Goal: Task Accomplishment & Management: Complete application form

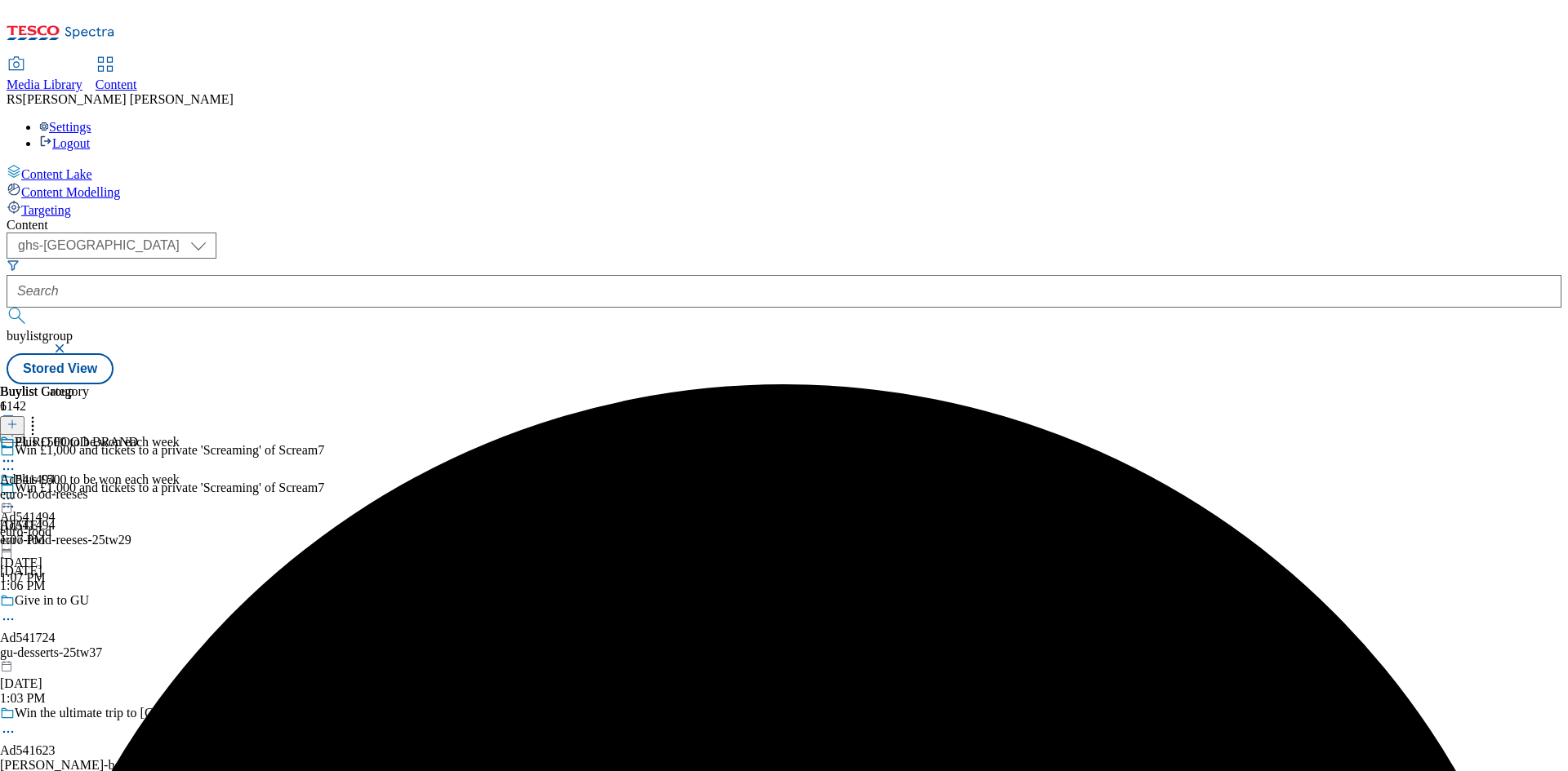
select select "ghs-[GEOGRAPHIC_DATA]"
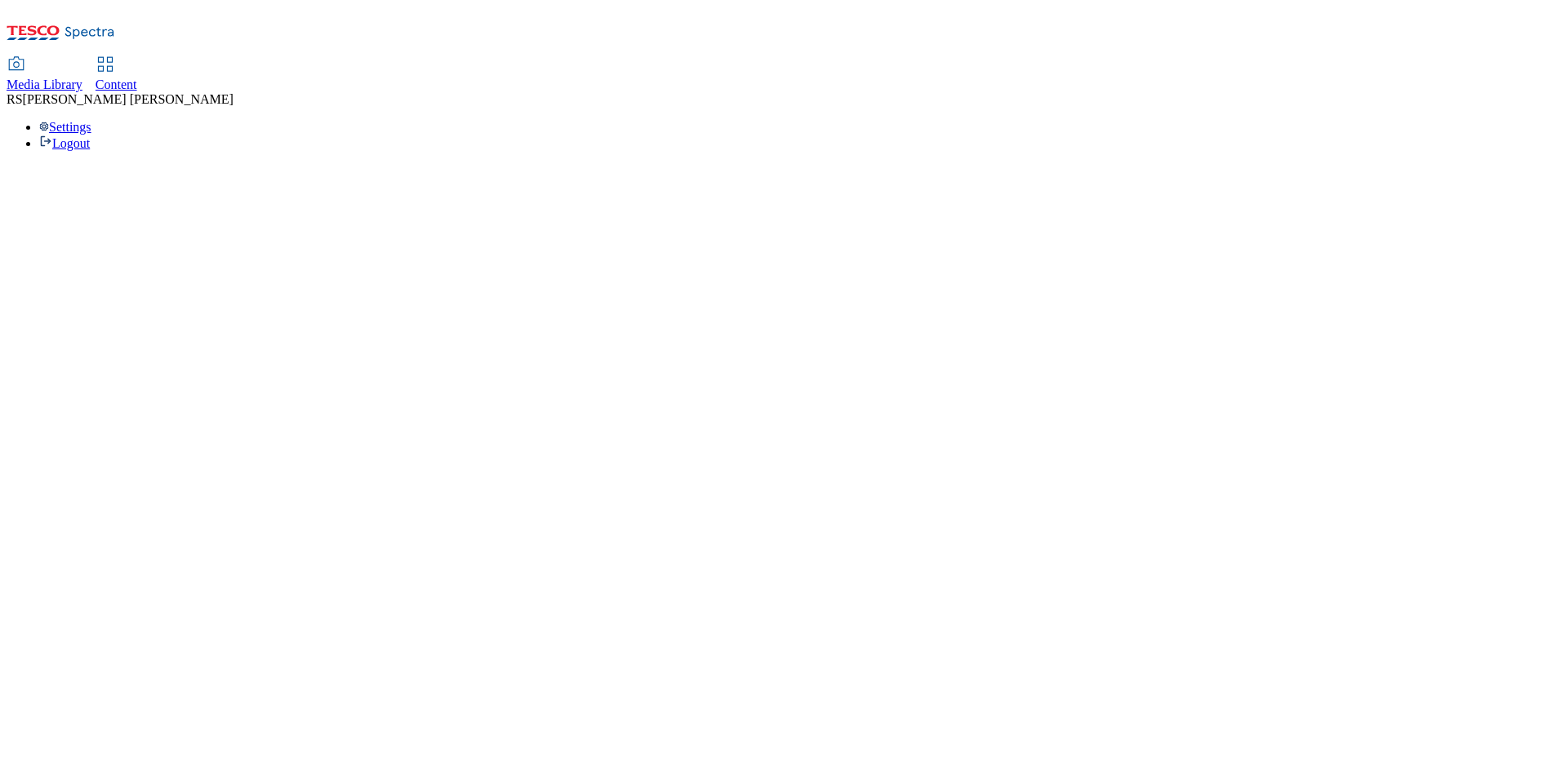
select select "ghs-[GEOGRAPHIC_DATA]"
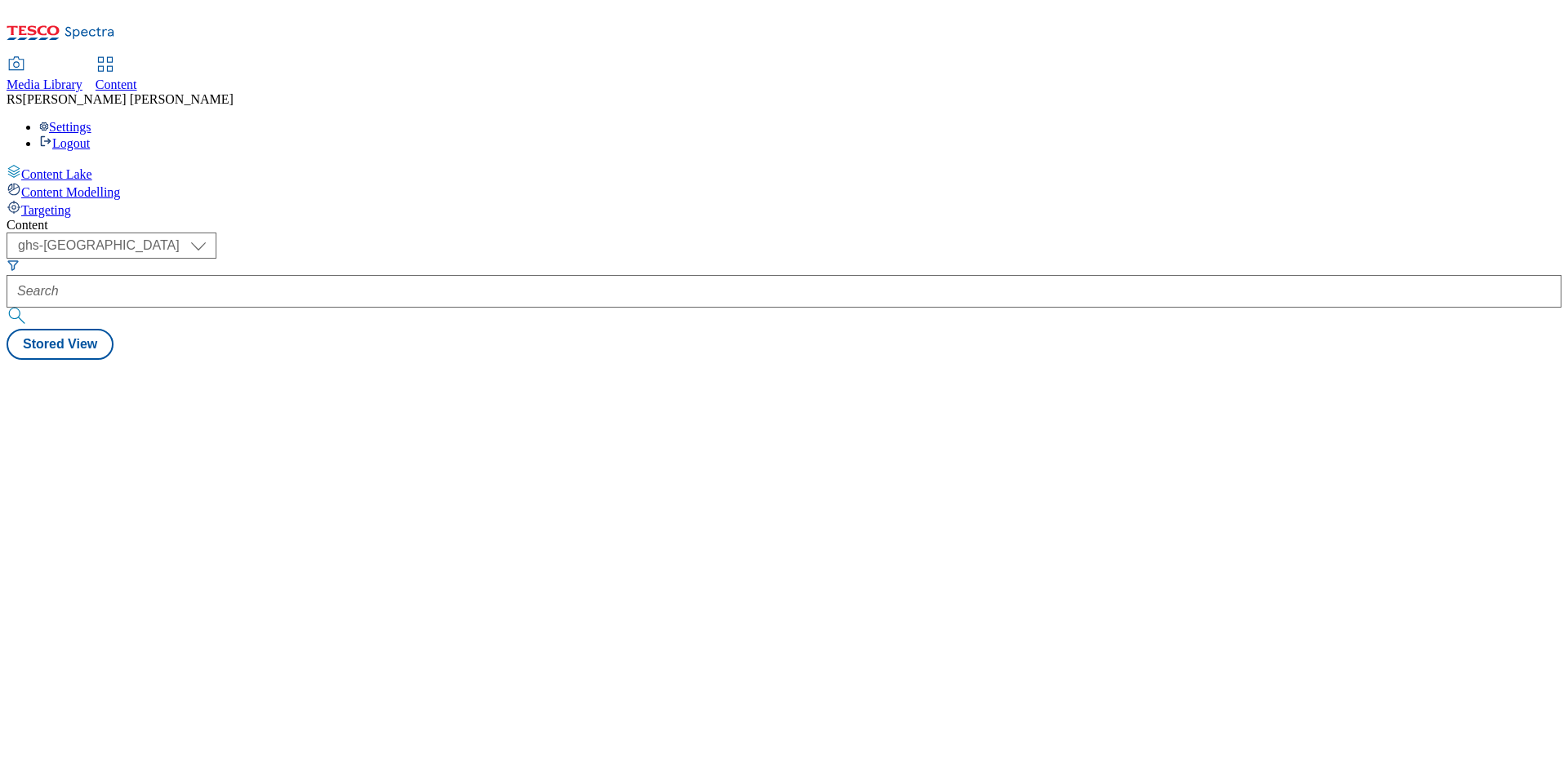
select select "ghs-[GEOGRAPHIC_DATA]"
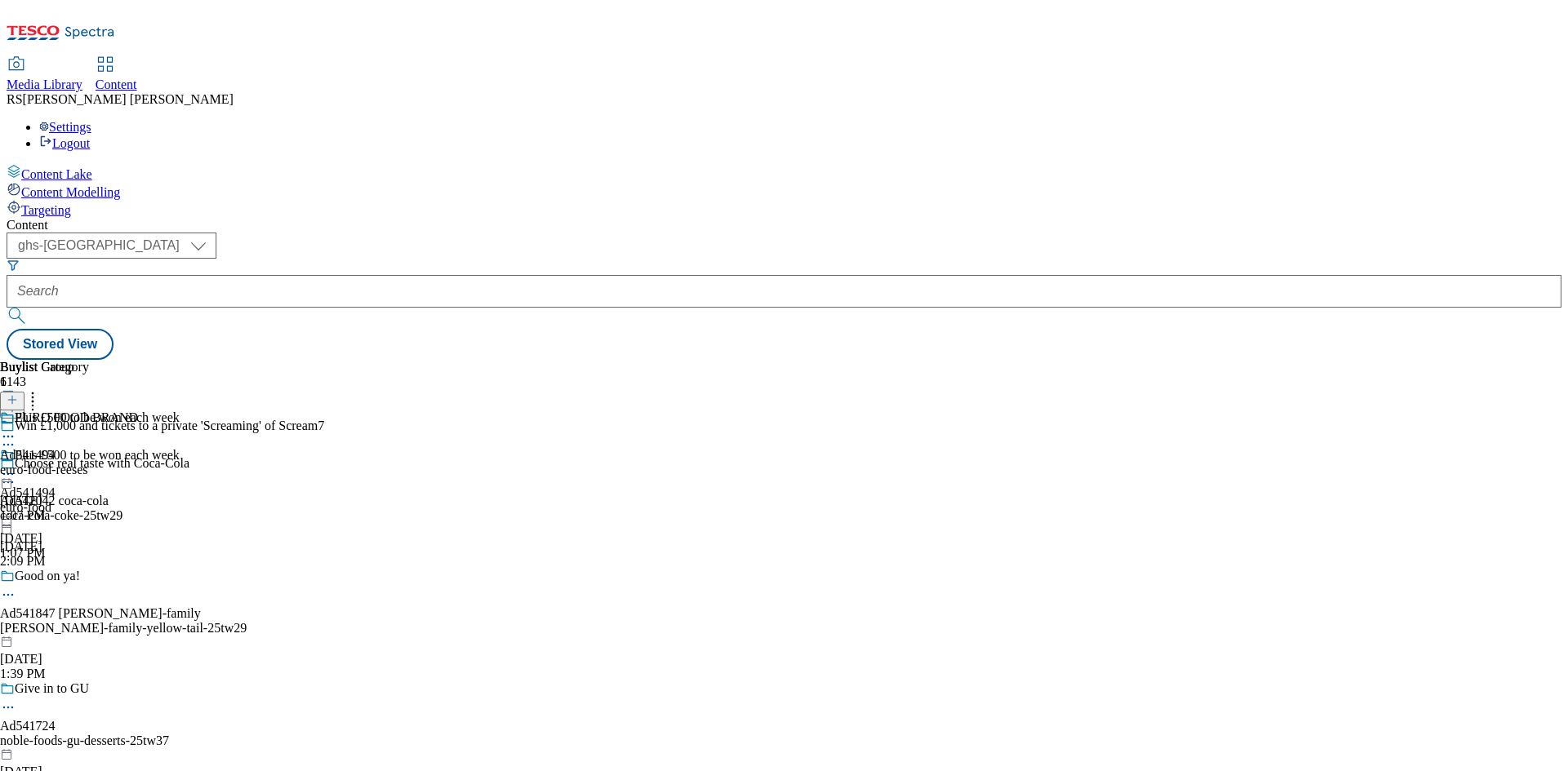
click at [18, 402] on icon at bounding box center [12, 408] width 12 height 12
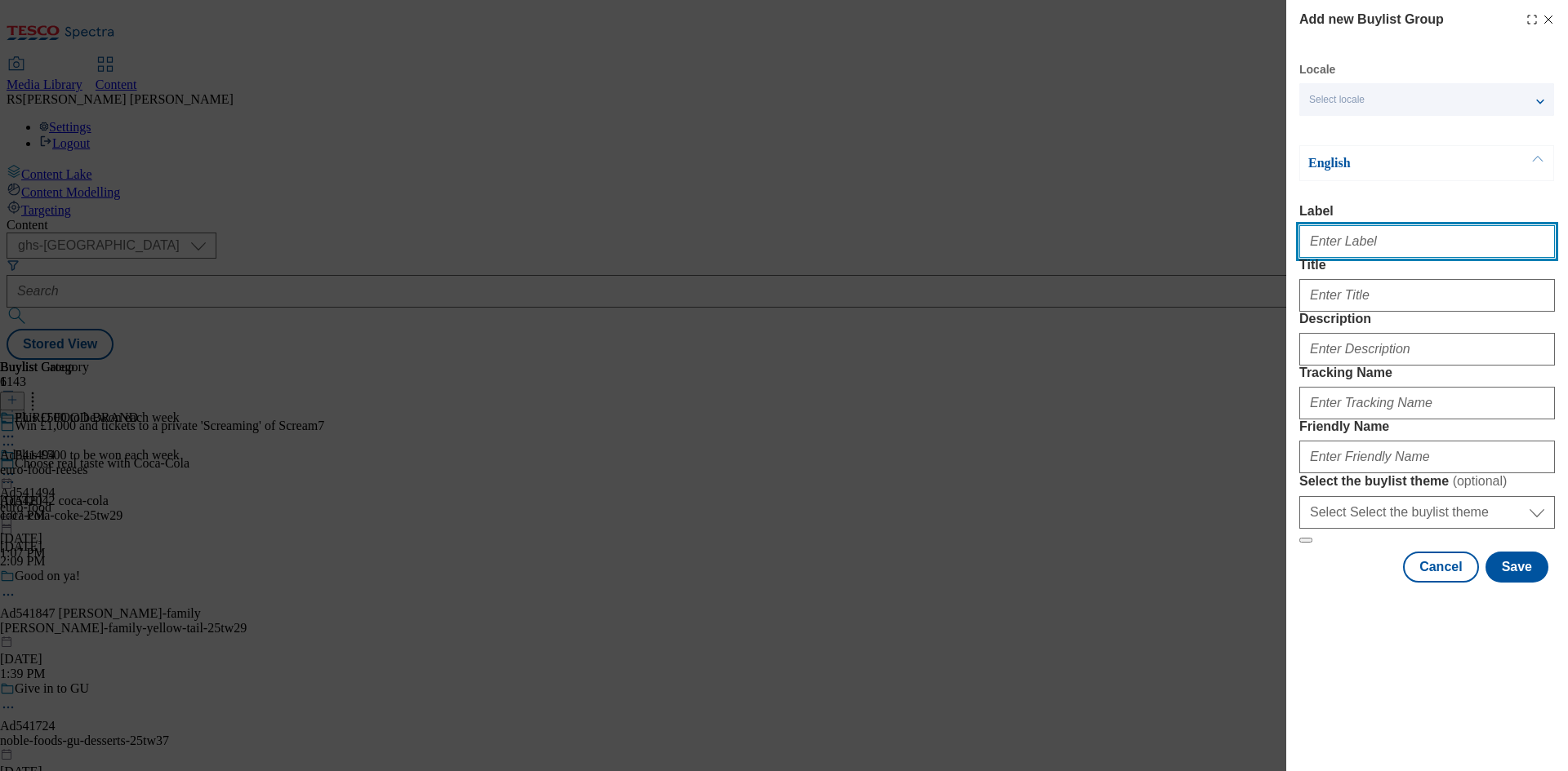
click at [1376, 238] on input "Label" at bounding box center [1426, 242] width 255 height 33
paste input "541647"
type input "Ad541647"
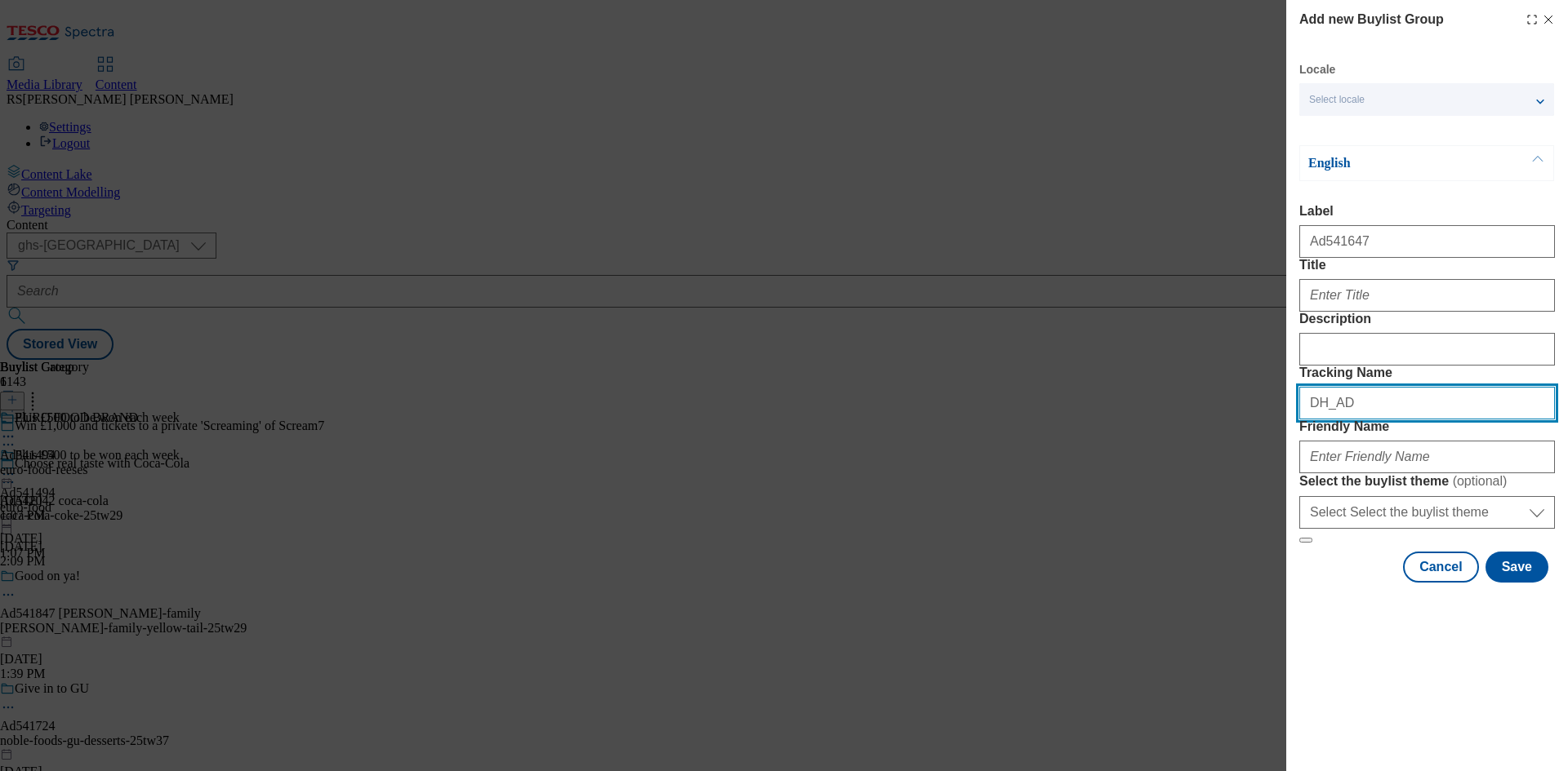
paste input "541647"
type input "DH_AD541647"
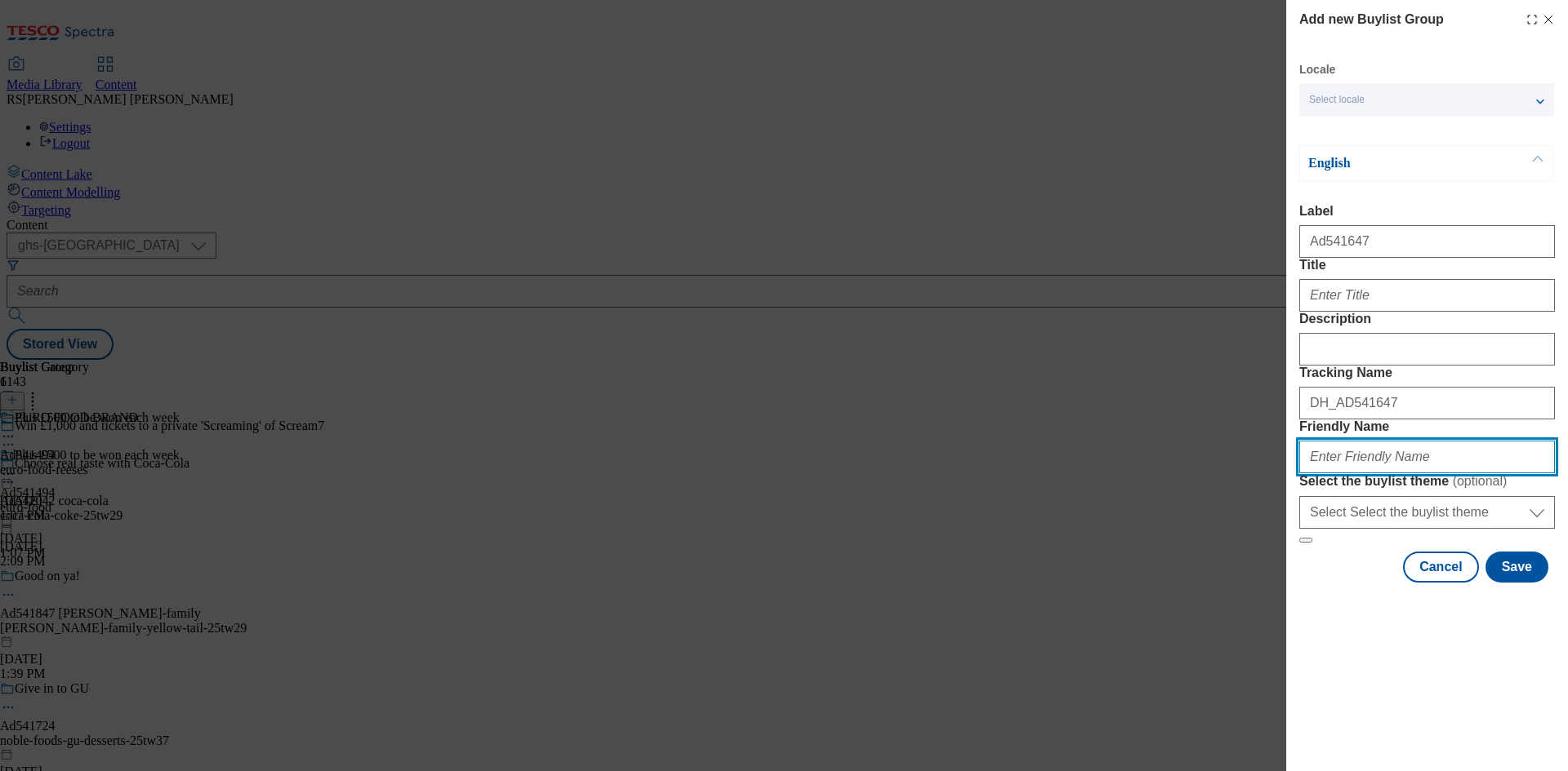
paste input "nestle-sma-25tw30"
type input "nestle-sma-25tw30"
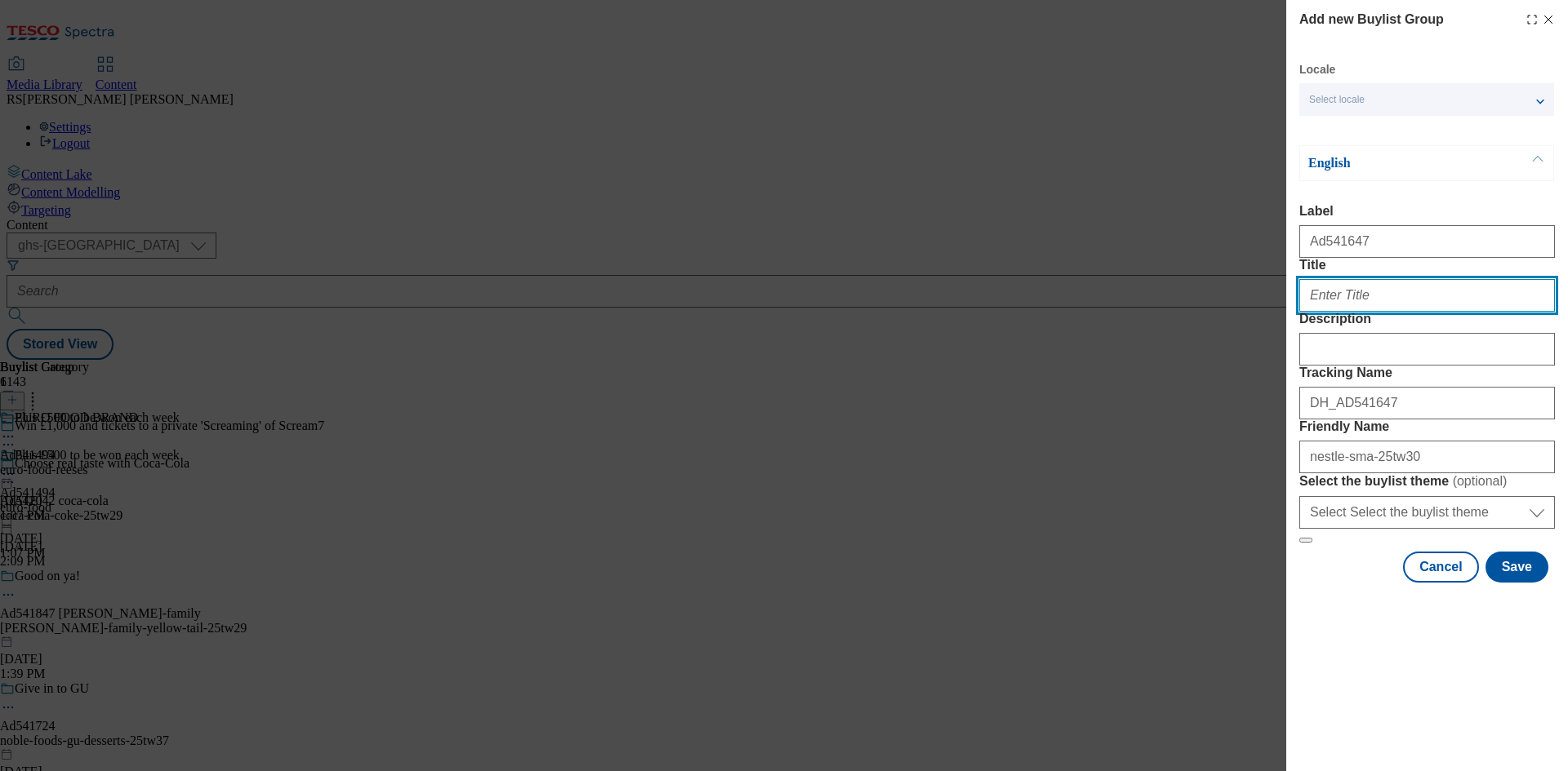
click at [1350, 311] on input "Title" at bounding box center [1426, 295] width 255 height 33
paste input "Support baby’s gut microbiome with 2’FL & GOS"
type input "Support baby’s gut microbiome with 2’FL & GOS"
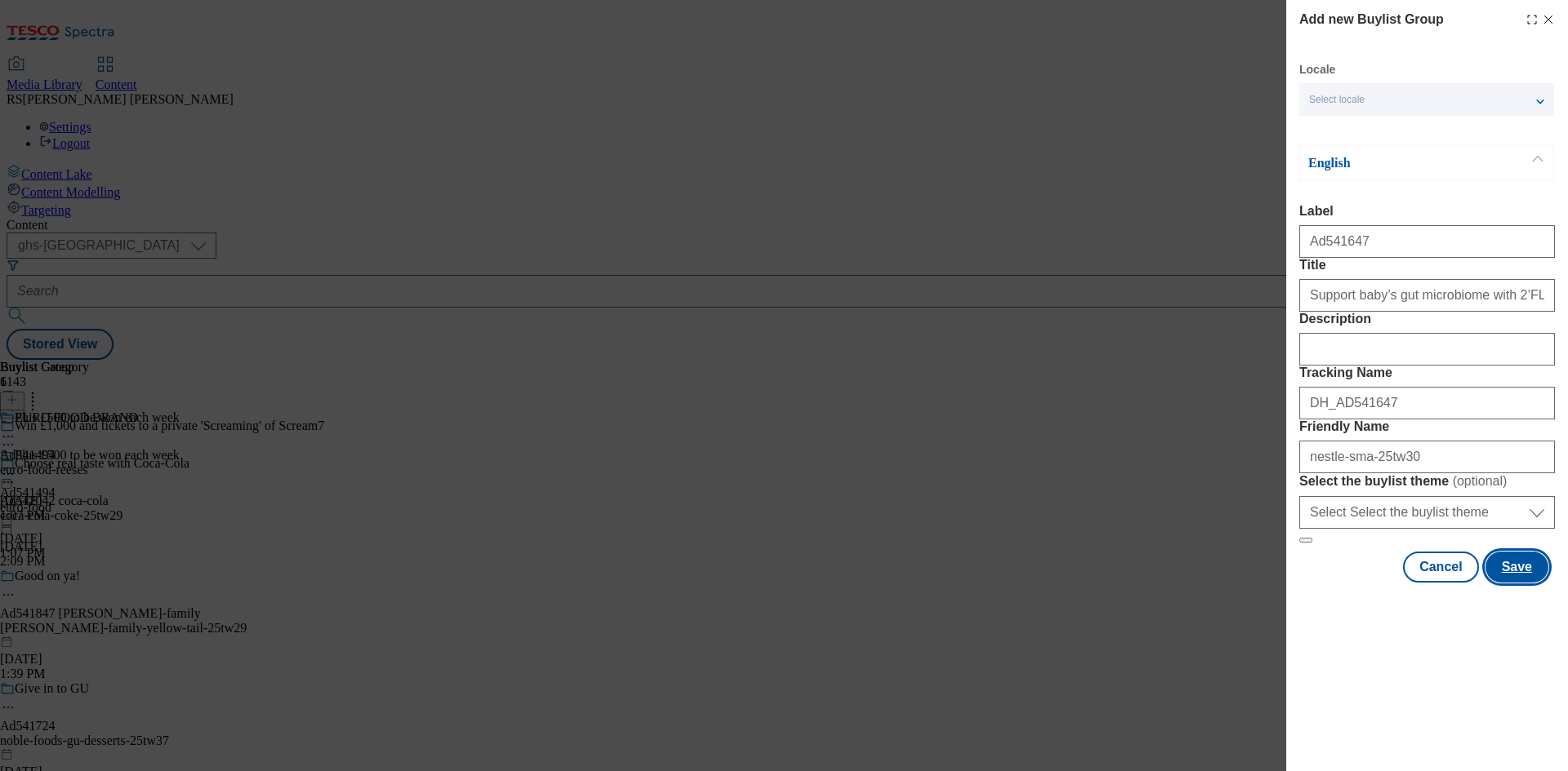
click at [1529, 583] on button "Save" at bounding box center [1516, 568] width 63 height 31
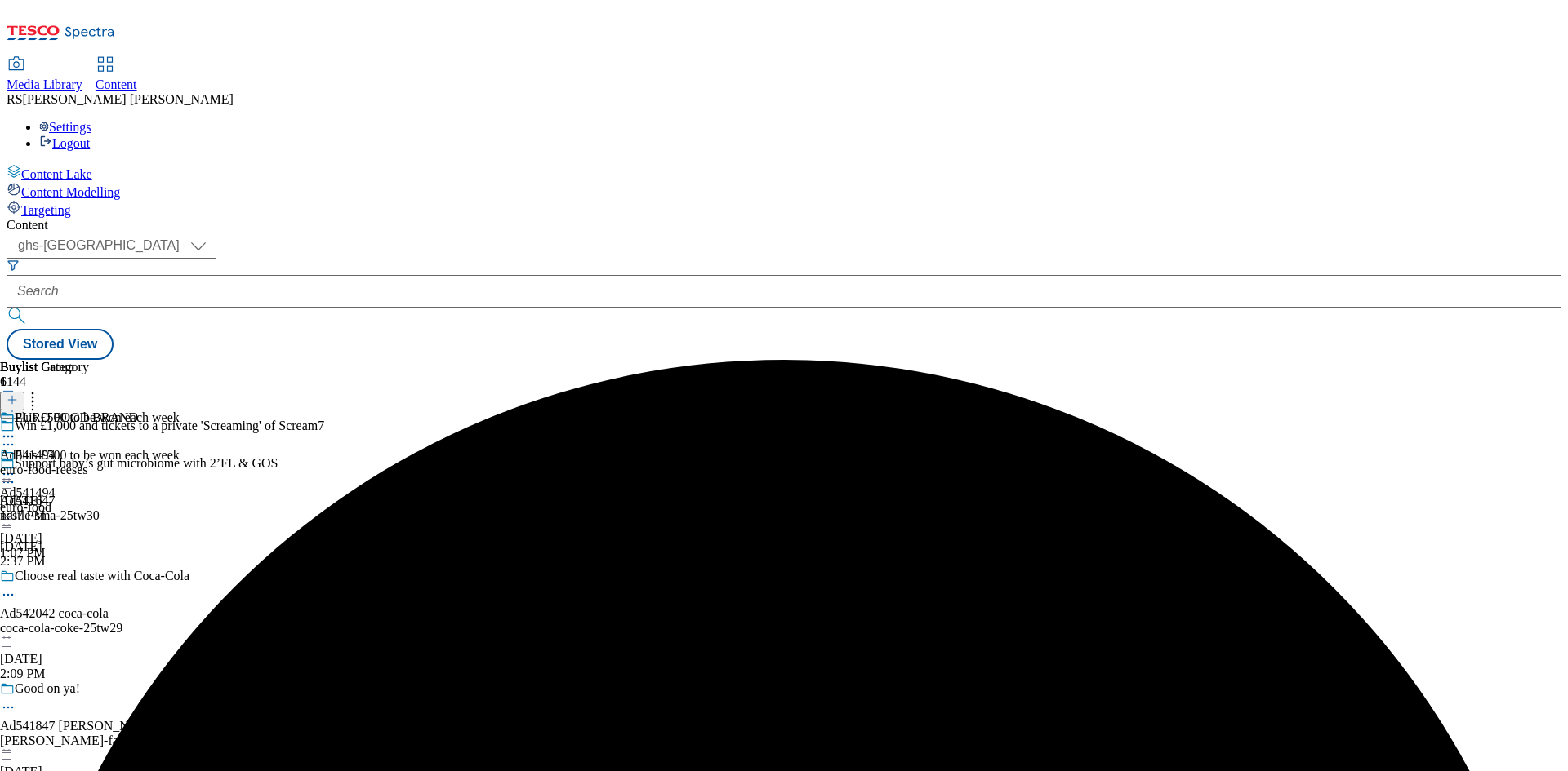
click at [407, 509] on div "nestle-sma-25tw30" at bounding box center [203, 516] width 407 height 15
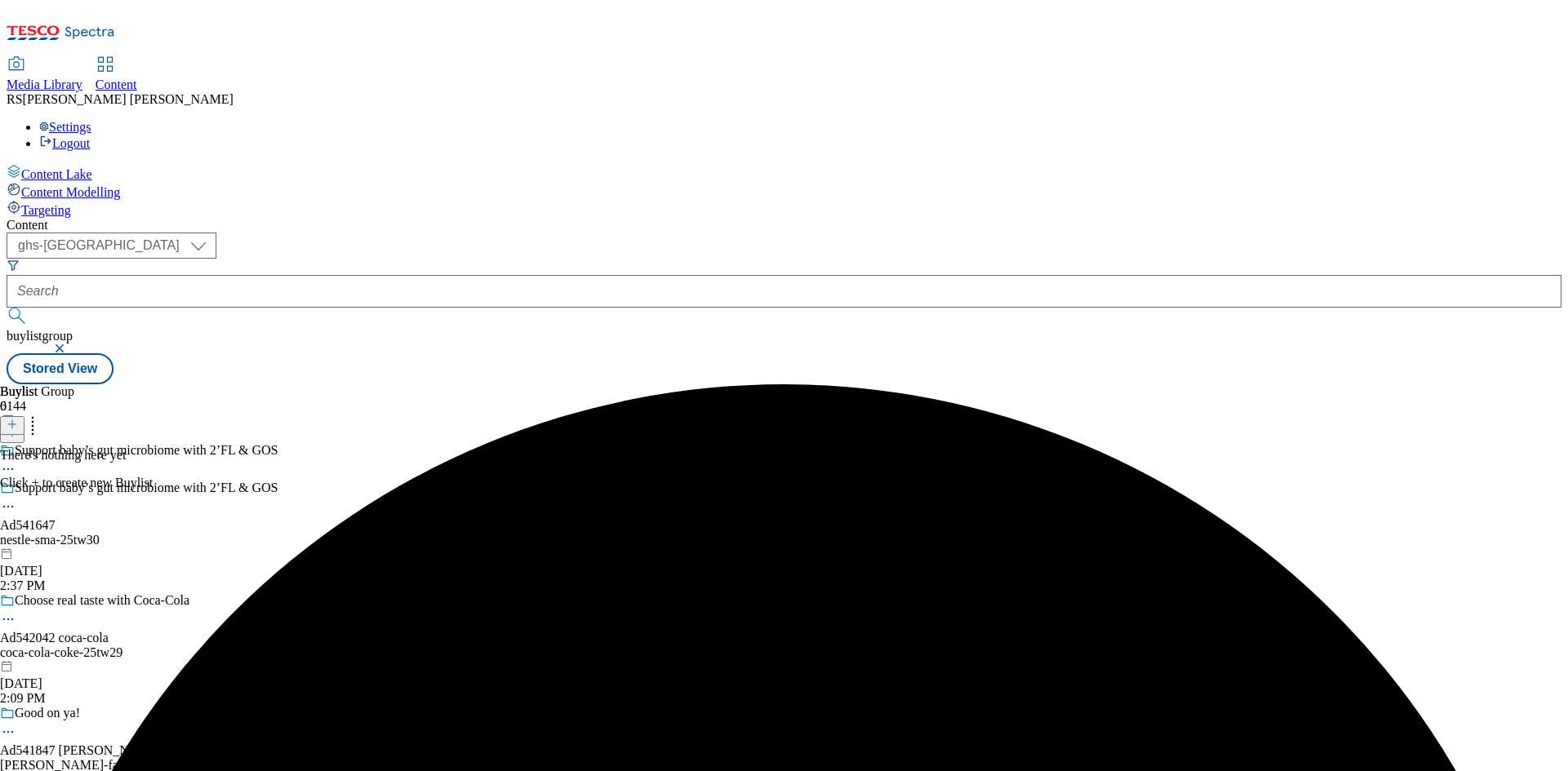
click at [12, 420] on line at bounding box center [12, 424] width 0 height 8
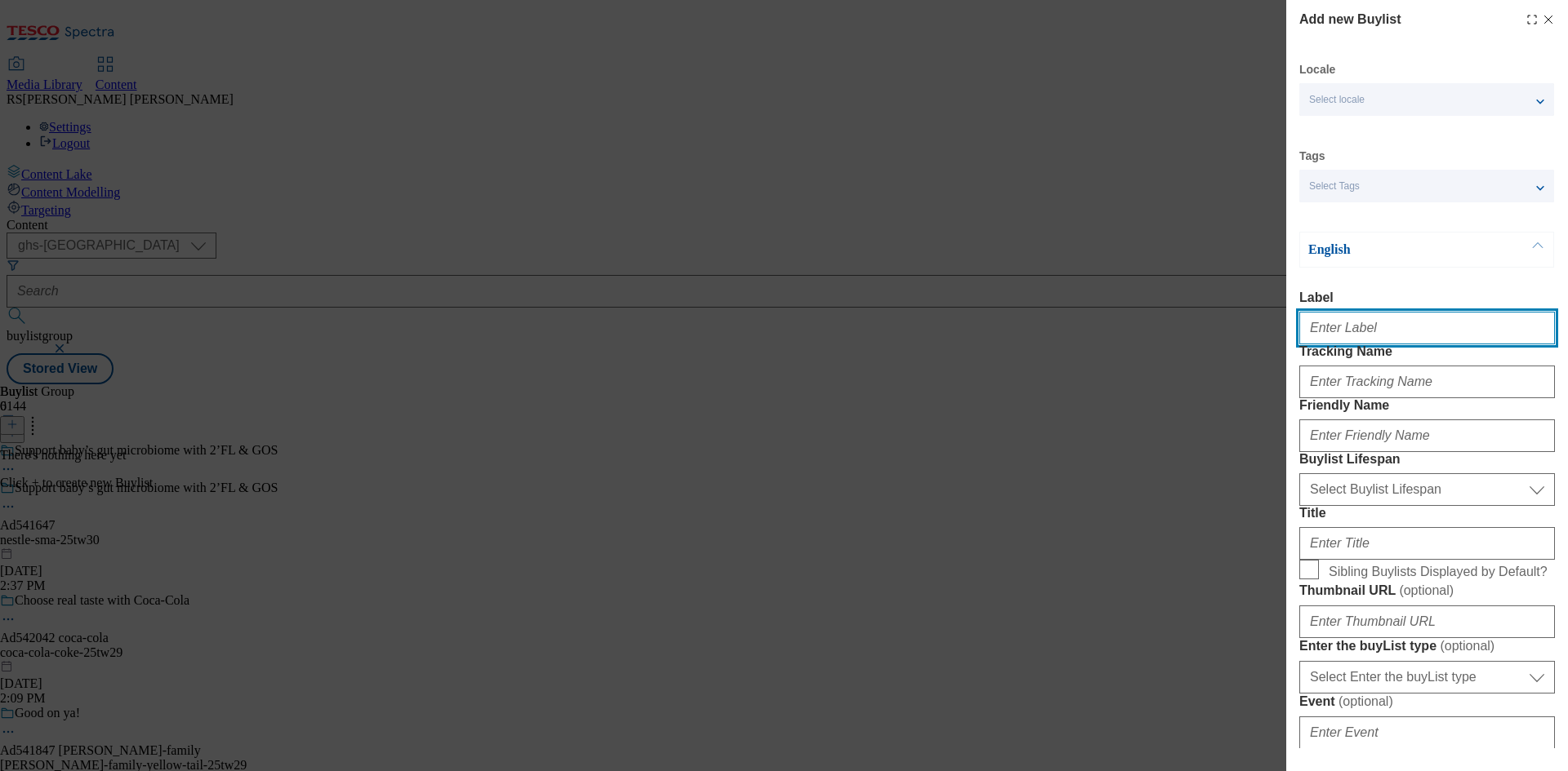
click at [1378, 328] on input "Label" at bounding box center [1426, 328] width 255 height 33
paste input "541647"
type input "Ad541647"
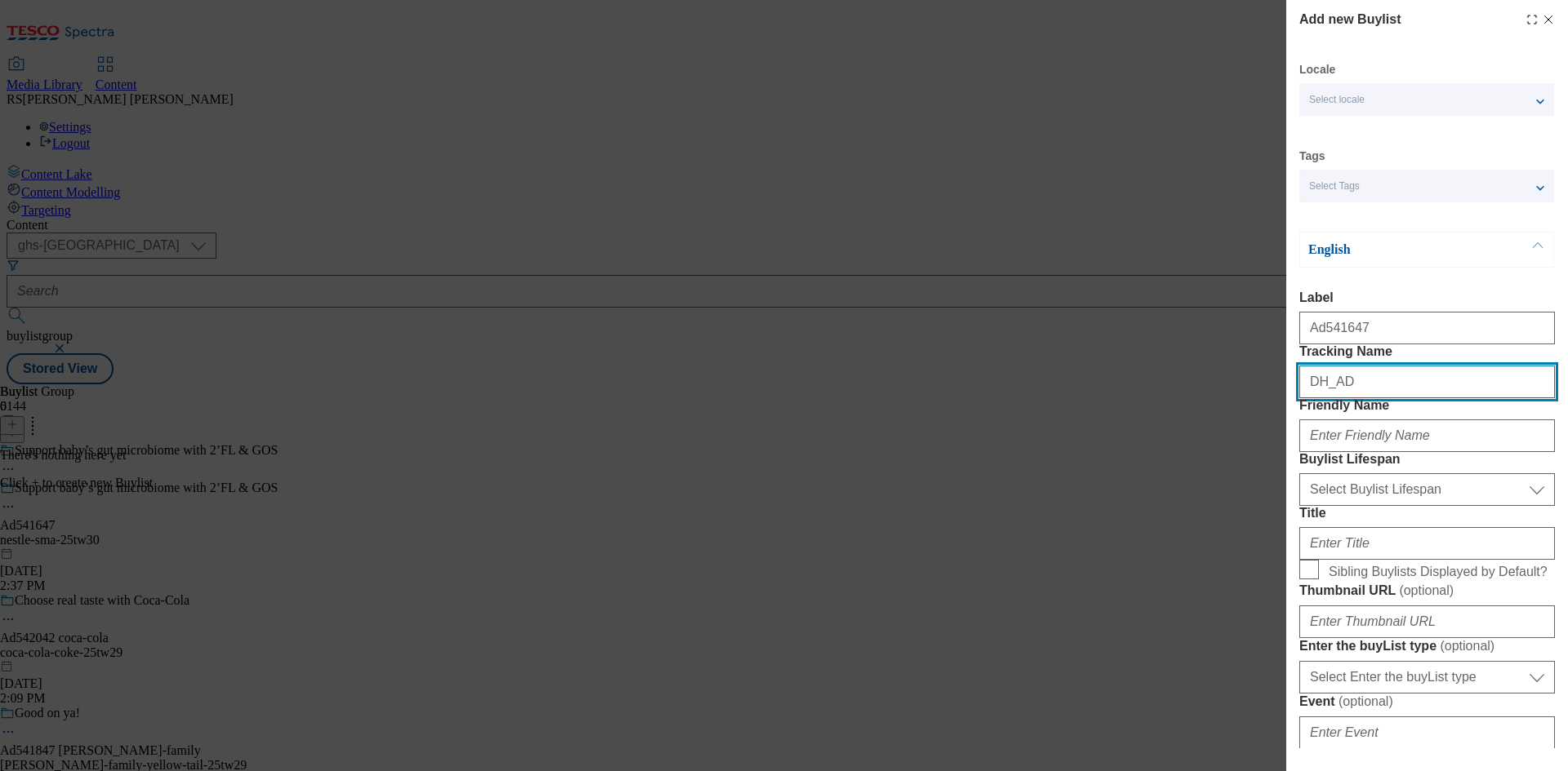
paste input "541647"
type input "DH_AD541647"
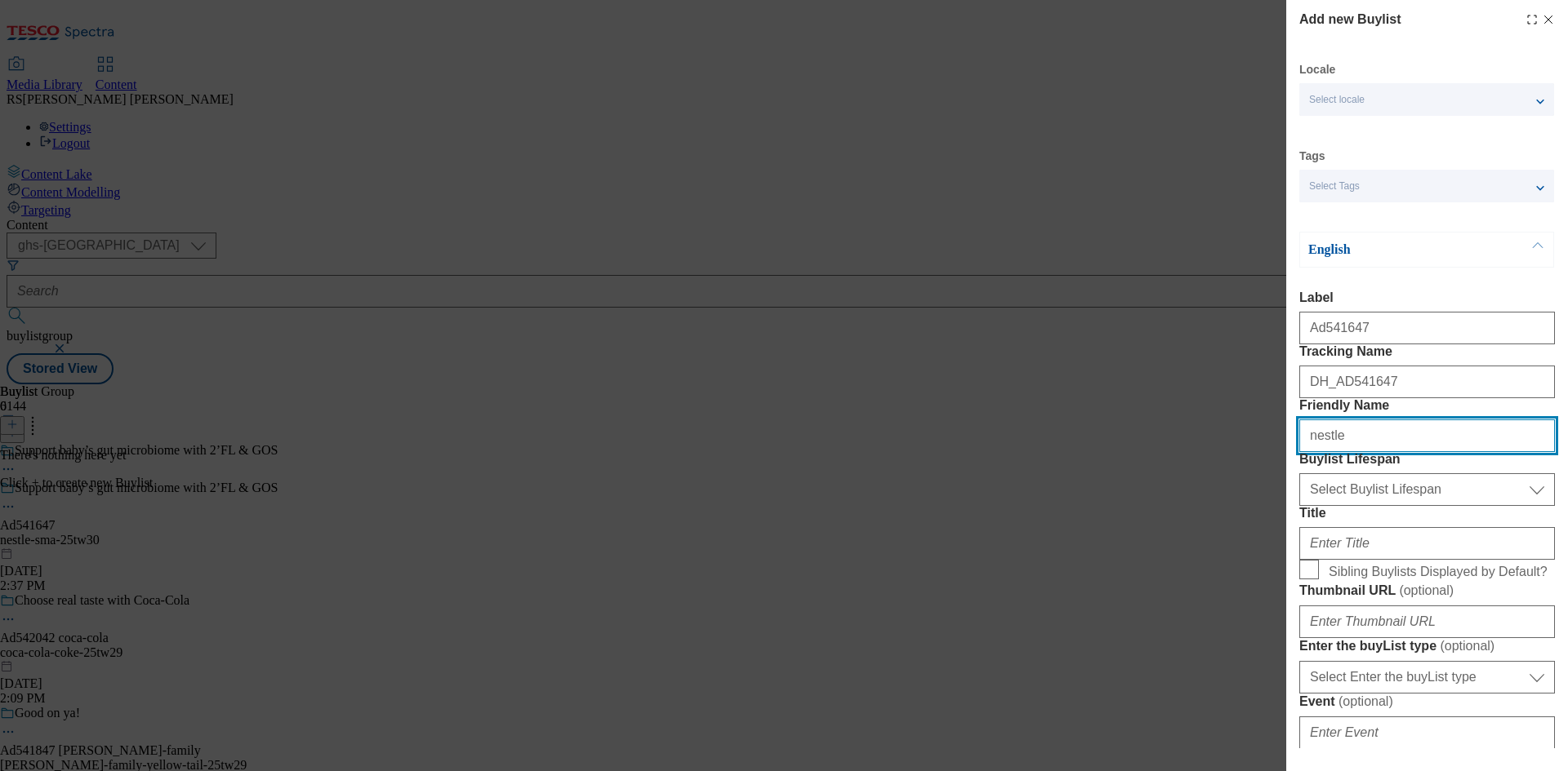
type input "nestle"
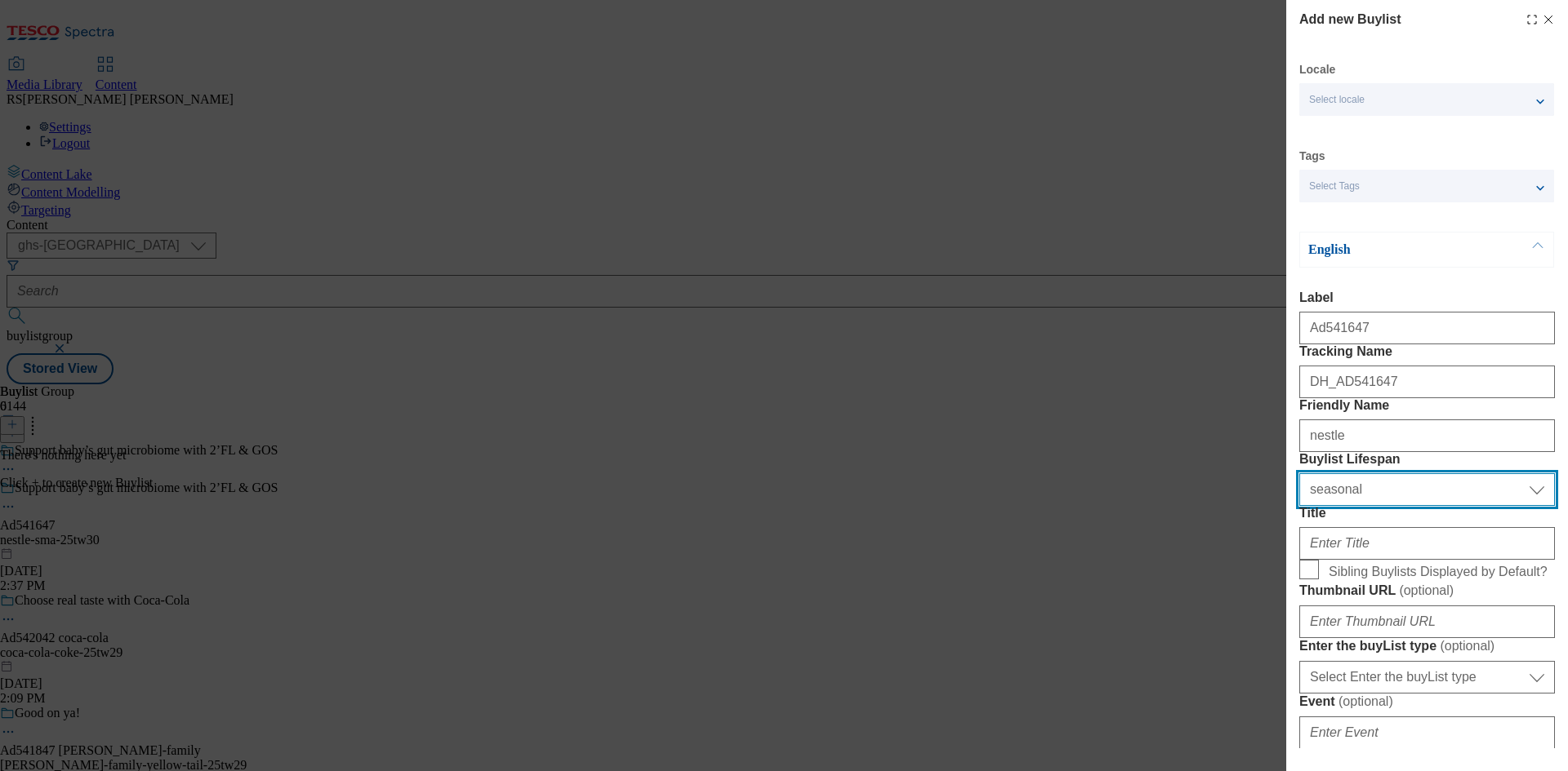
select select "tactical"
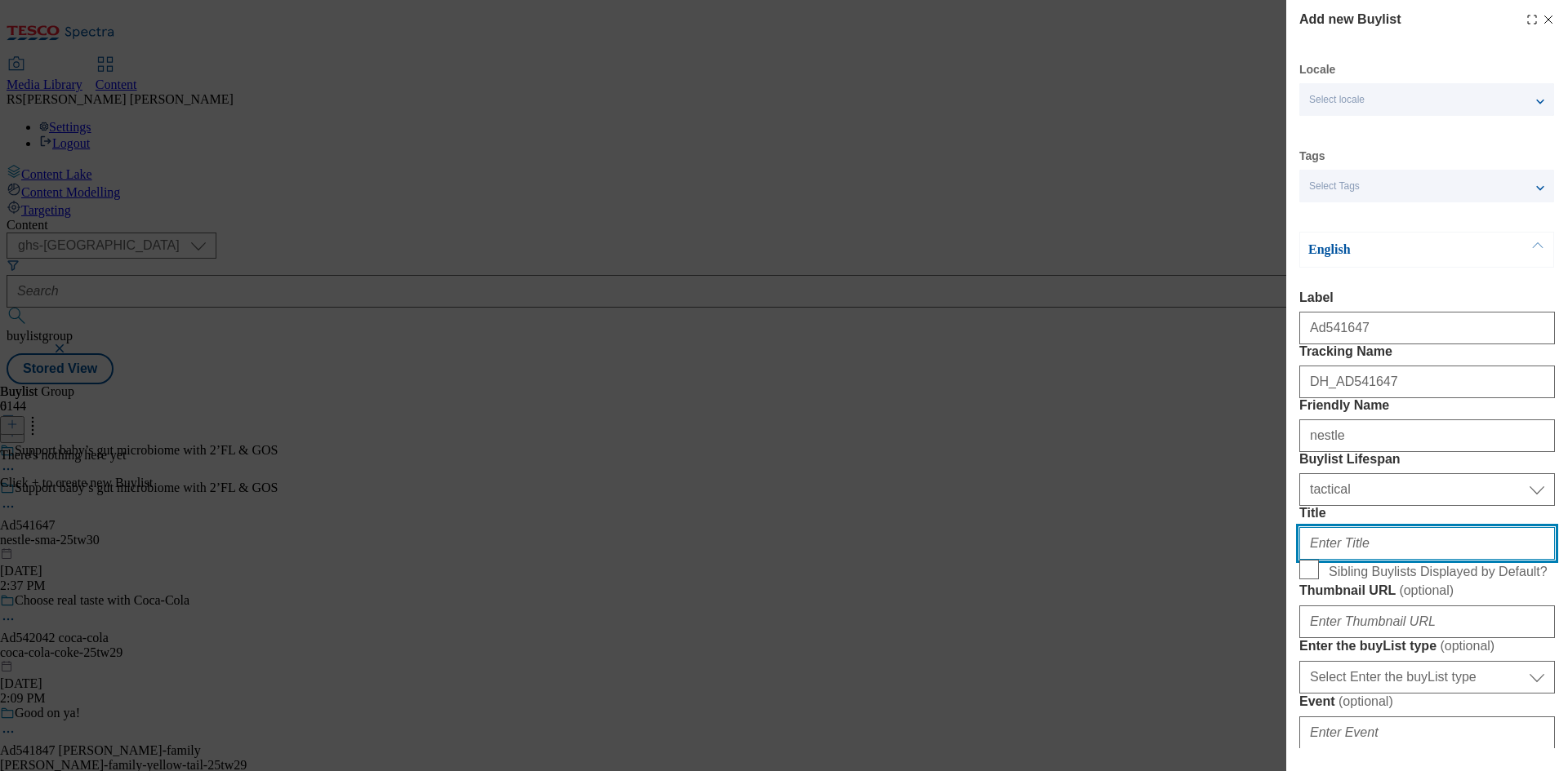
paste input "*which are scientifically proven to increase the number of friendly bacteria in…"
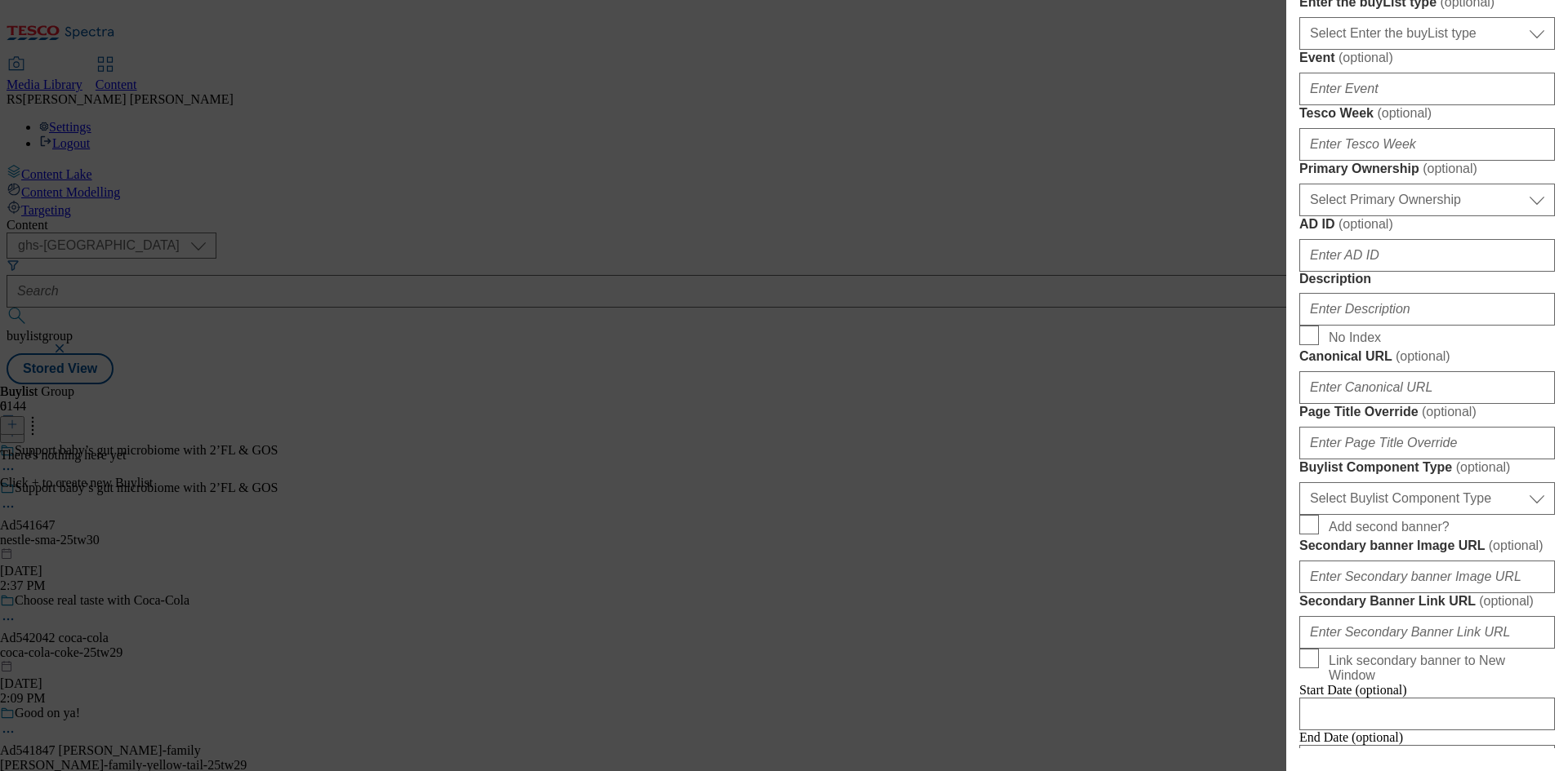
scroll to position [653, 0]
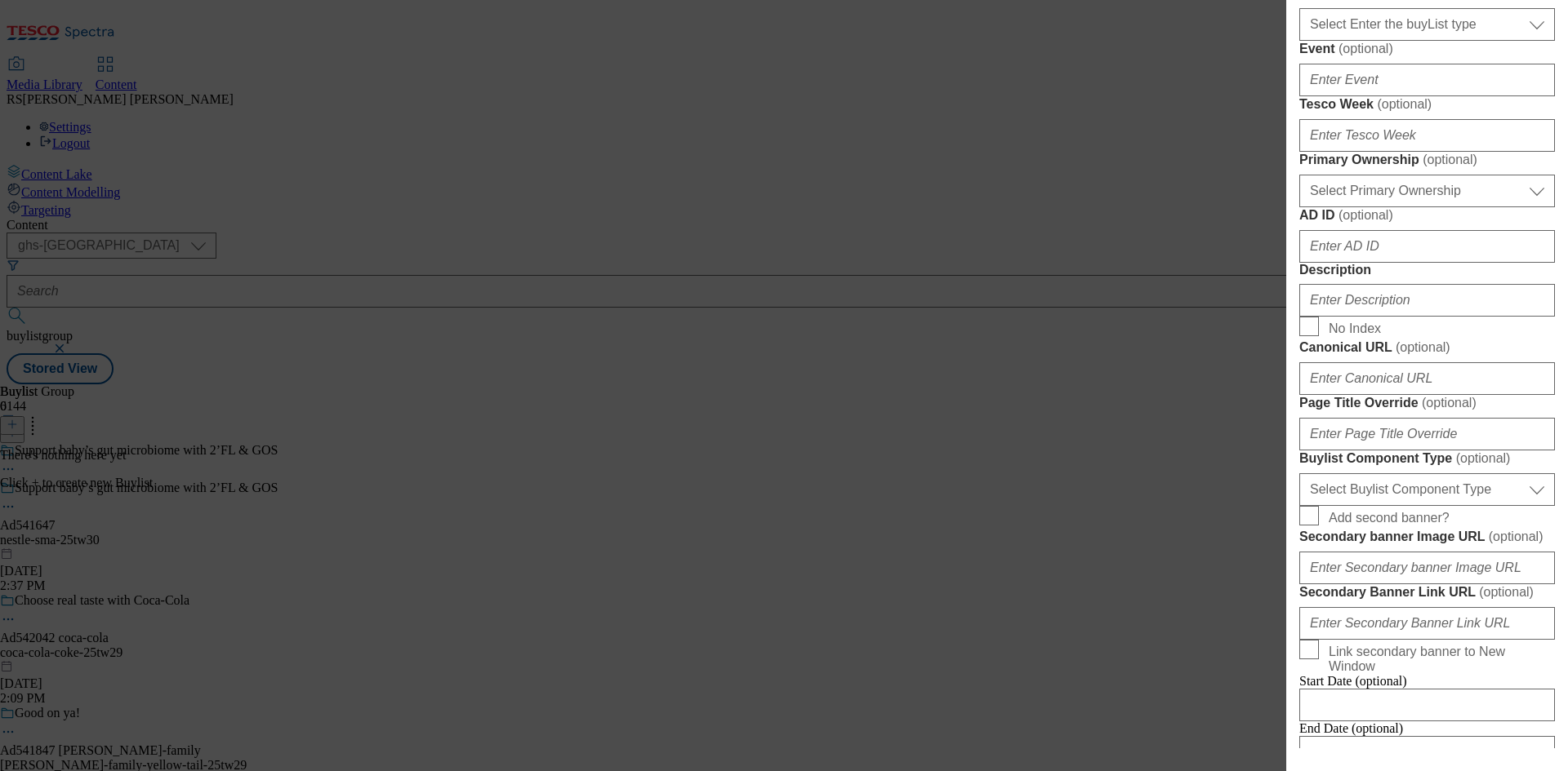
type input "which are scientifically proven to increase the number of friendly bacteria in …"
drag, startPoint x: 1449, startPoint y: 455, endPoint x: 1454, endPoint y: 476, distance: 21.6
click at [1449, 207] on select "Select Primary Ownership tesco dunnhumby" at bounding box center [1426, 191] width 255 height 33
select select "tesco"
click at [1299, 207] on select "Select Primary Ownership tesco dunnhumby" at bounding box center [1426, 191] width 255 height 33
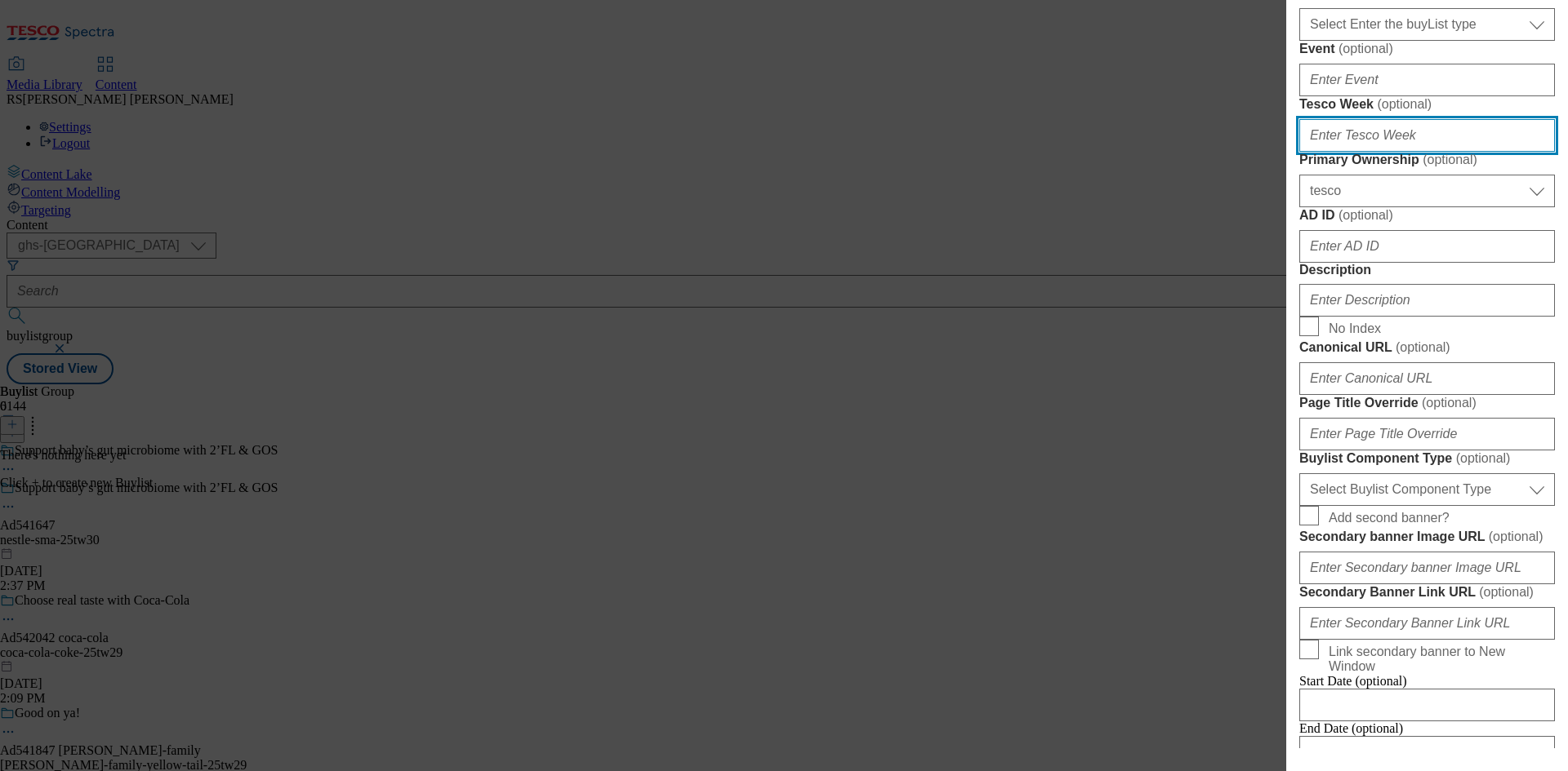
click at [1409, 152] on input "Tesco Week ( optional )" at bounding box center [1426, 135] width 255 height 33
type input "30"
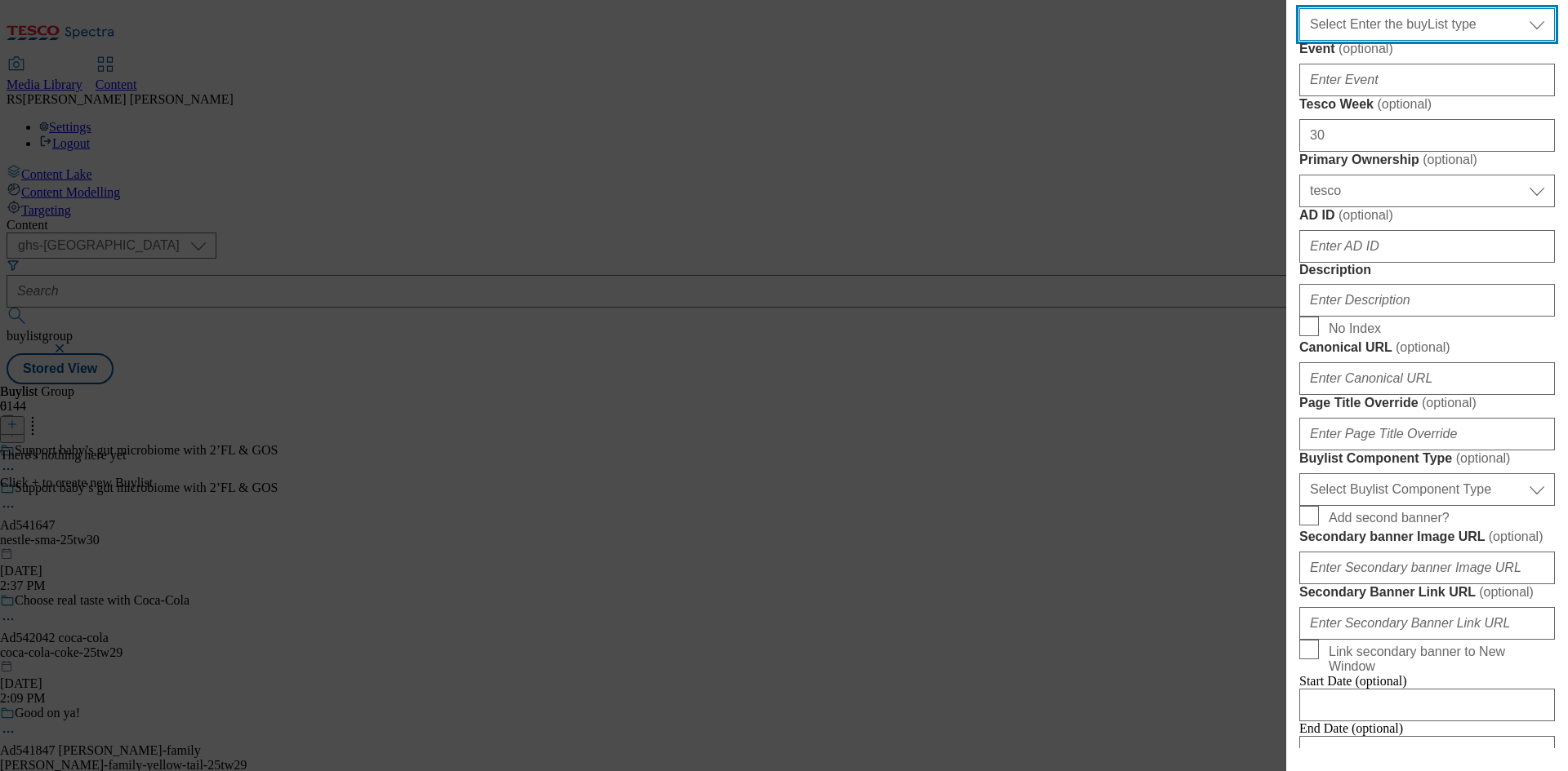
click at [1398, 41] on select "Select Enter the buyList type event supplier funded long term >4 weeks supplier…" at bounding box center [1426, 25] width 255 height 33
select select "supplier funded short term 1-3 weeks"
click at [1299, 41] on select "Select Enter the buyList type event supplier funded long term >4 weeks supplier…" at bounding box center [1426, 25] width 255 height 33
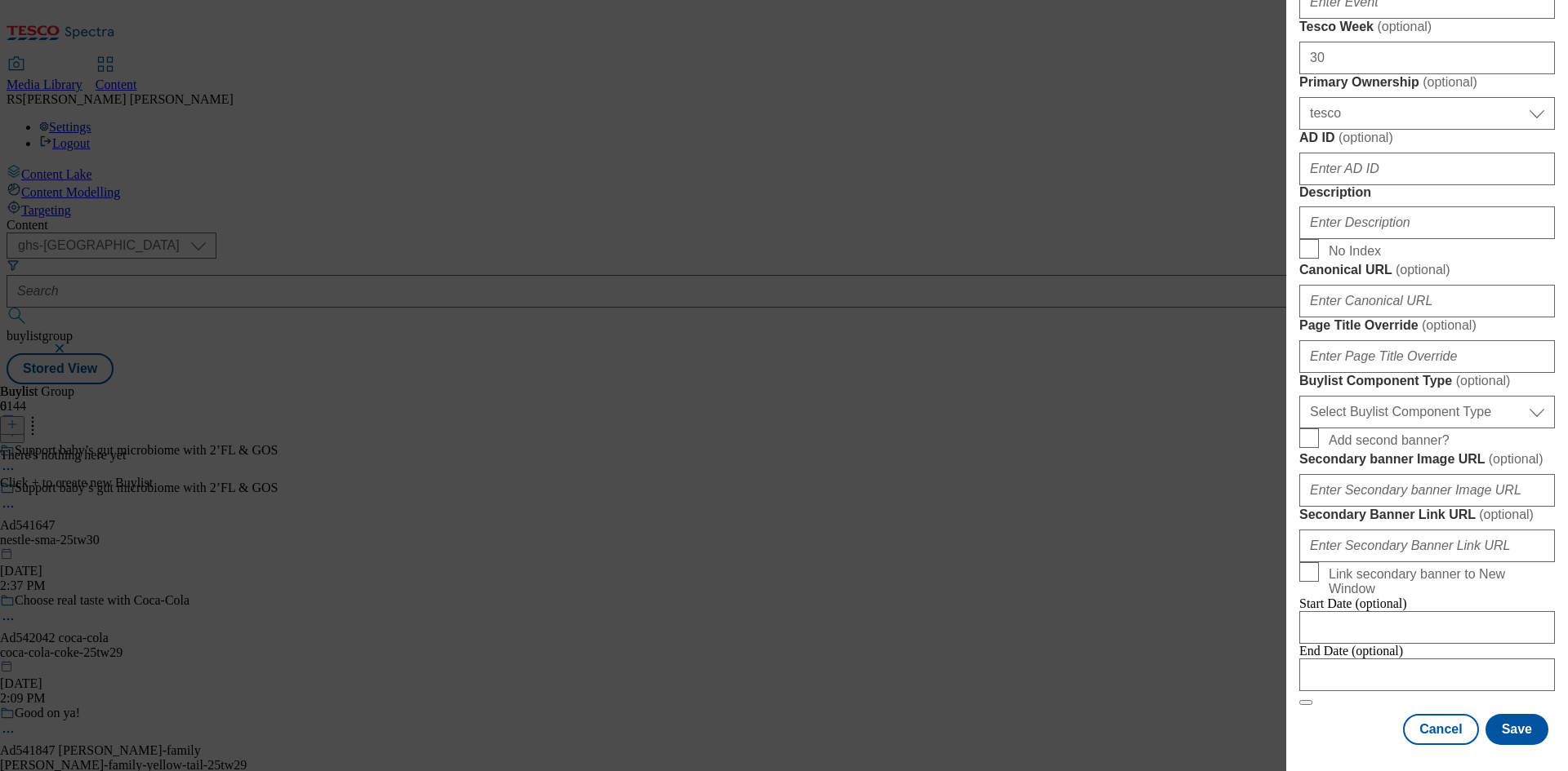
scroll to position [898, 0]
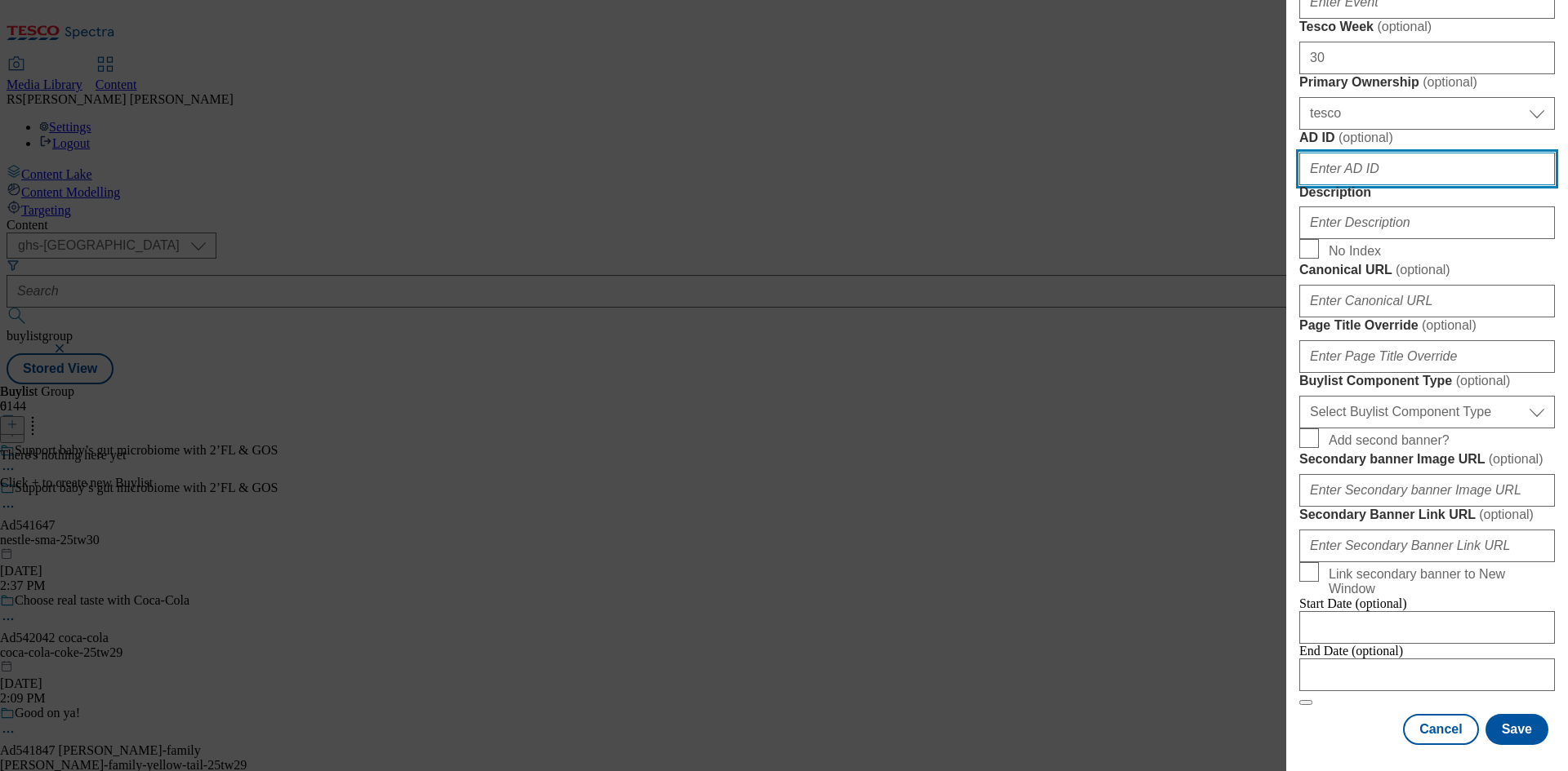
click at [1414, 185] on input "AD ID ( optional )" at bounding box center [1426, 169] width 255 height 33
paste input "541647"
type input "541647"
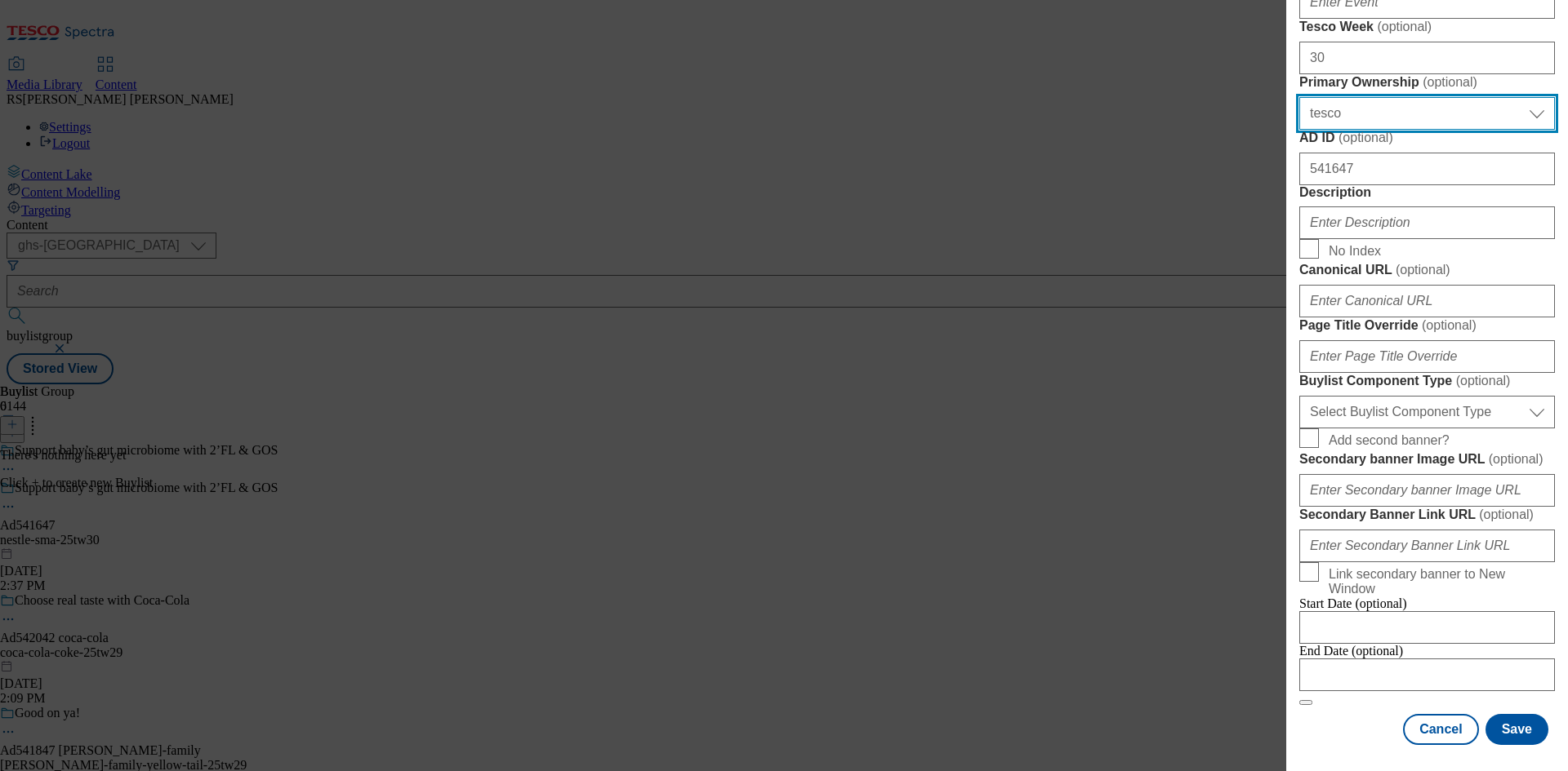
click at [1429, 130] on select "Select Primary Ownership tesco dunnhumby" at bounding box center [1426, 114] width 255 height 33
select select "dunnhumby"
click at [1299, 130] on select "Select Primary Ownership tesco dunnhumby" at bounding box center [1426, 114] width 255 height 33
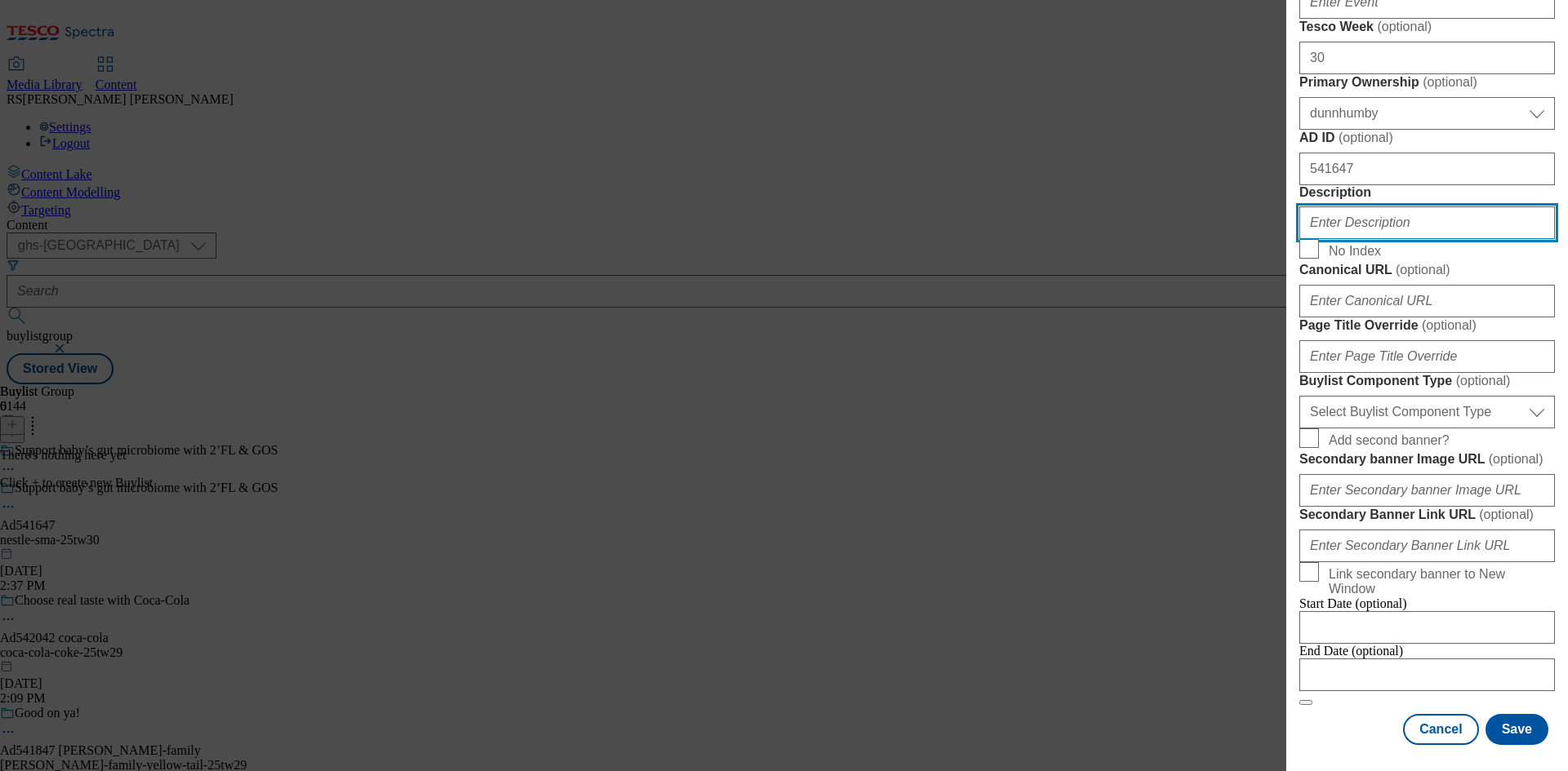
click at [1385, 239] on input "Description" at bounding box center [1426, 222] width 255 height 33
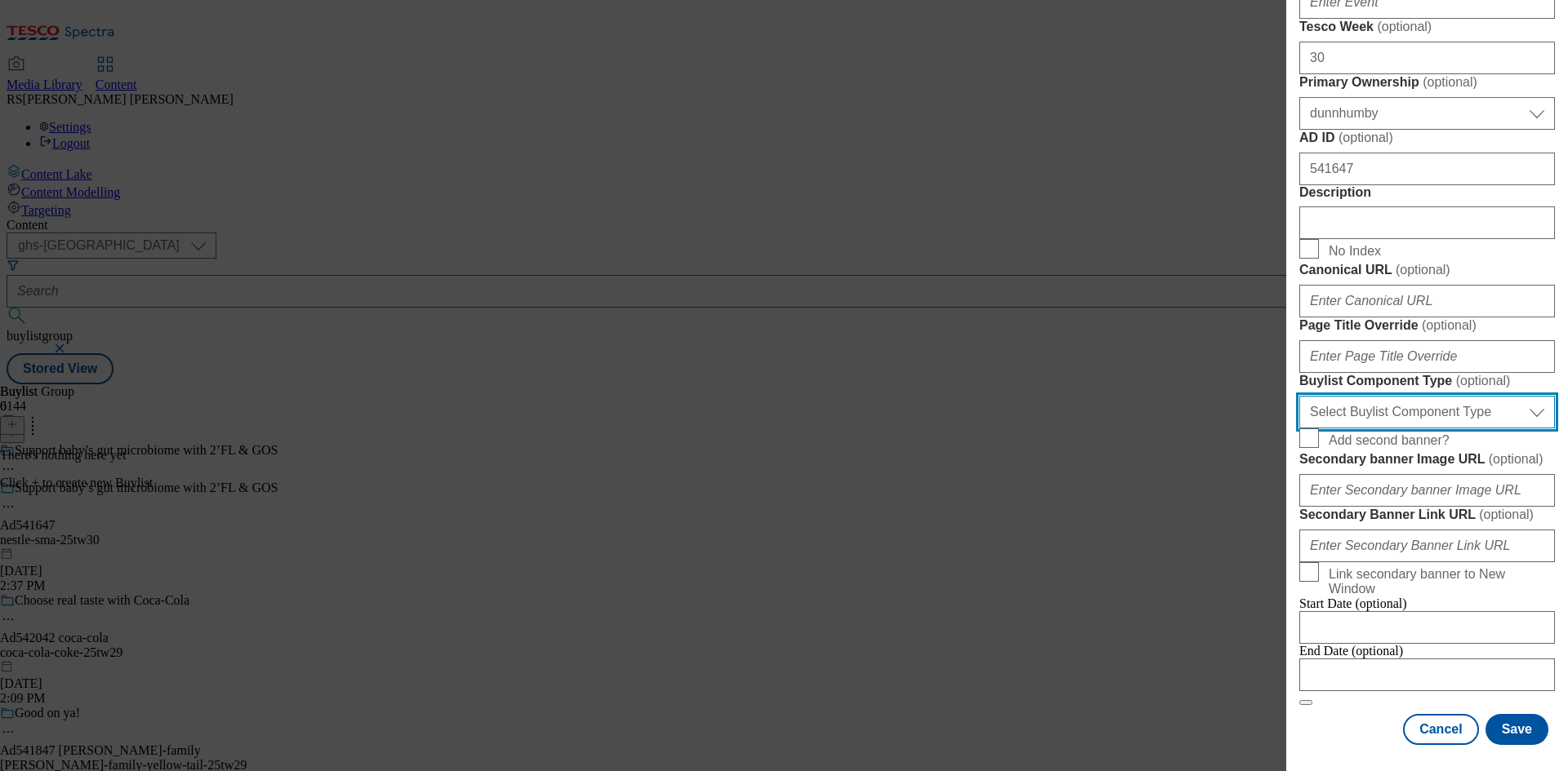
click at [1432, 429] on select "Select Buylist Component Type Banner Competition Header Meal" at bounding box center [1426, 412] width 255 height 33
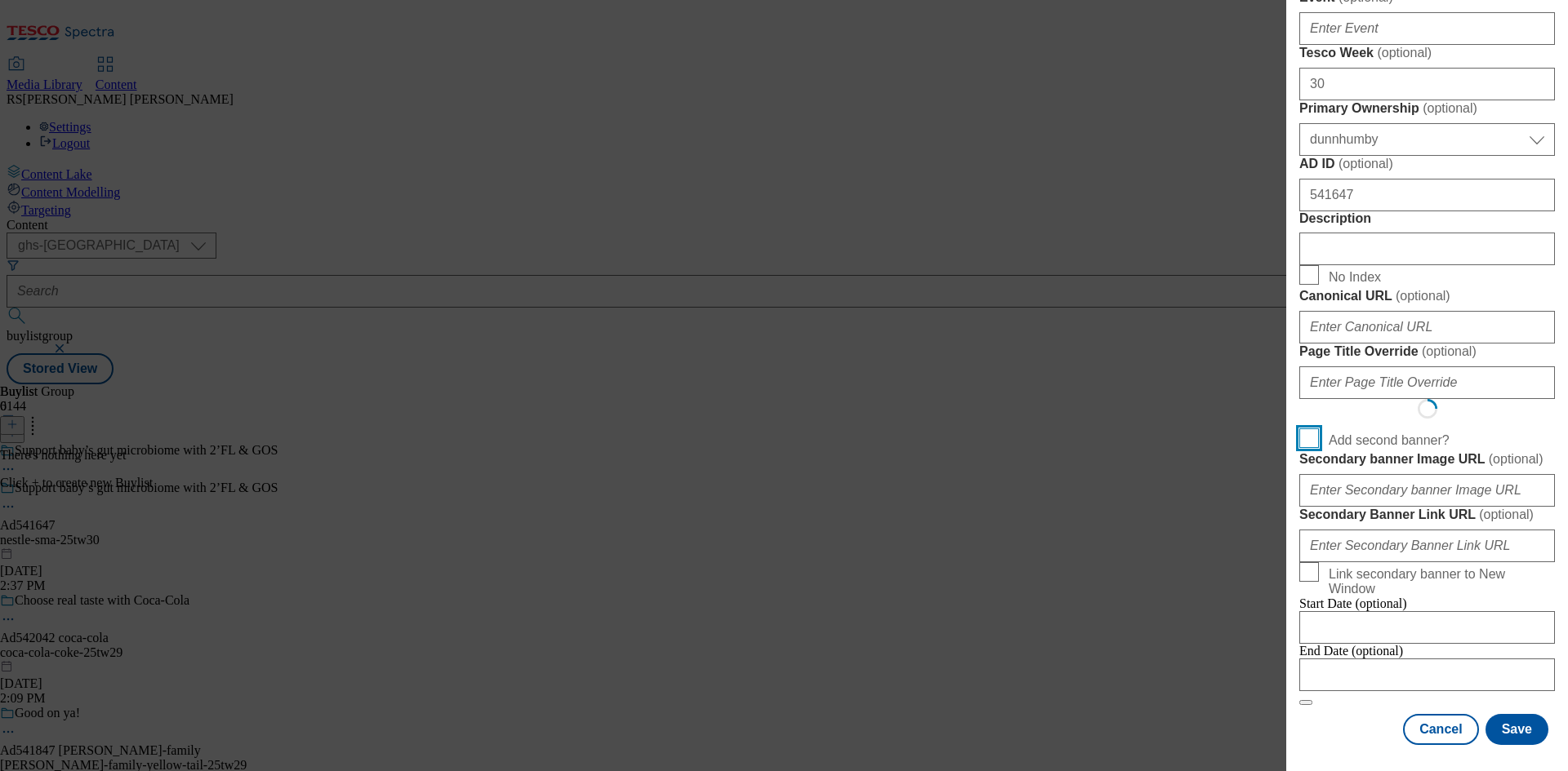
scroll to position [1273, 0]
select select "Banner"
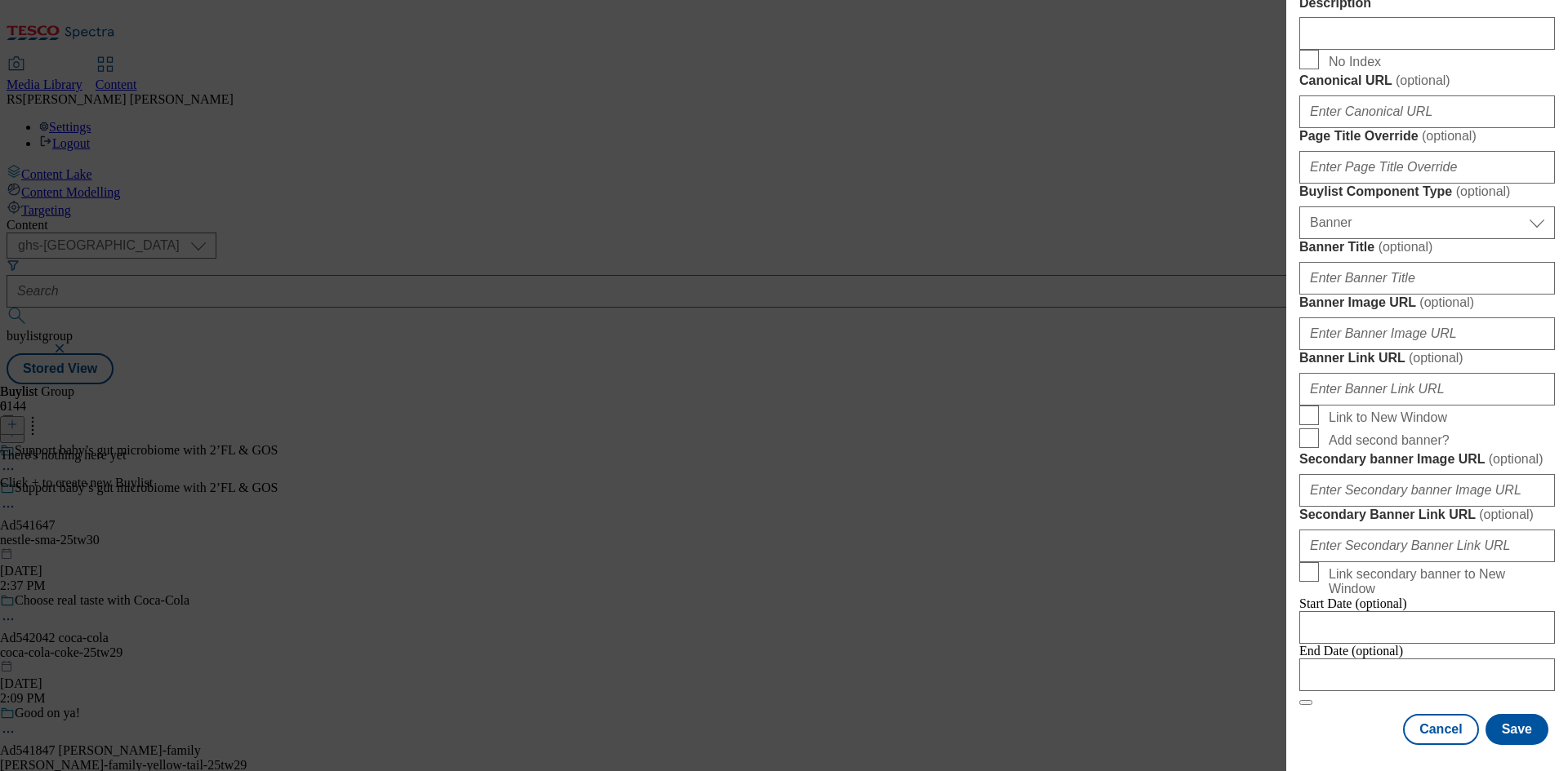
scroll to position [1617, 0]
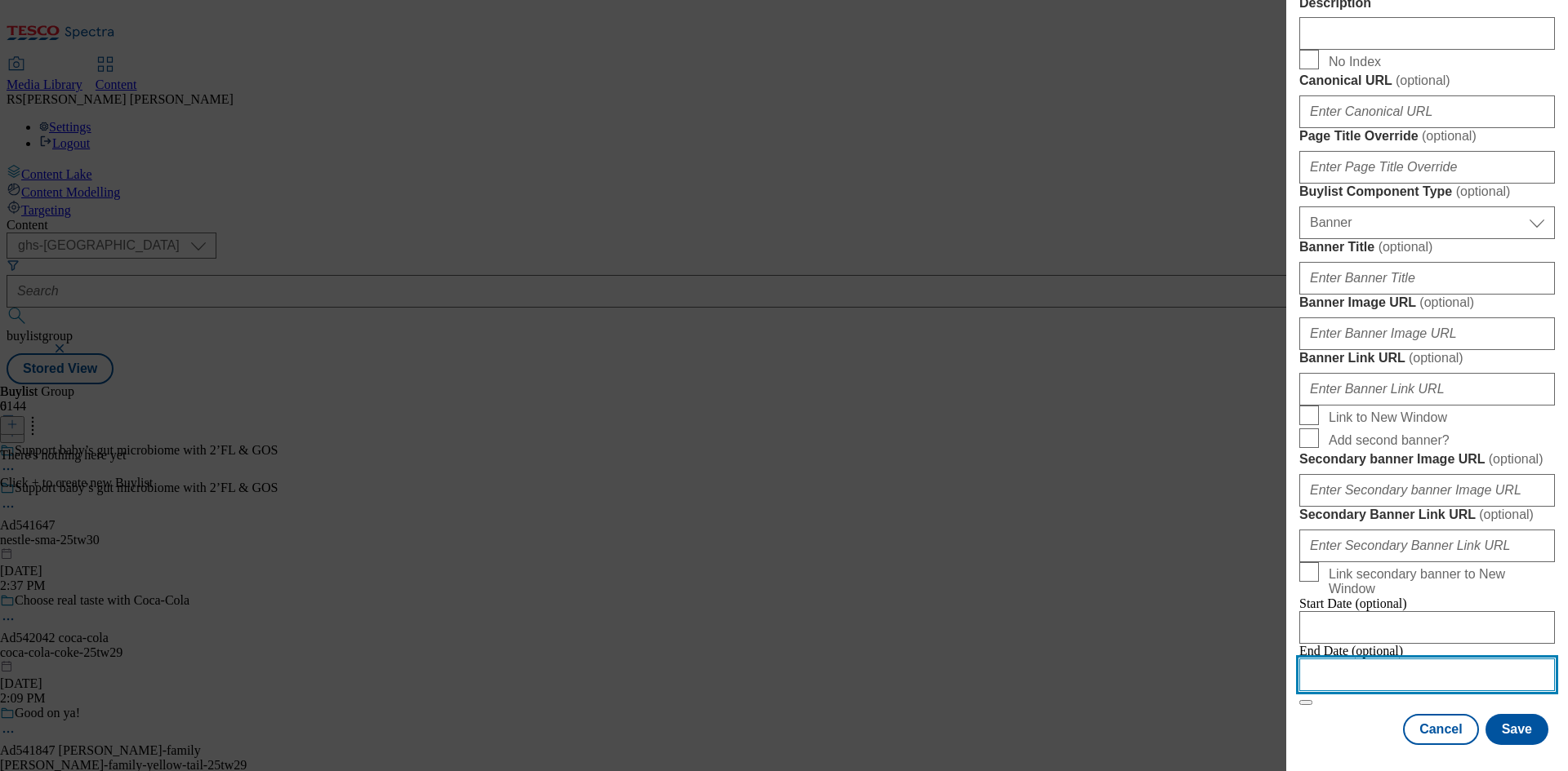
click at [1417, 658] on input "Modal" at bounding box center [1426, 675] width 255 height 33
select select "2025"
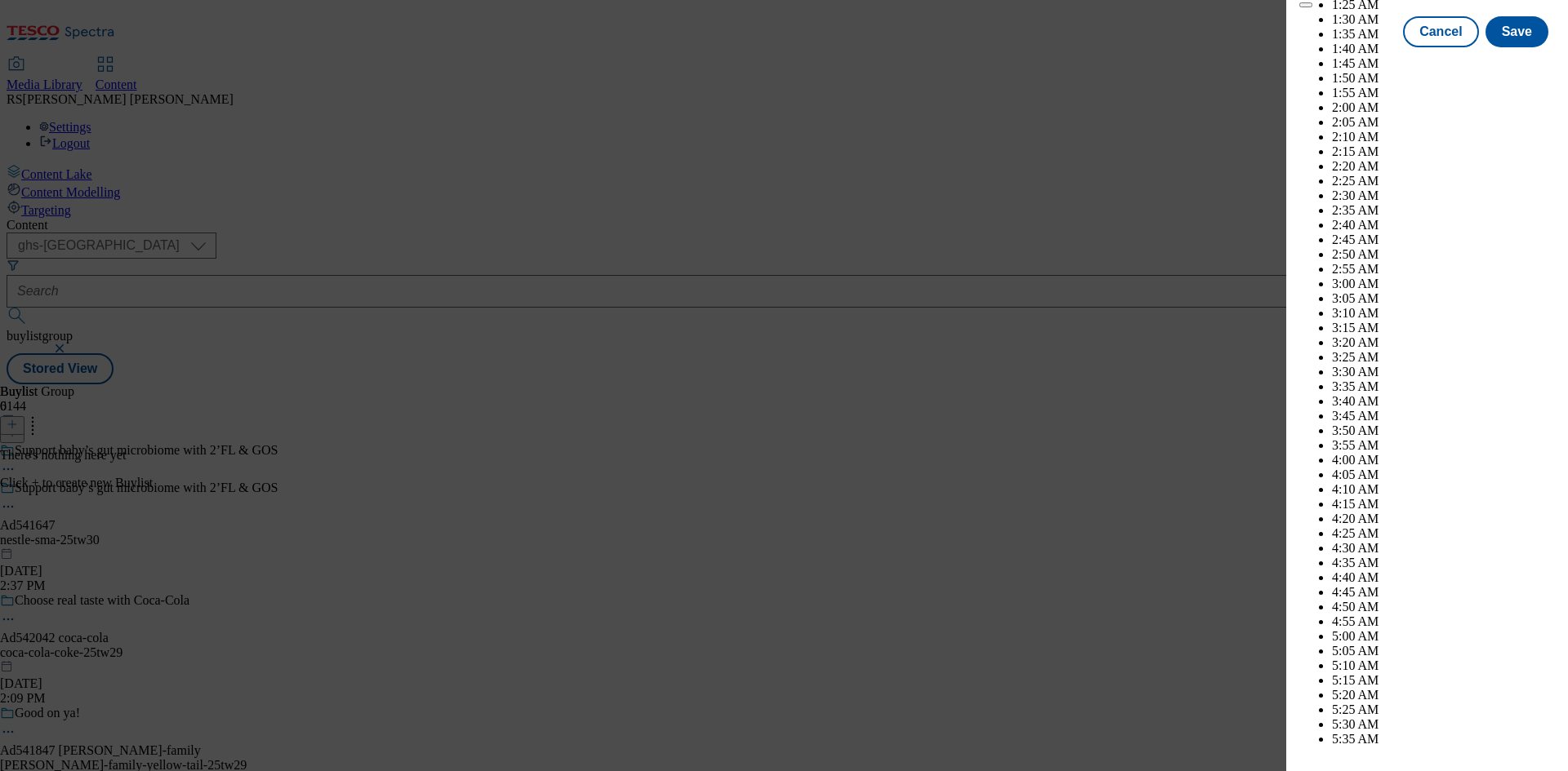
scroll to position [5272, 0]
drag, startPoint x: 1506, startPoint y: 183, endPoint x: 1509, endPoint y: 199, distance: 16.3
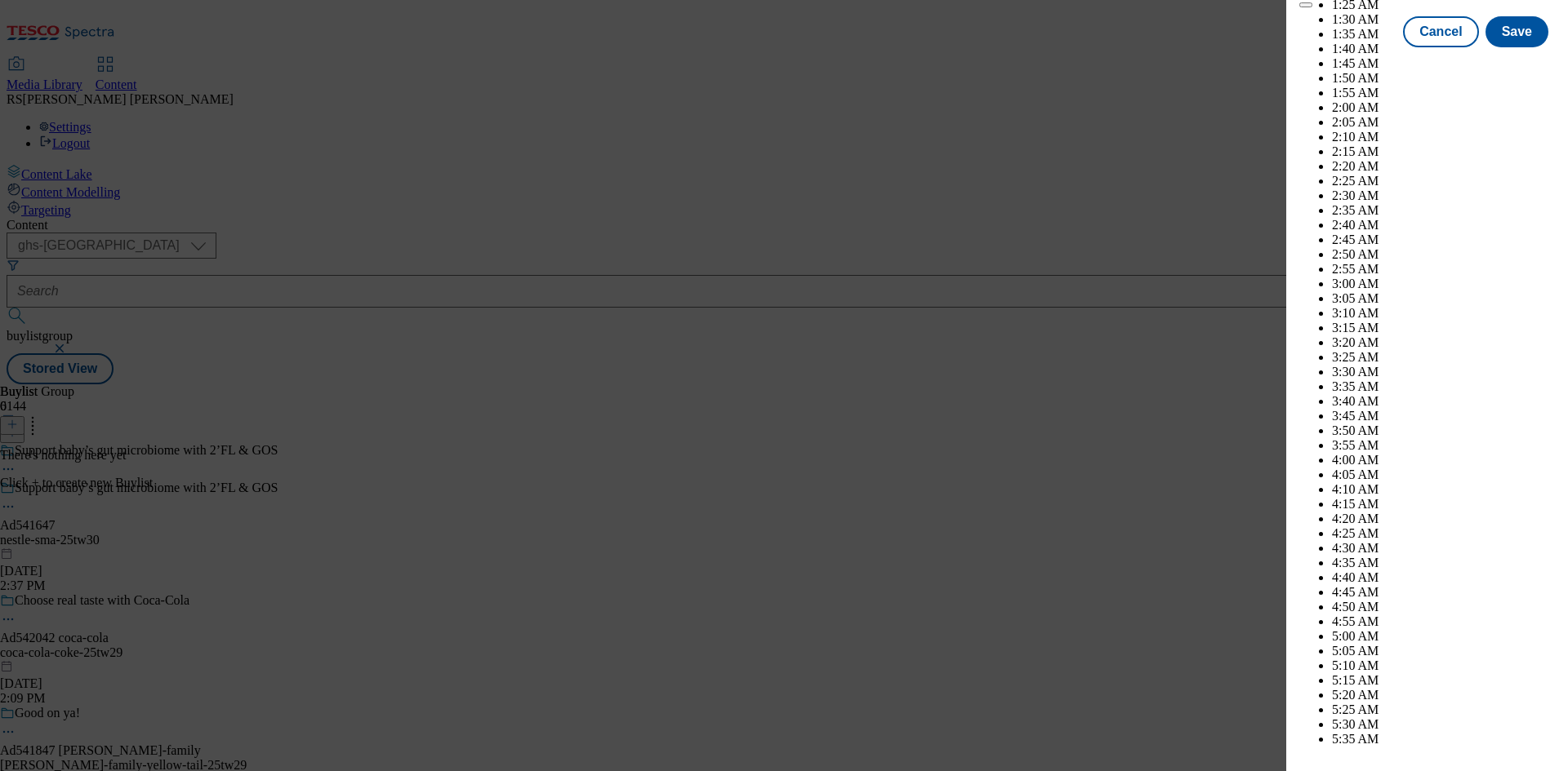
select select "December"
click at [1511, 62] on button "Save" at bounding box center [1516, 46] width 63 height 31
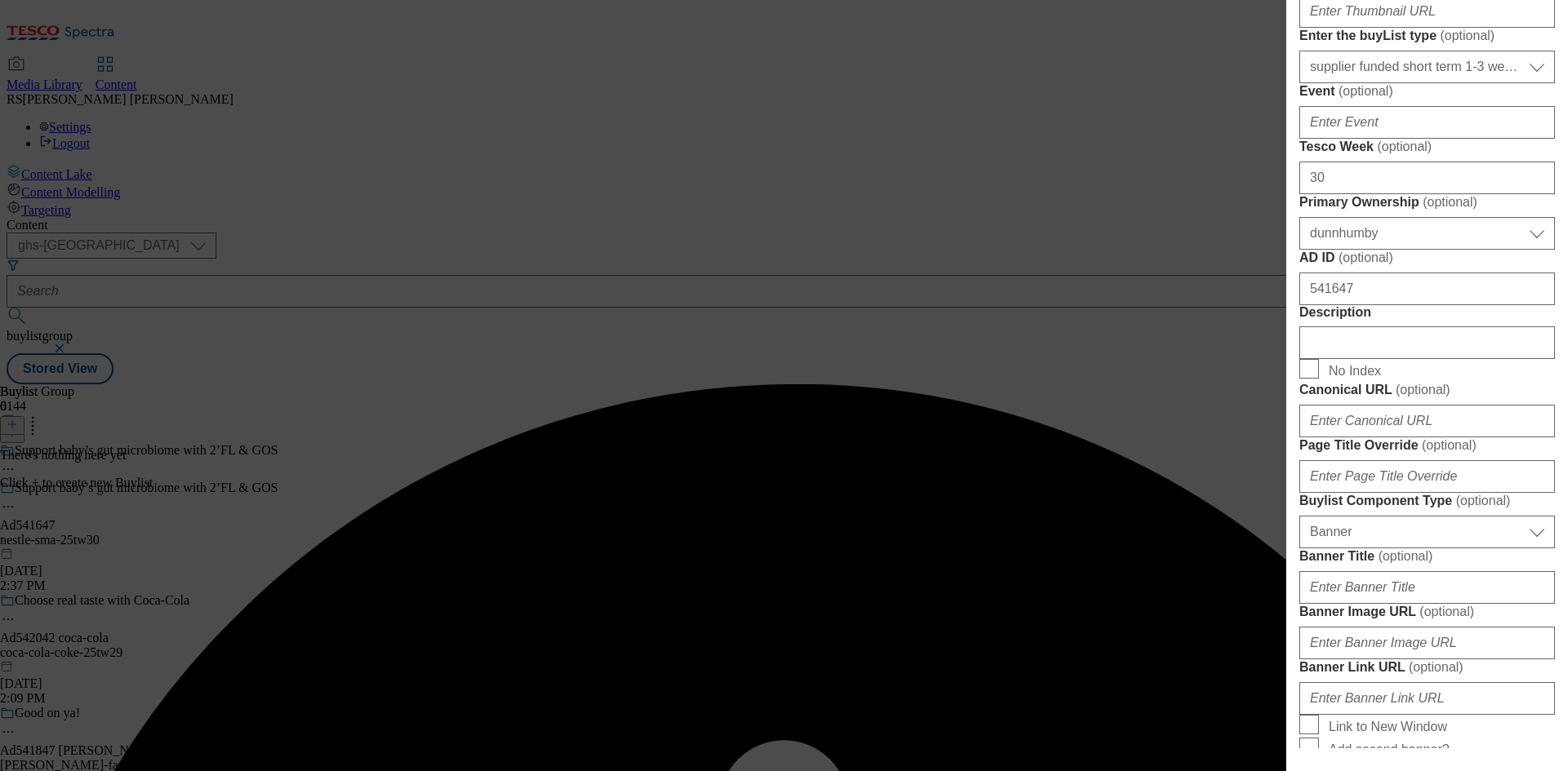
scroll to position [332, 0]
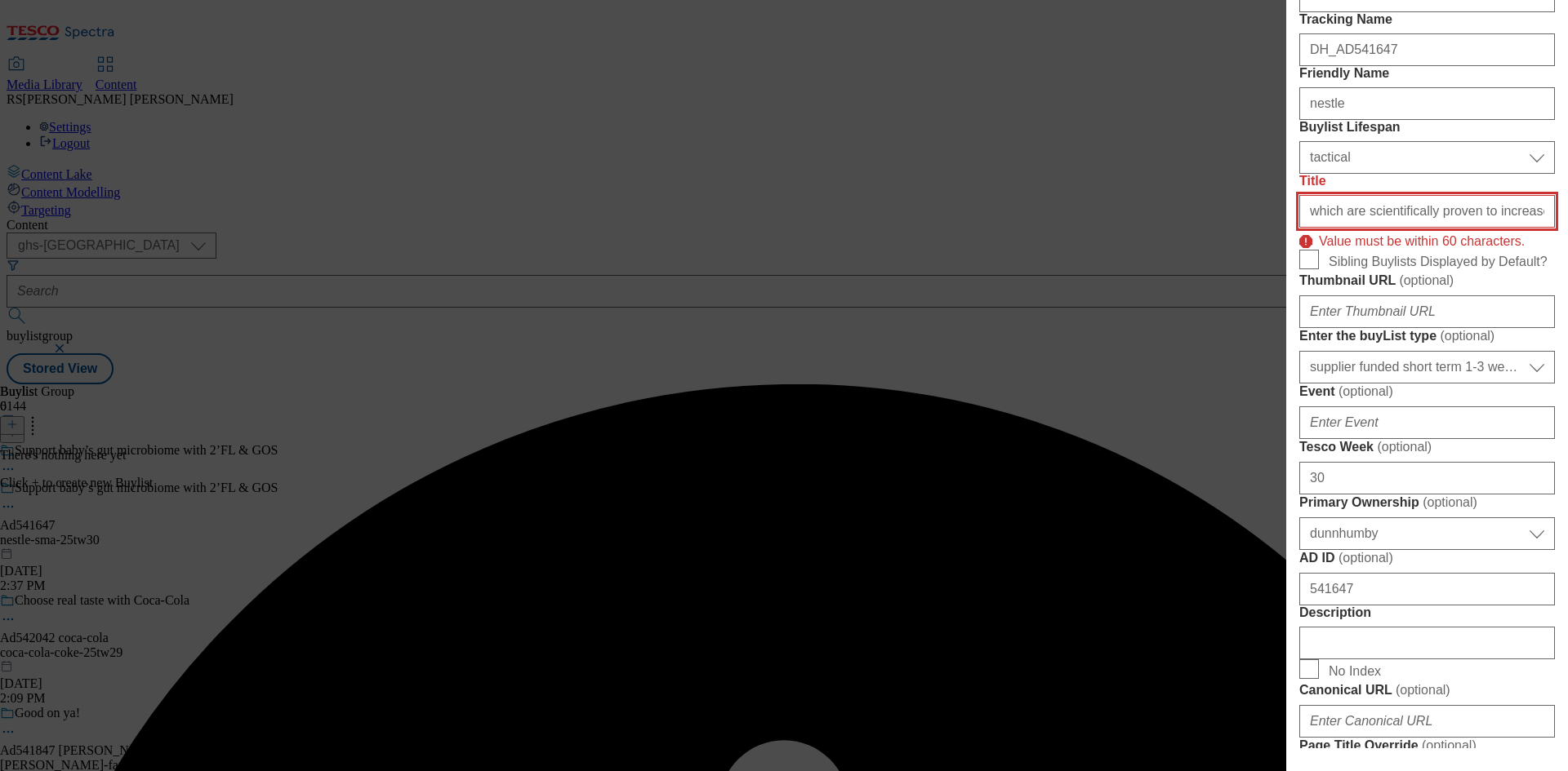
click at [1480, 228] on input "which are scientifically proven to increase the number of friendly bacteria in …" at bounding box center [1426, 212] width 255 height 33
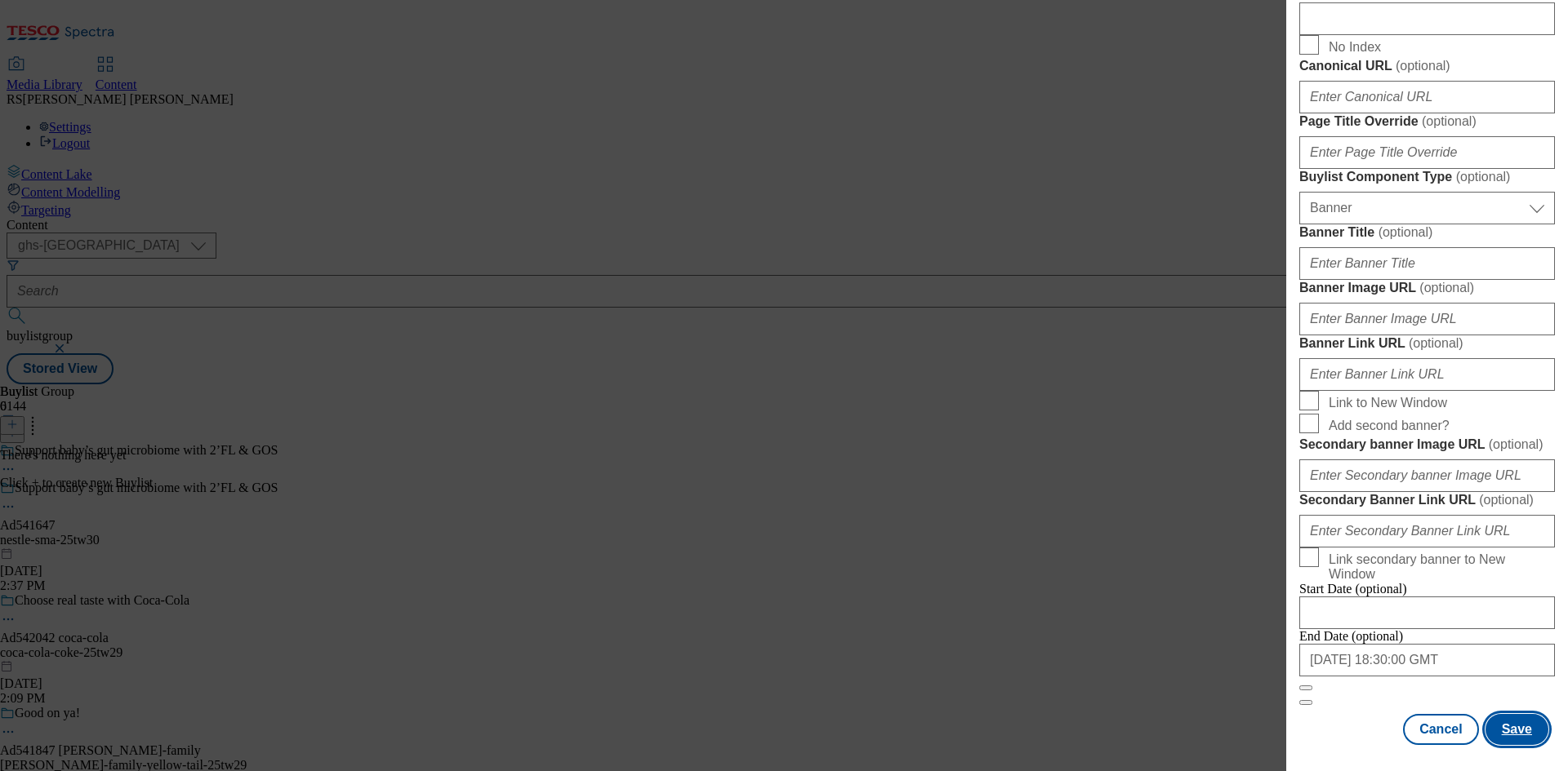
scroll to position [1617, 0]
click at [1514, 734] on button "Save" at bounding box center [1516, 729] width 63 height 31
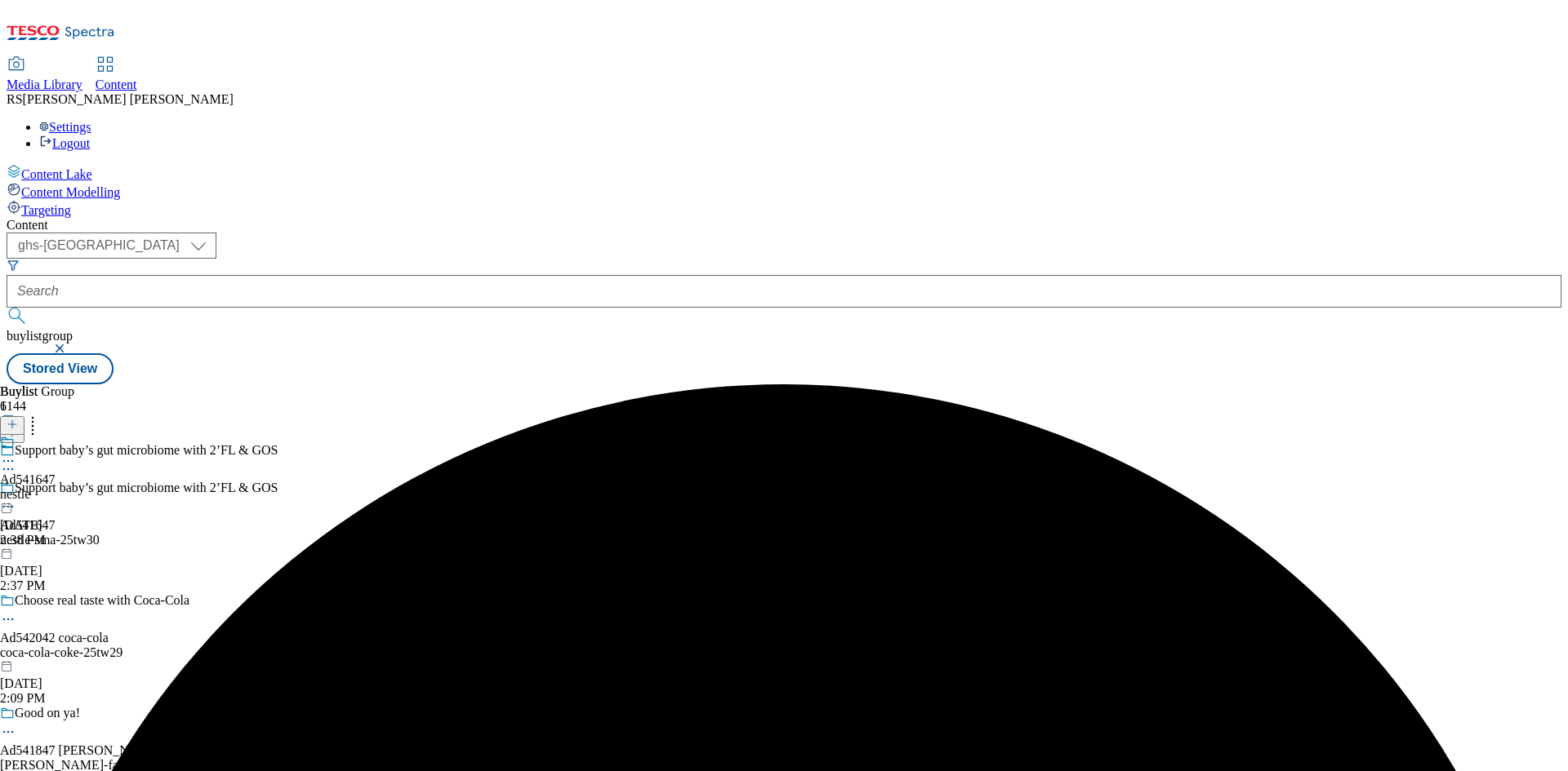
click at [55, 488] on div "nestle" at bounding box center [27, 495] width 55 height 15
click at [18, 419] on icon at bounding box center [12, 424] width 12 height 12
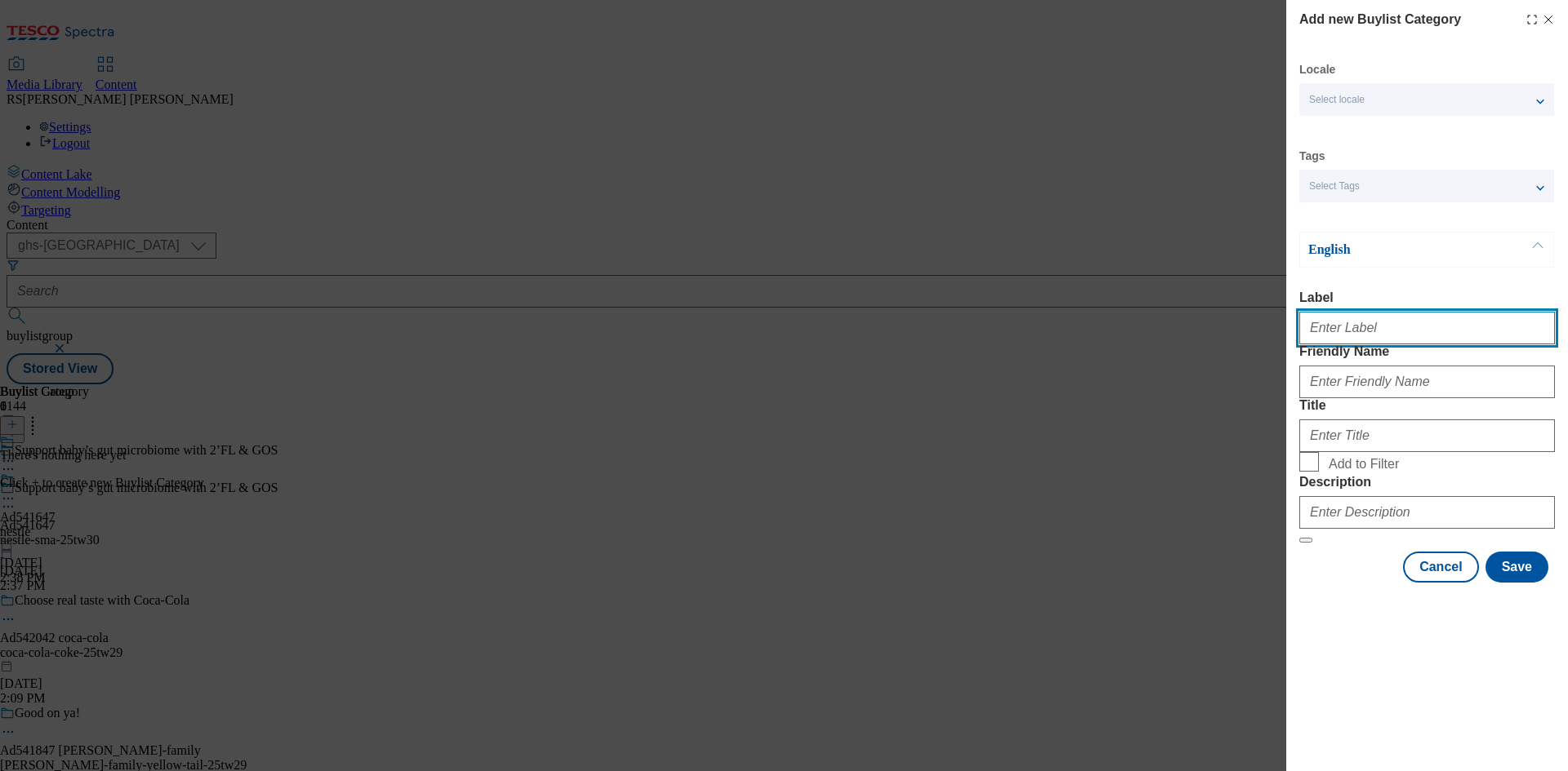
click at [1380, 343] on input "Label" at bounding box center [1426, 328] width 255 height 33
paste input "541647"
type input "Ad541647"
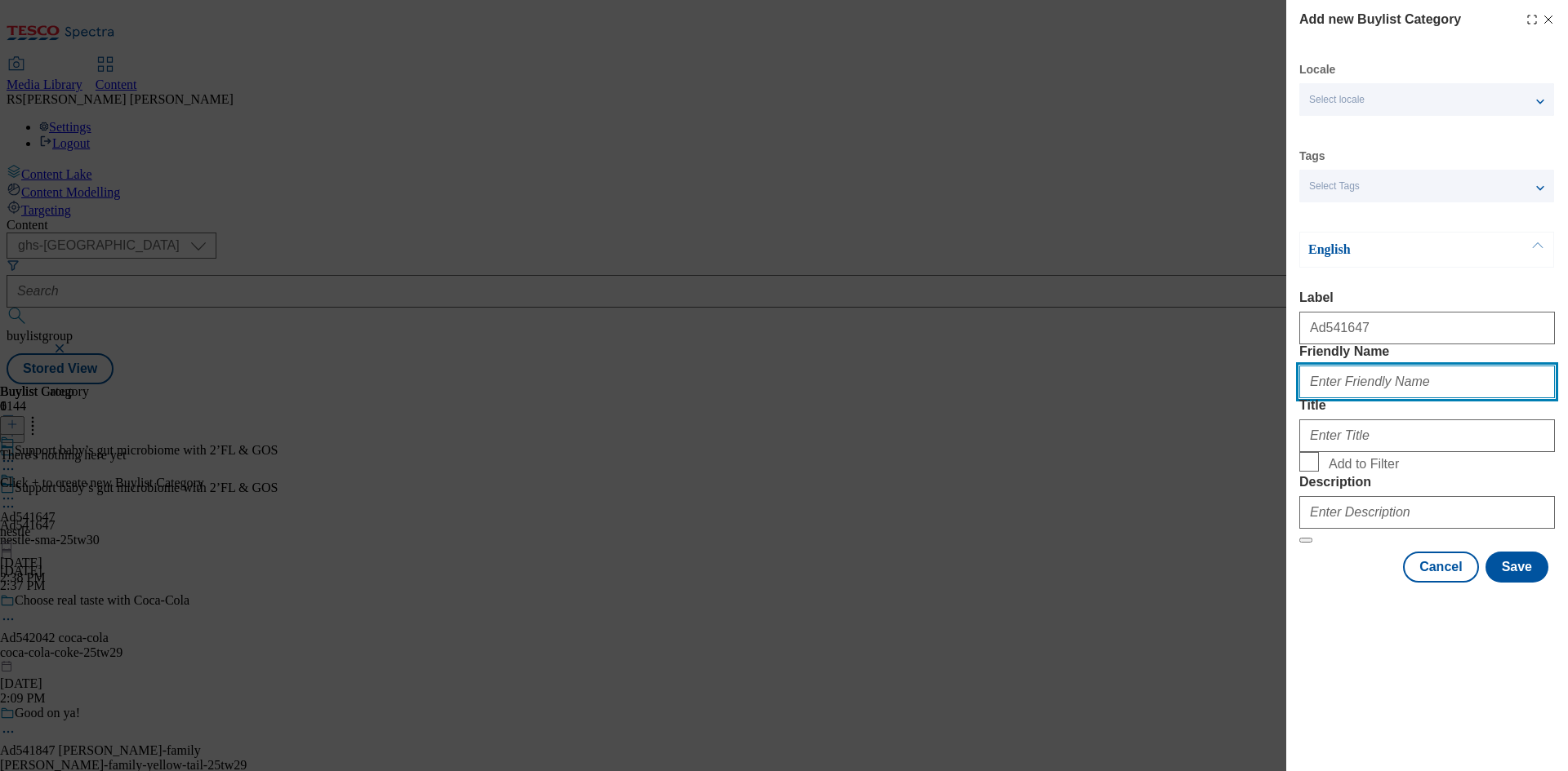
click at [1477, 399] on input "Friendly Name" at bounding box center [1426, 382] width 255 height 33
paste input "nestle-sma"
type input "nestle-sma"
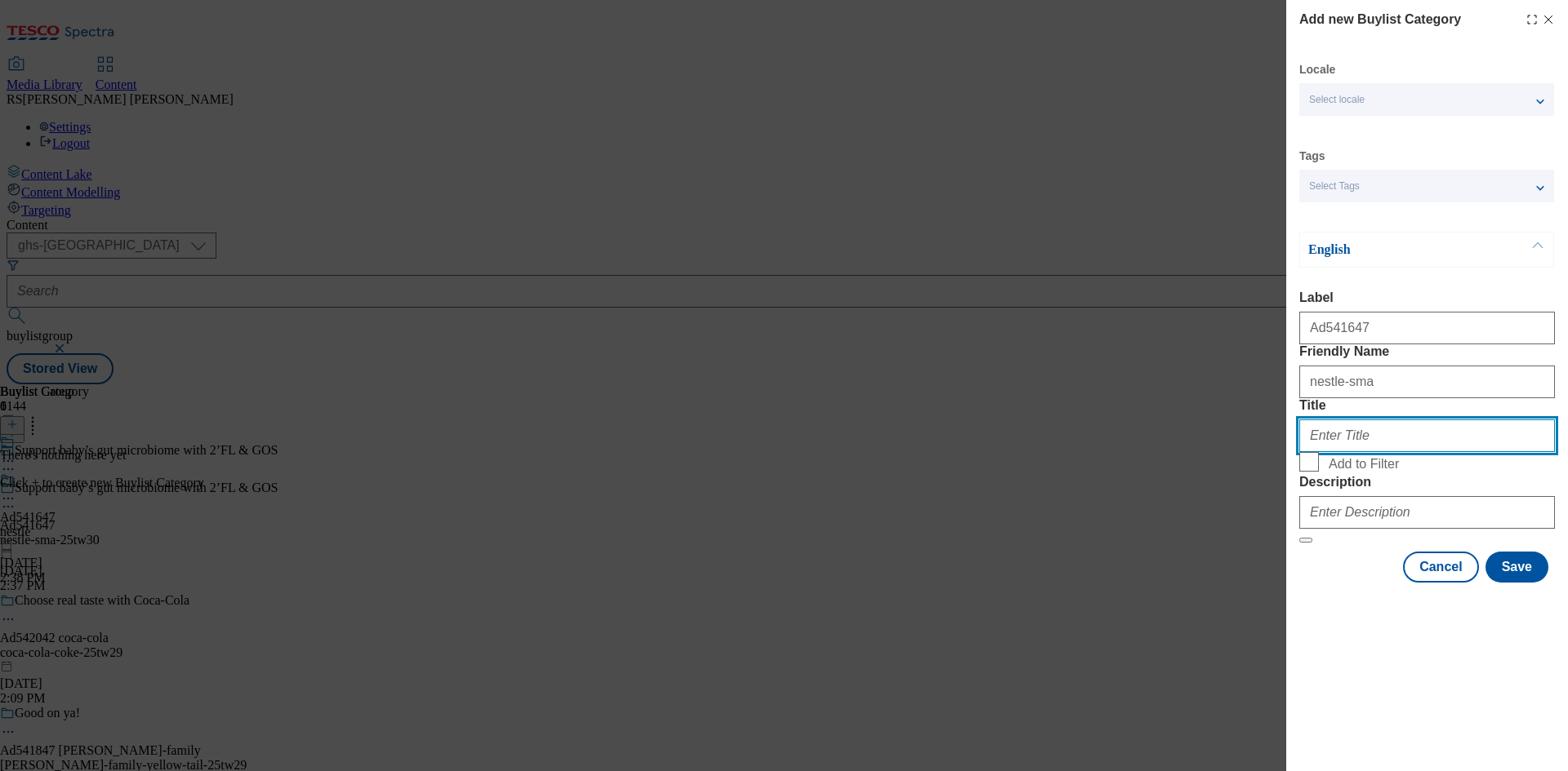
paste input "Nestle"
type input "Nestle"
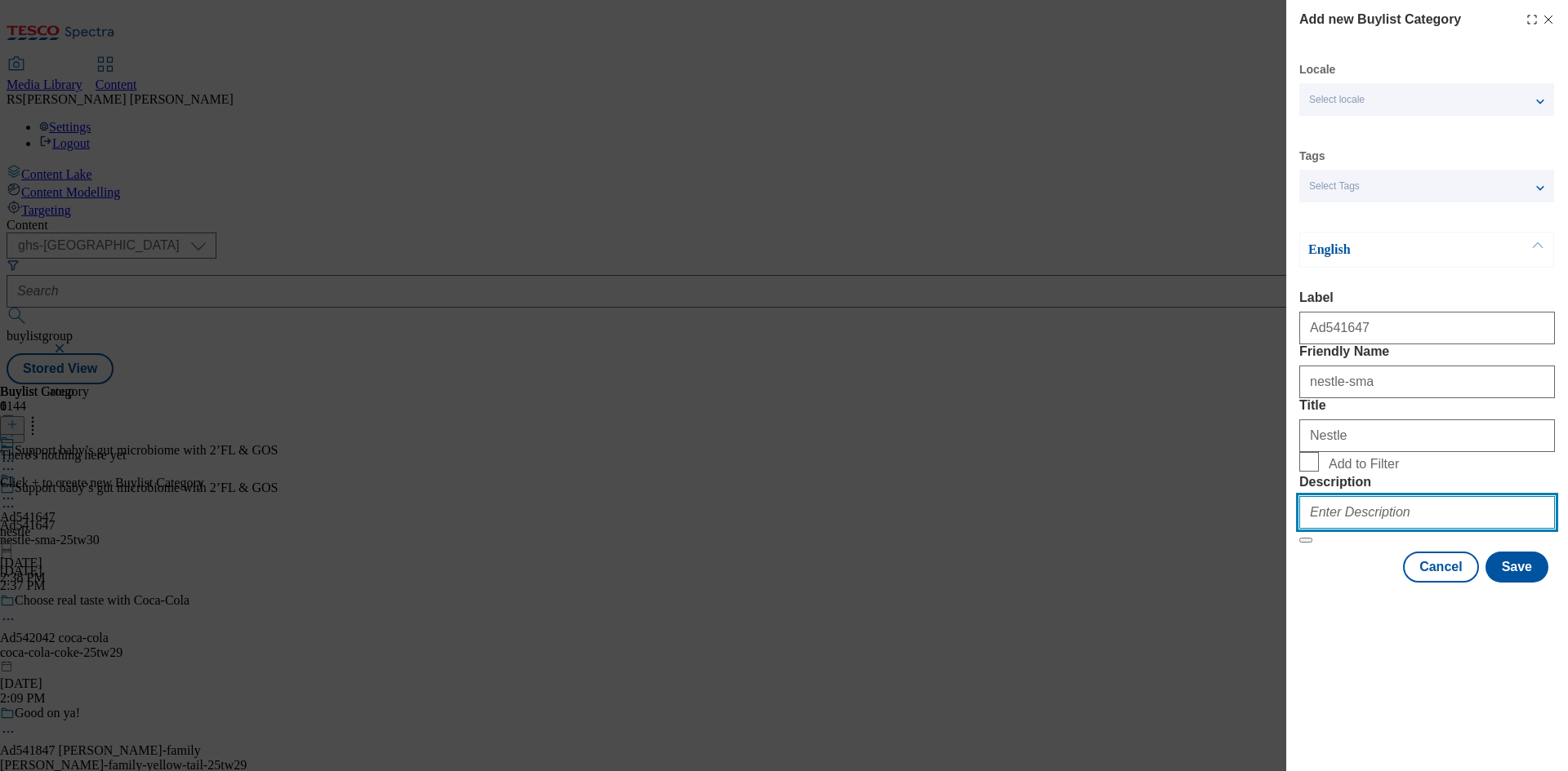
click at [1355, 529] on input "Description" at bounding box center [1426, 512] width 255 height 33
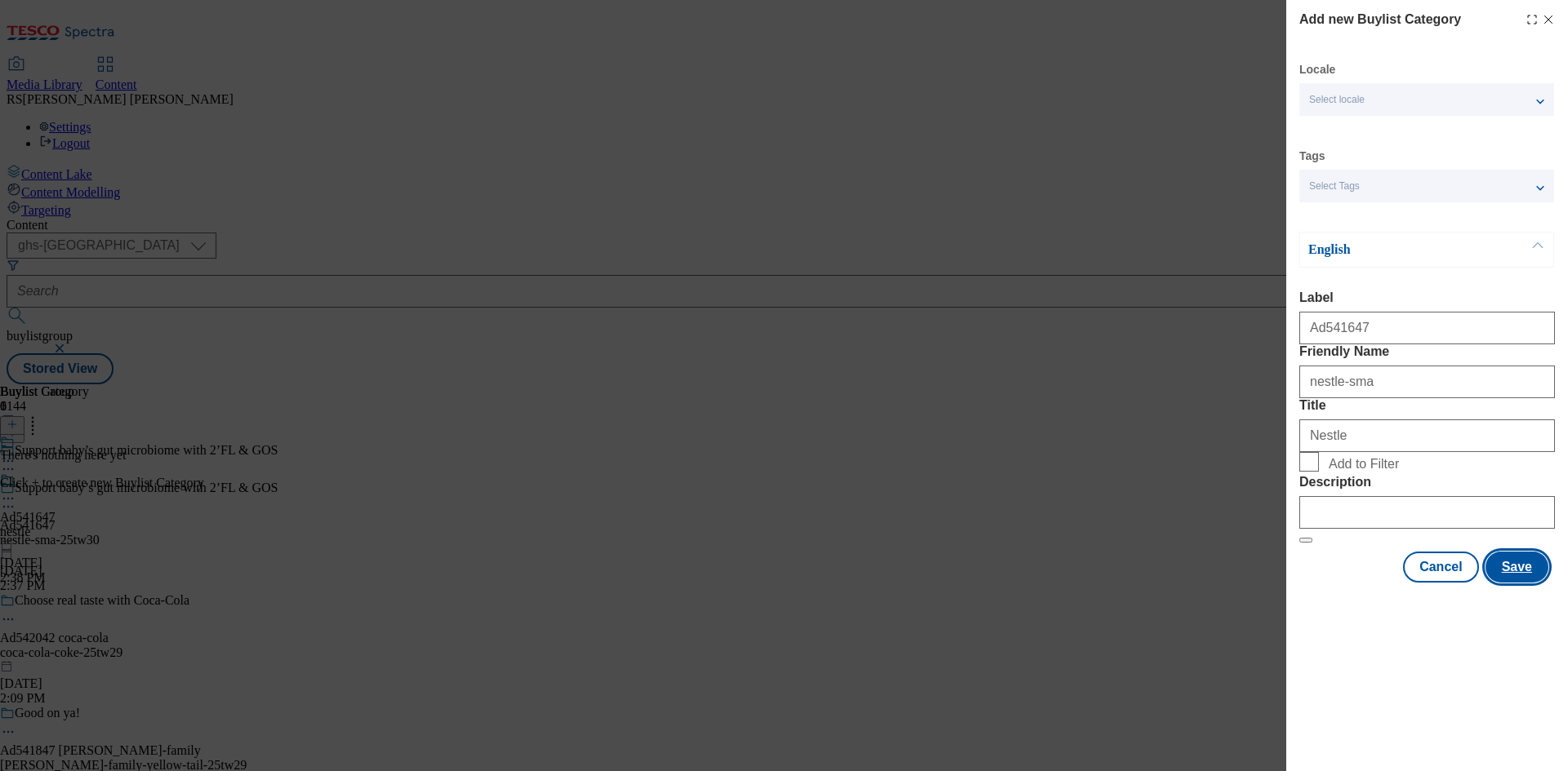
click at [1519, 583] on button "Save" at bounding box center [1516, 568] width 63 height 31
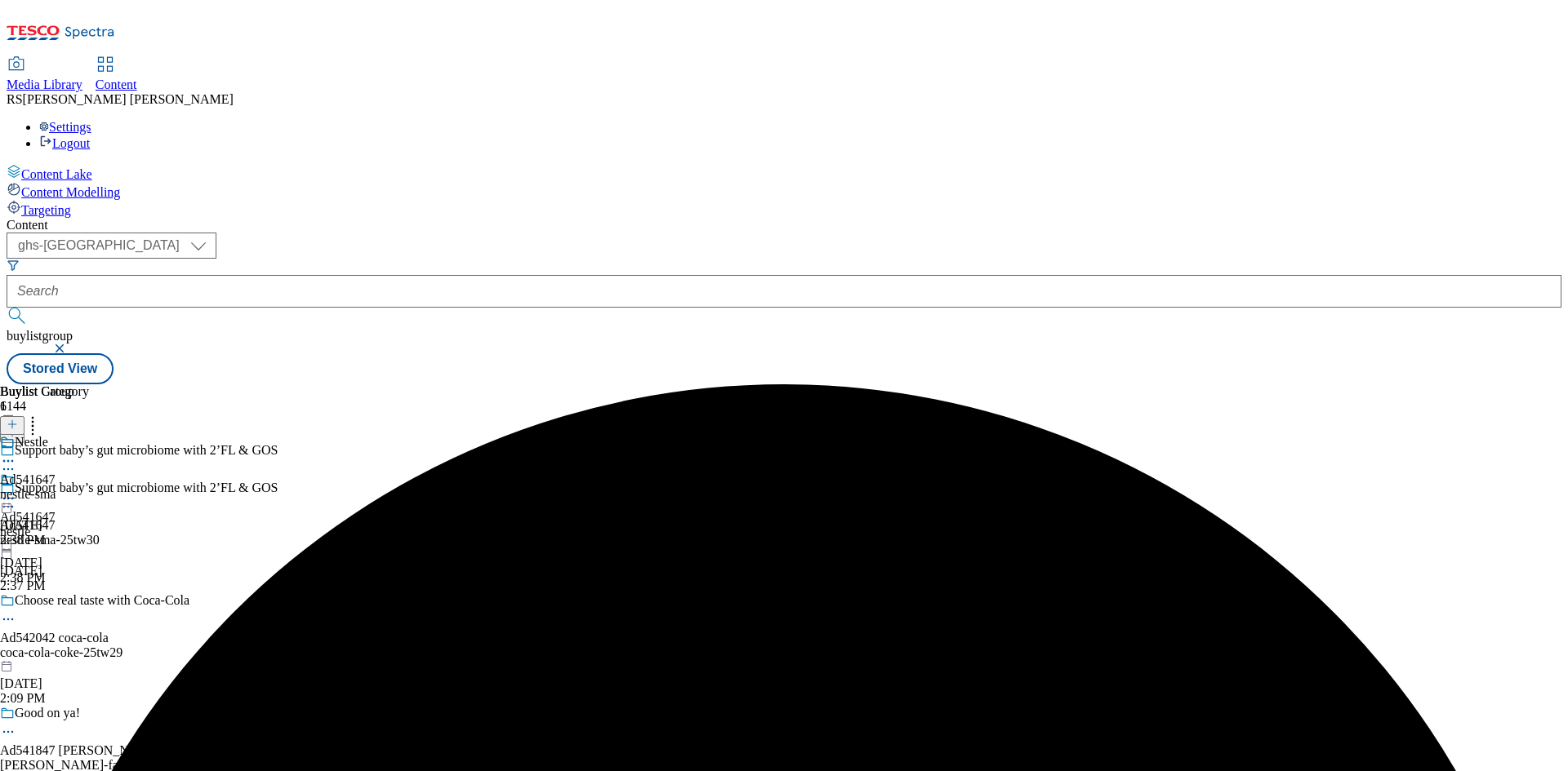
click at [89, 488] on div "nestle-sma" at bounding box center [45, 495] width 89 height 15
click at [18, 419] on icon at bounding box center [12, 424] width 12 height 12
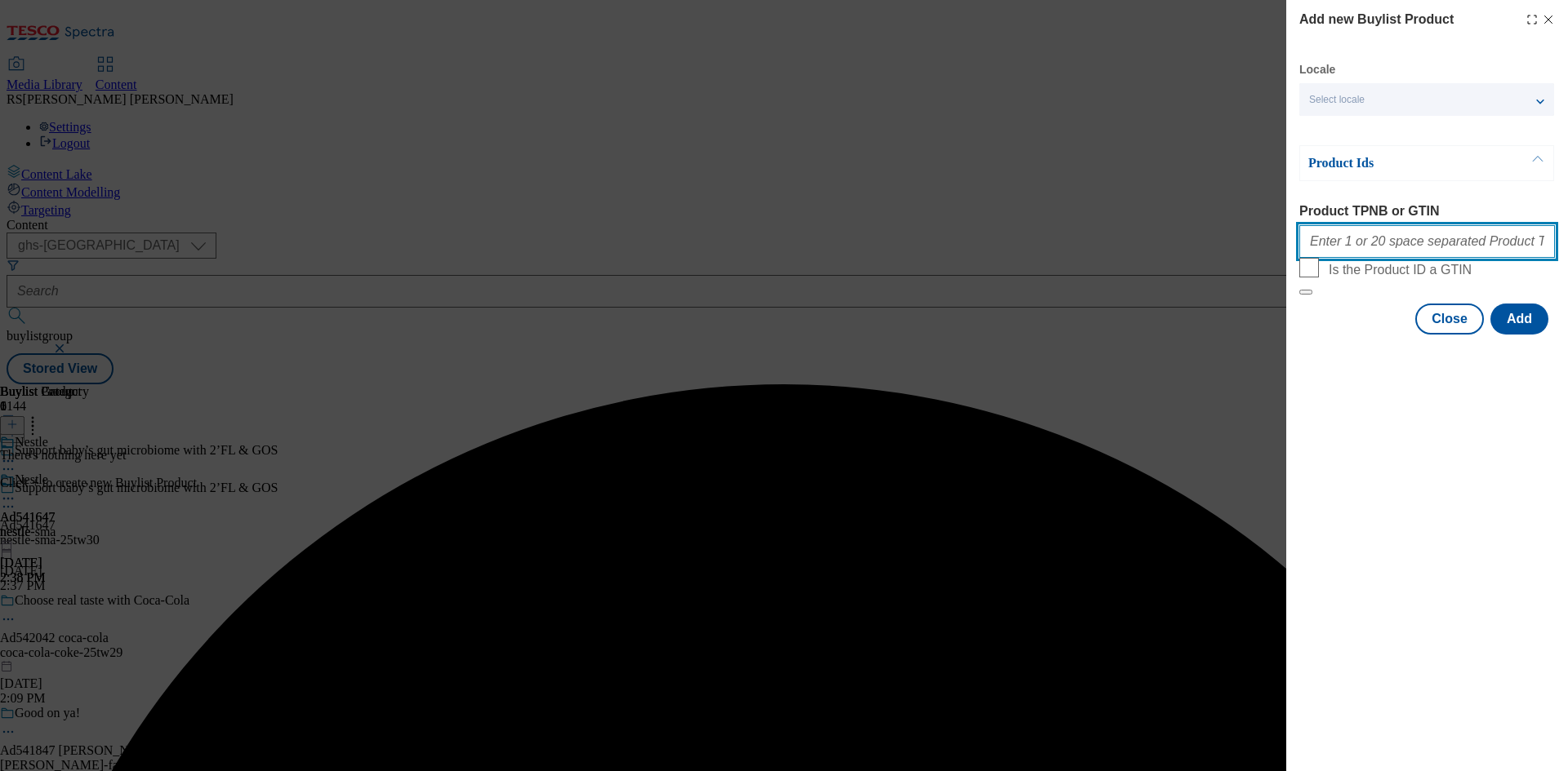
click at [1399, 234] on input "Product TPNB or GTIN" at bounding box center [1426, 242] width 255 height 33
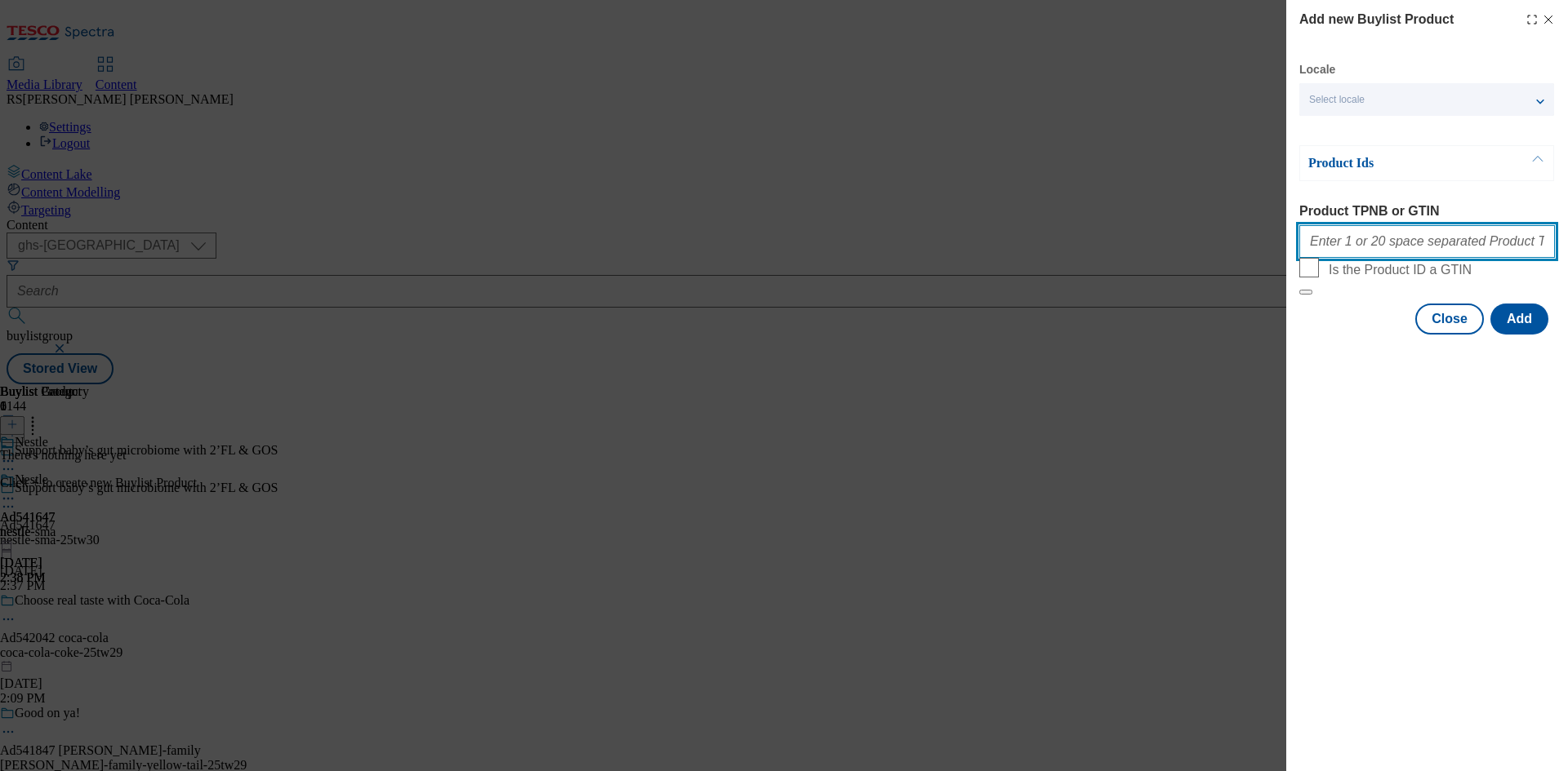
paste input "87668880"
type input "87668880"
click at [1527, 334] on button "Add" at bounding box center [1519, 319] width 58 height 31
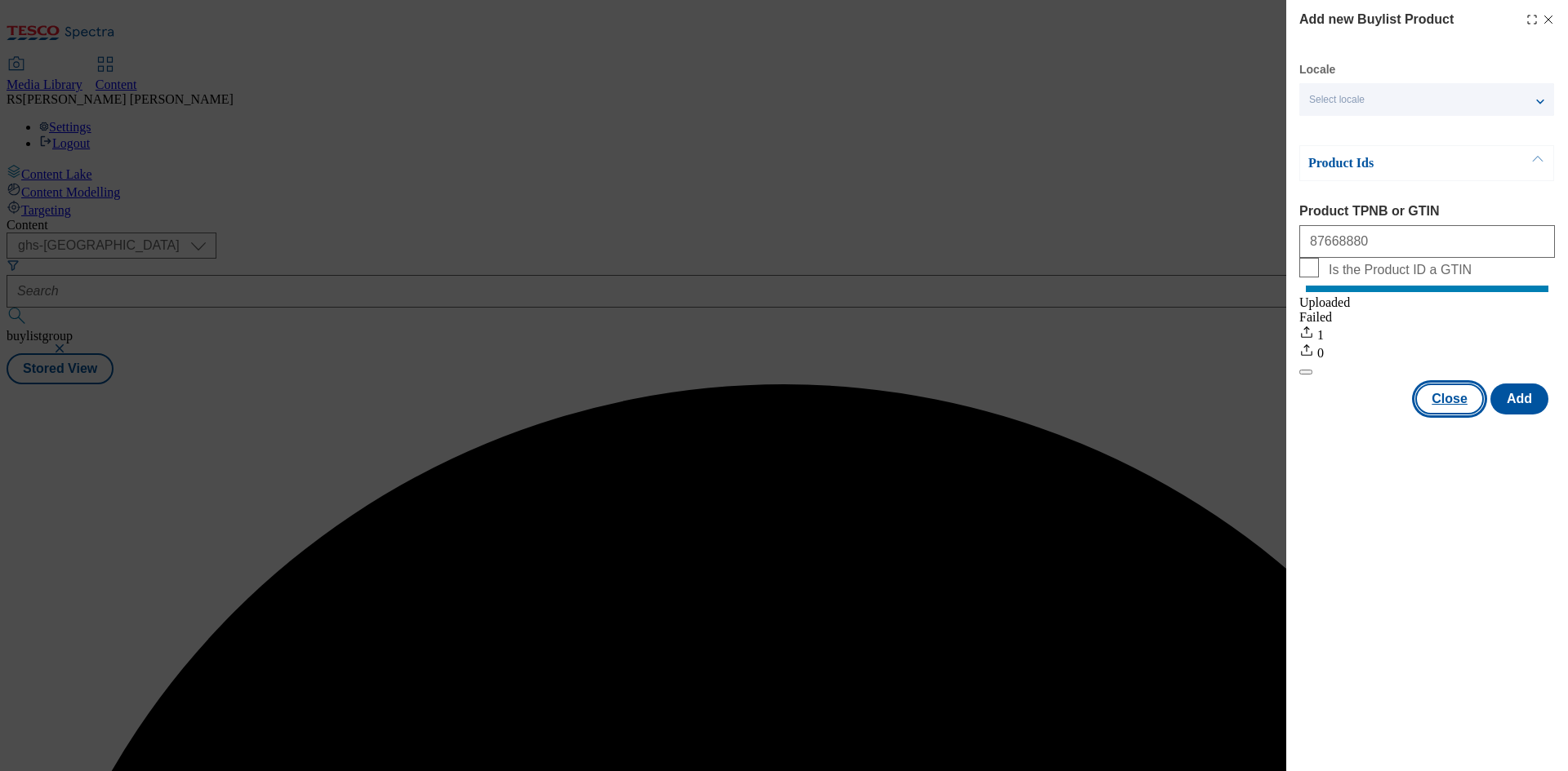
click at [1454, 399] on button "Close" at bounding box center [1448, 399] width 68 height 31
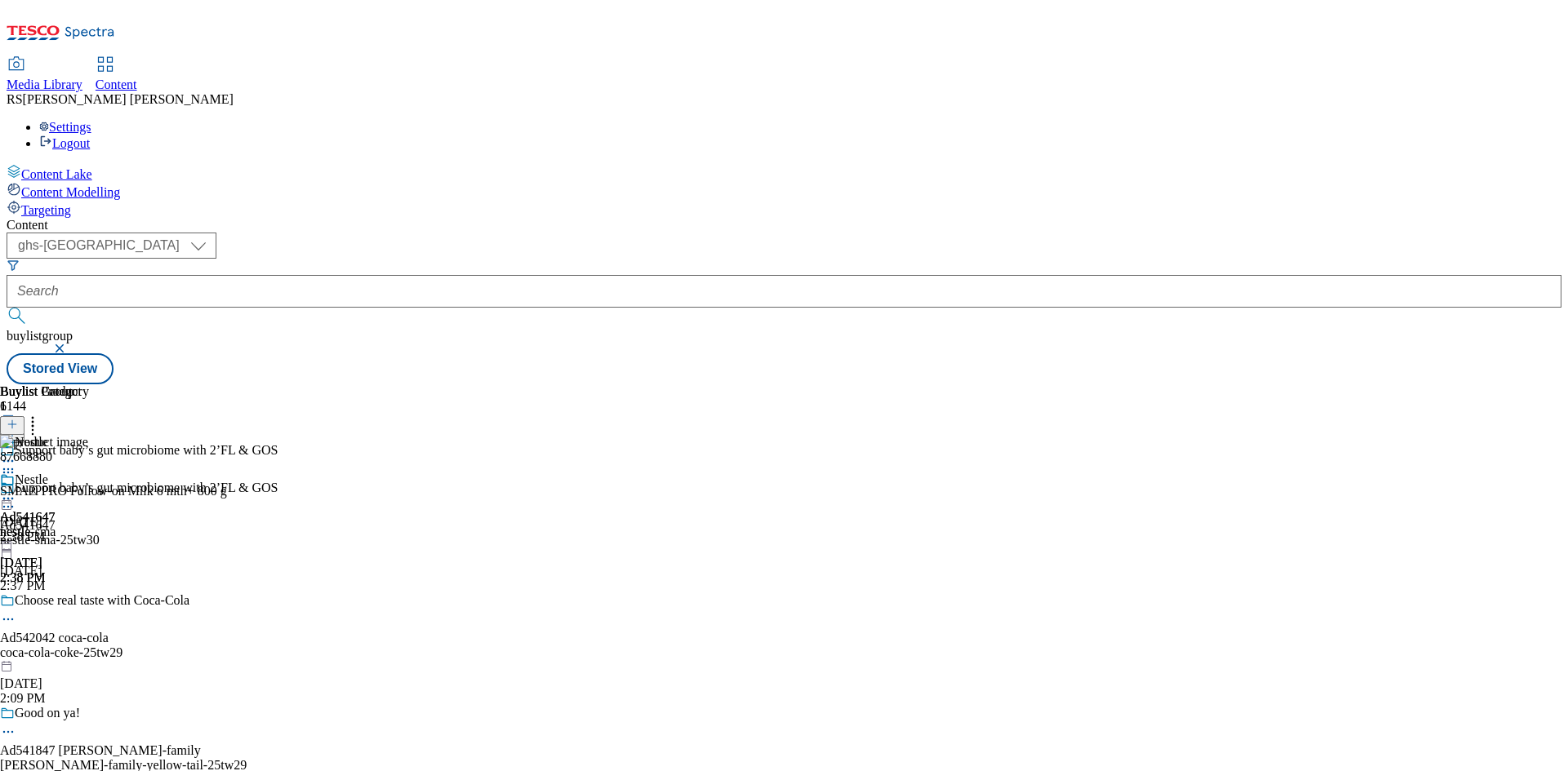
click at [16, 499] on icon at bounding box center [8, 507] width 16 height 16
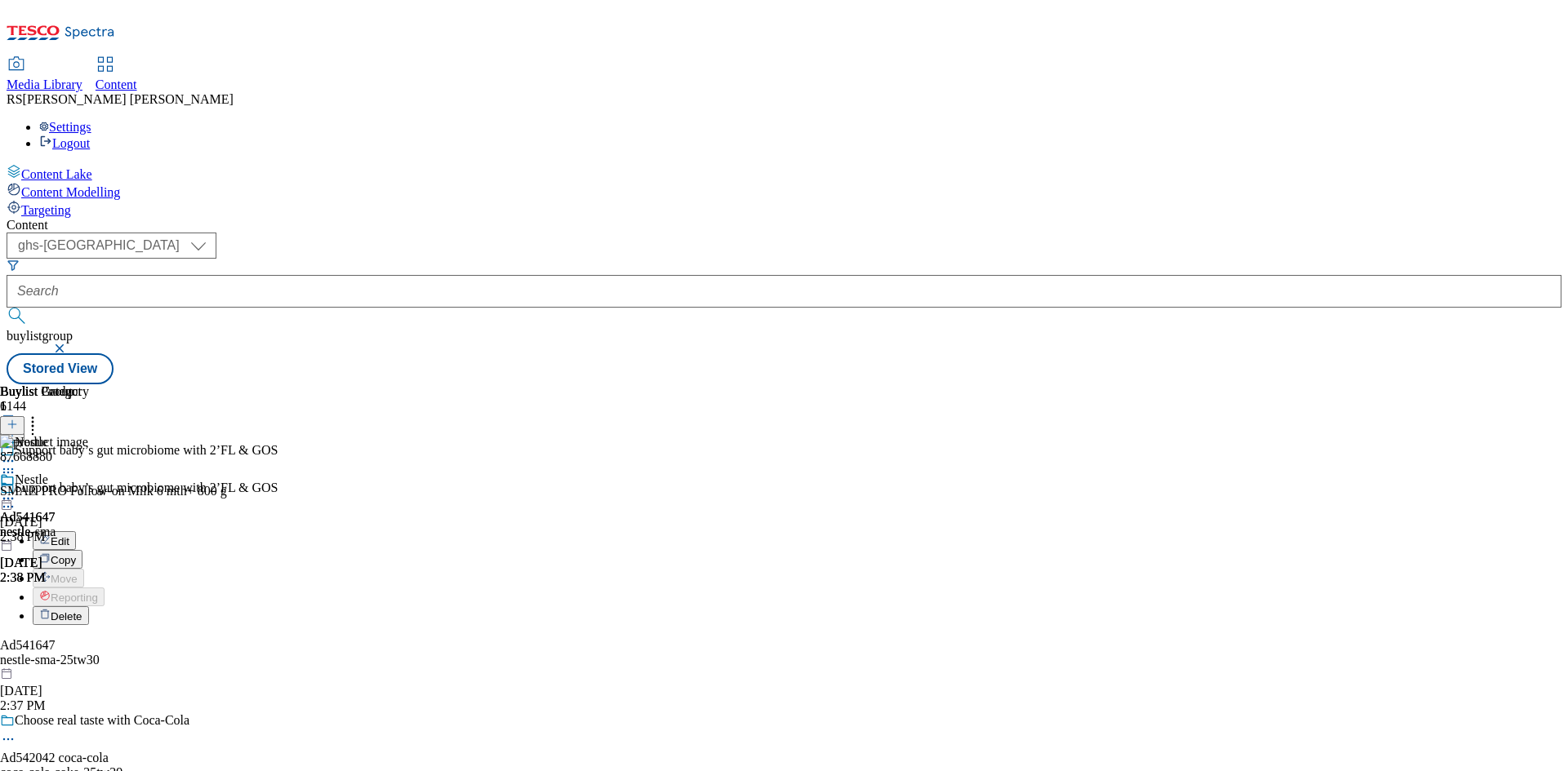
click at [69, 536] on span "Edit" at bounding box center [60, 541] width 19 height 12
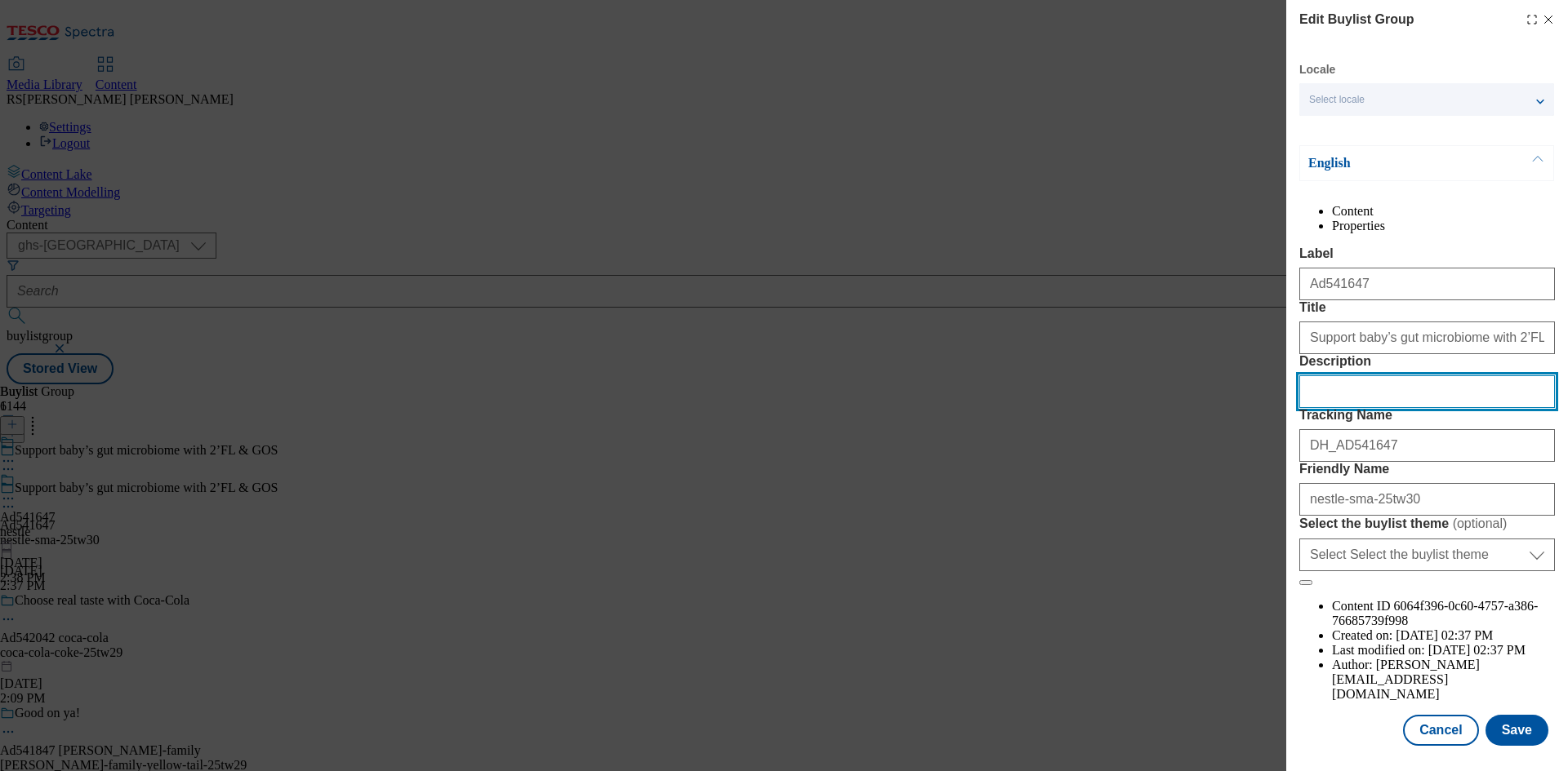
click at [1379, 408] on input "Description" at bounding box center [1426, 391] width 255 height 33
paste input "SMA® PRO Follow-on Milk 6 mth+ 800 g"
type input "SMA® PRO Follow-on Milk 6 mth+ 800 g"
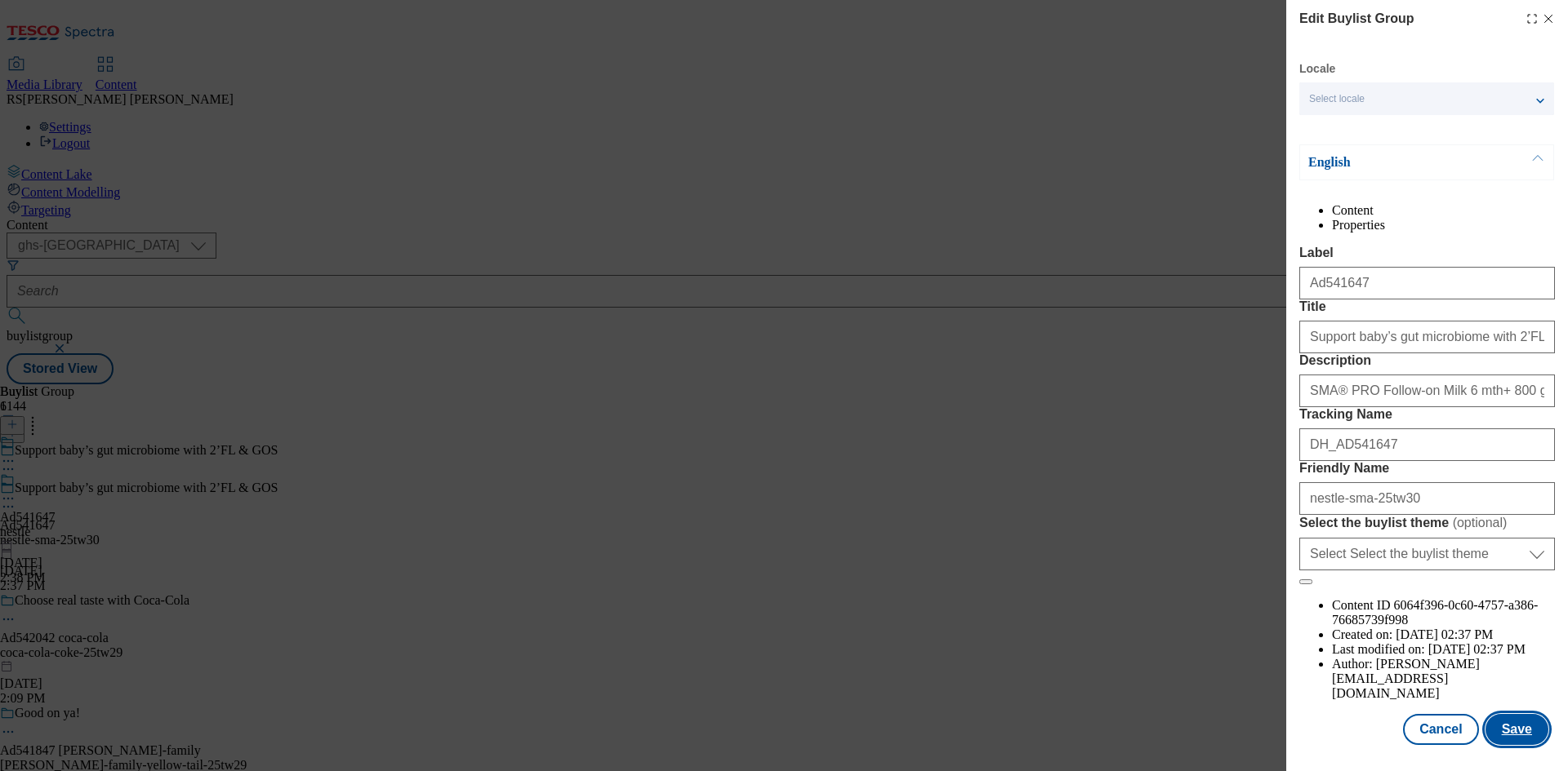
click at [1523, 744] on button "Save" at bounding box center [1516, 729] width 63 height 31
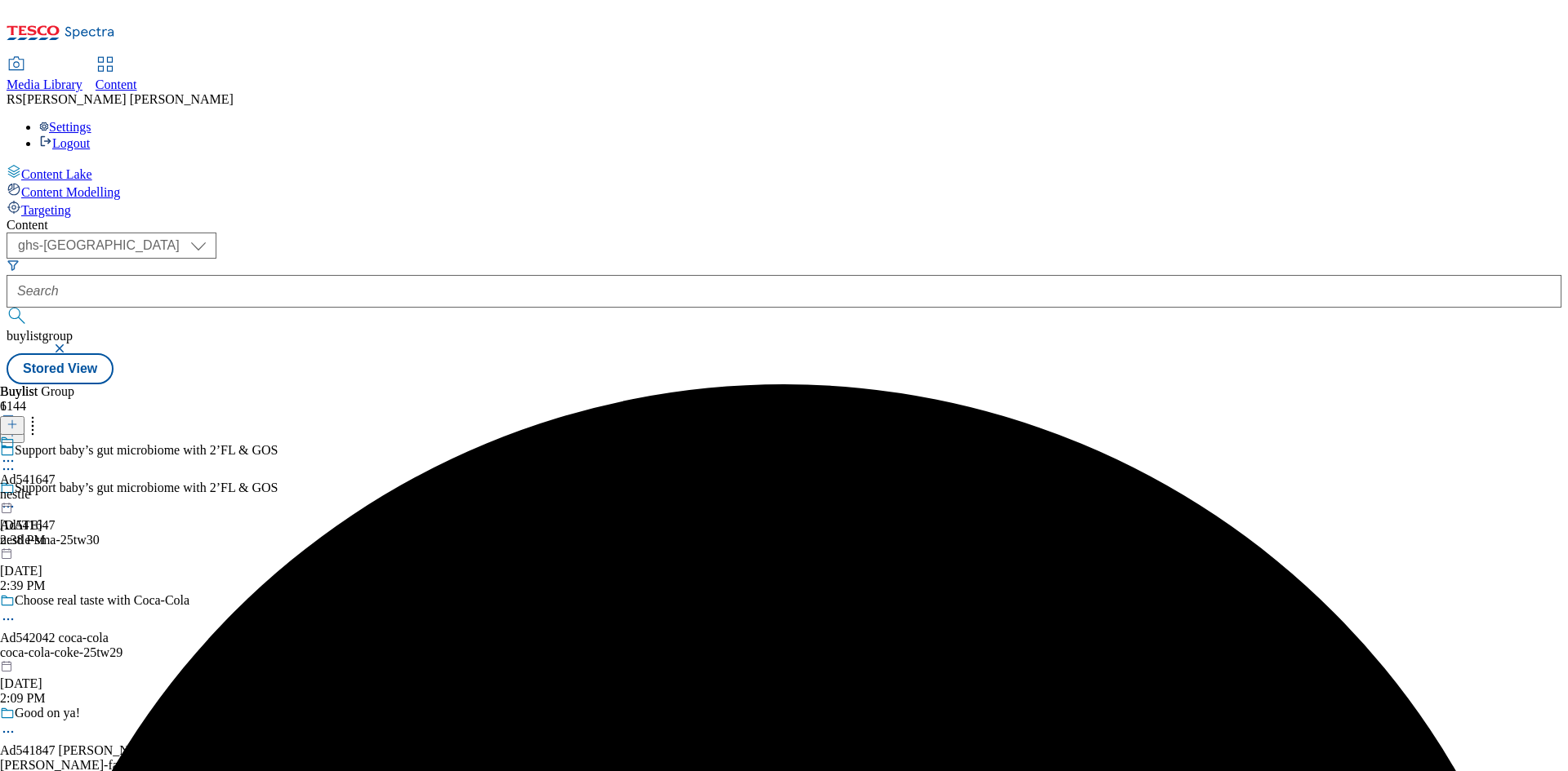
click at [16, 453] on icon at bounding box center [8, 461] width 16 height 16
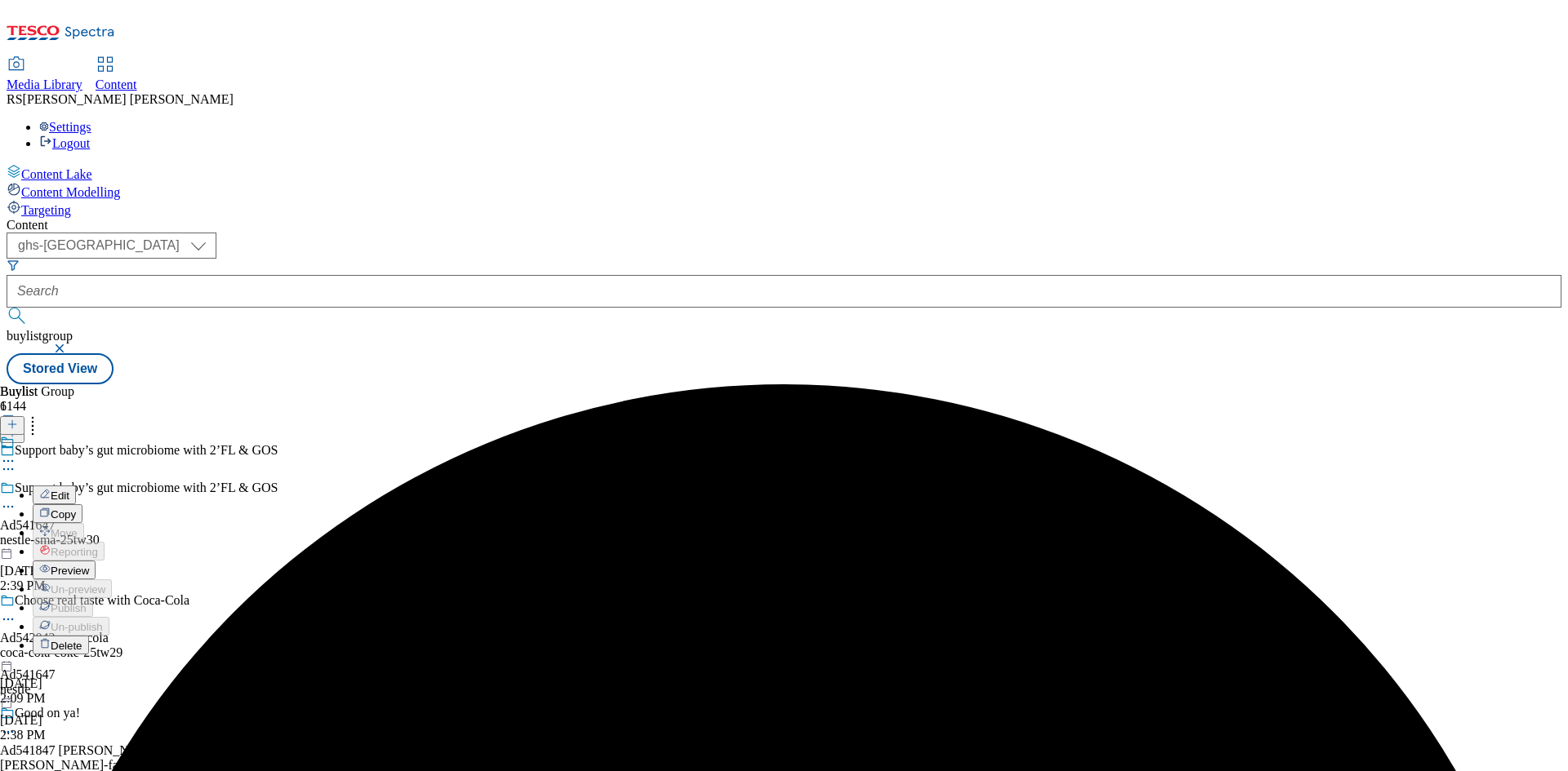
click at [76, 486] on button "Edit" at bounding box center [55, 495] width 44 height 19
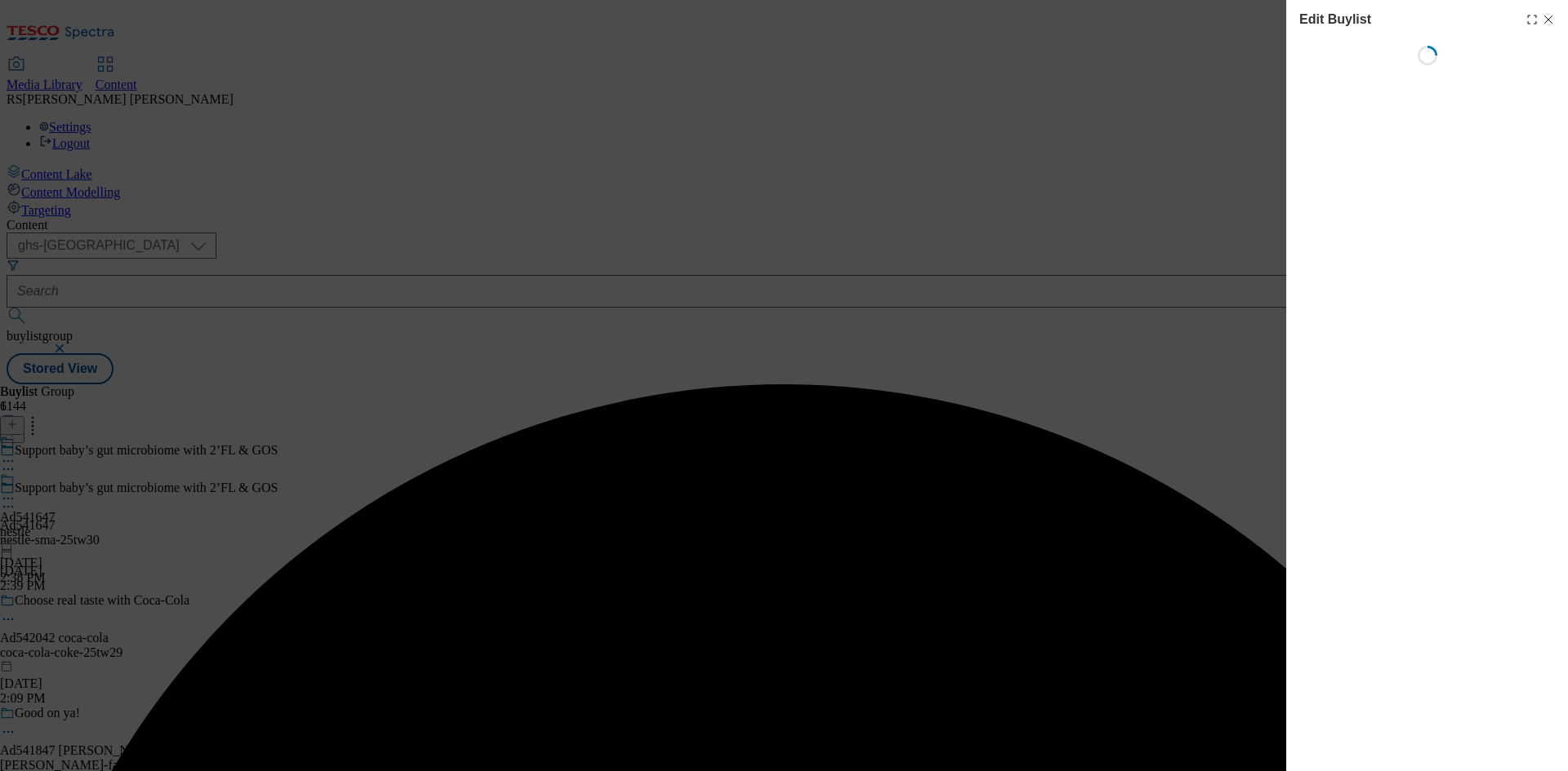
select select "tactical"
select select "supplier funded short term 1-3 weeks"
select select "dunnhumby"
select select "Banner"
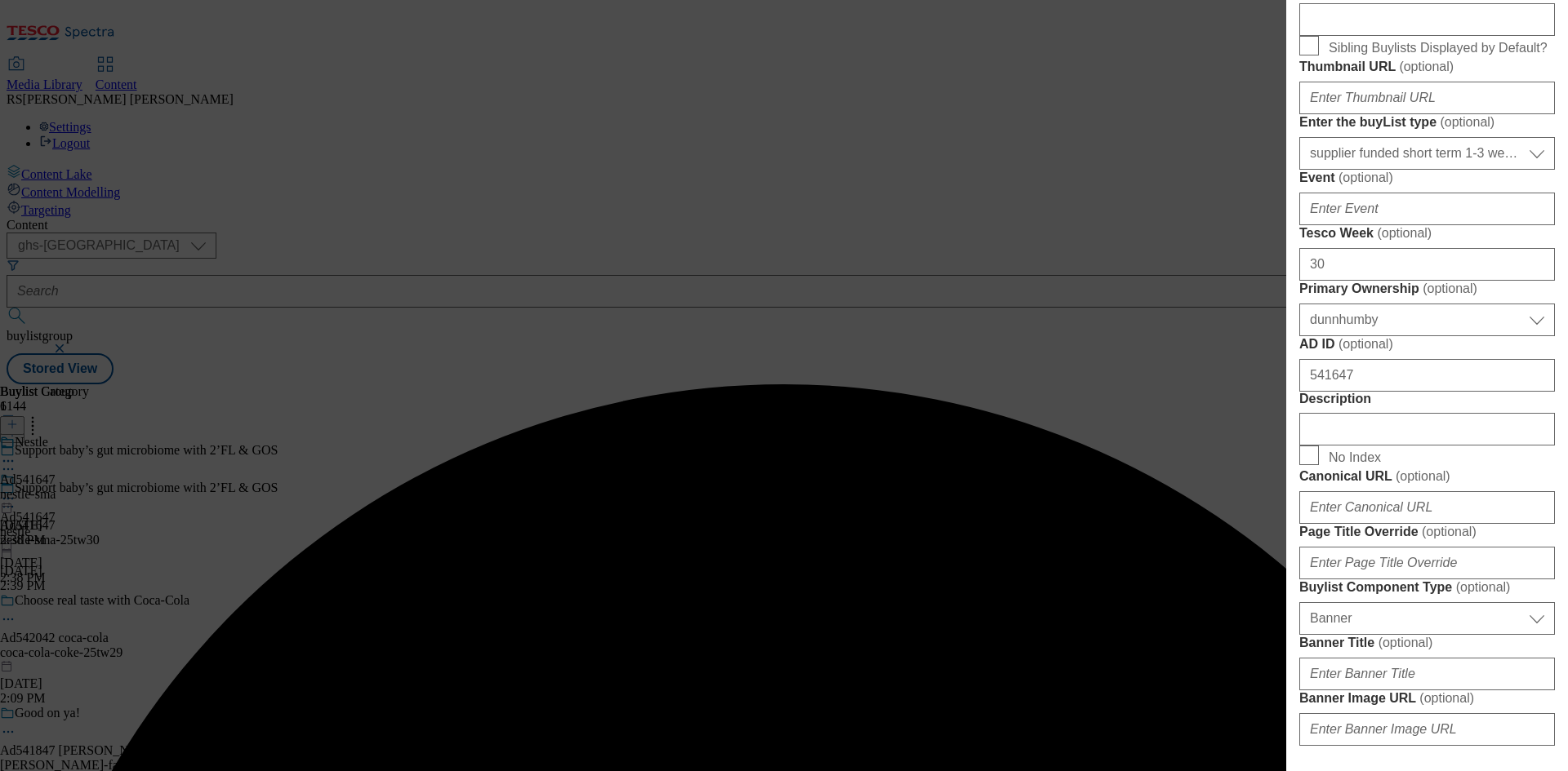
scroll to position [735, 0]
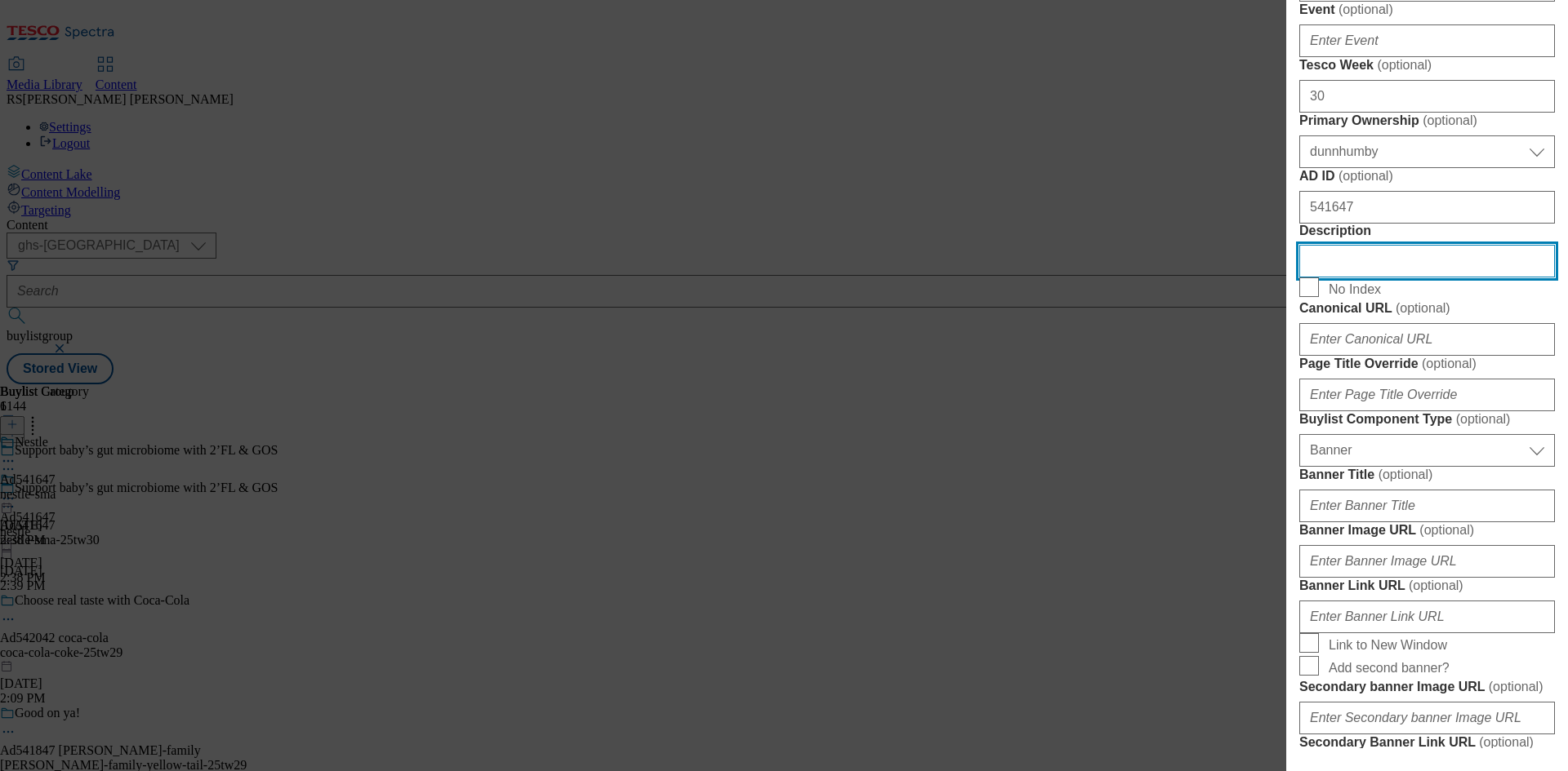
click at [1394, 278] on input "Description" at bounding box center [1426, 262] width 255 height 33
paste input "SMA® PRO Follow-on Milk 6 mth+ 800 g"
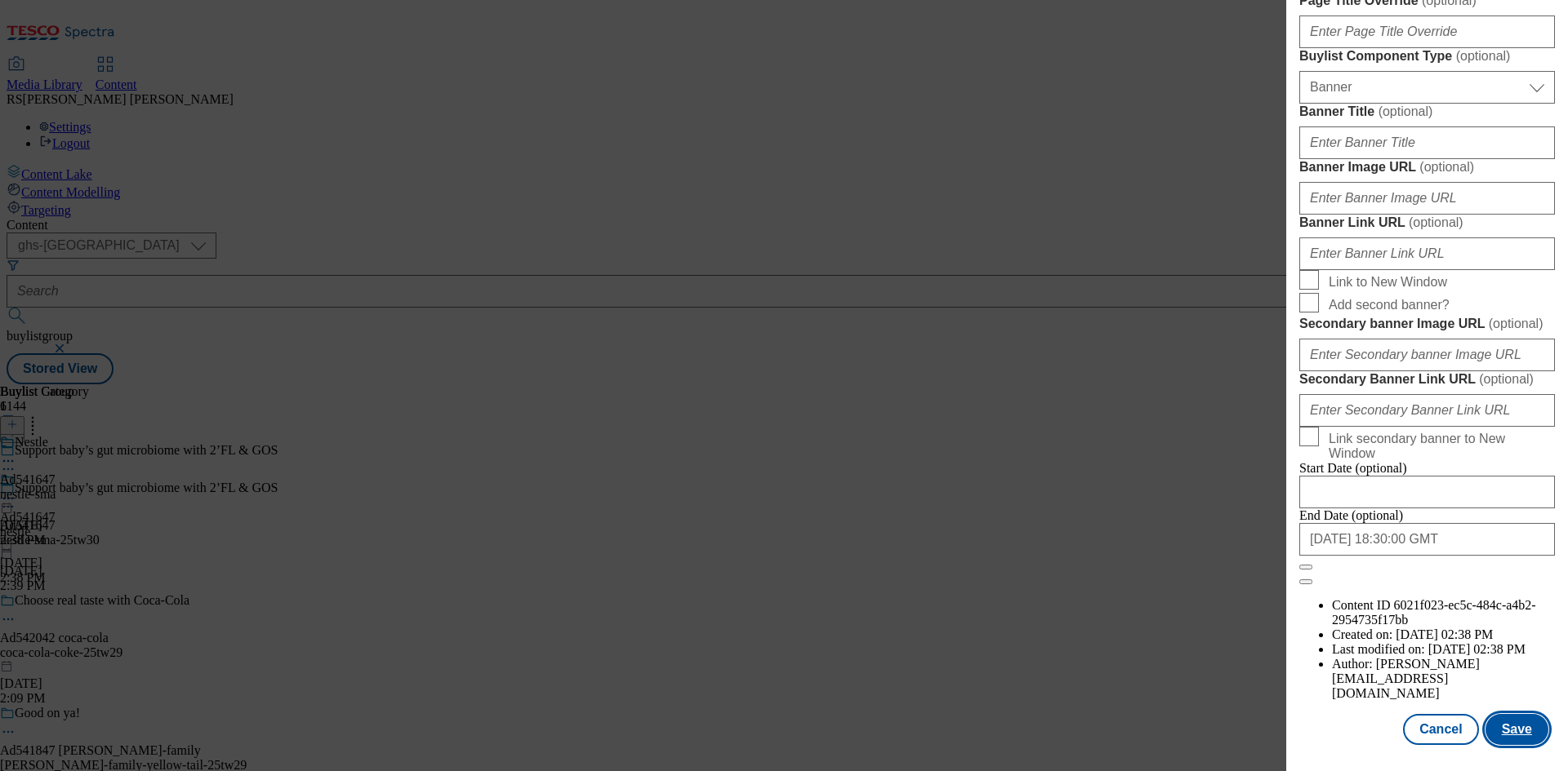
scroll to position [1689, 0]
type input "SMA® PRO Follow-on Milk 6 mth+ 800 g"
click at [1496, 723] on button "Save" at bounding box center [1516, 729] width 63 height 31
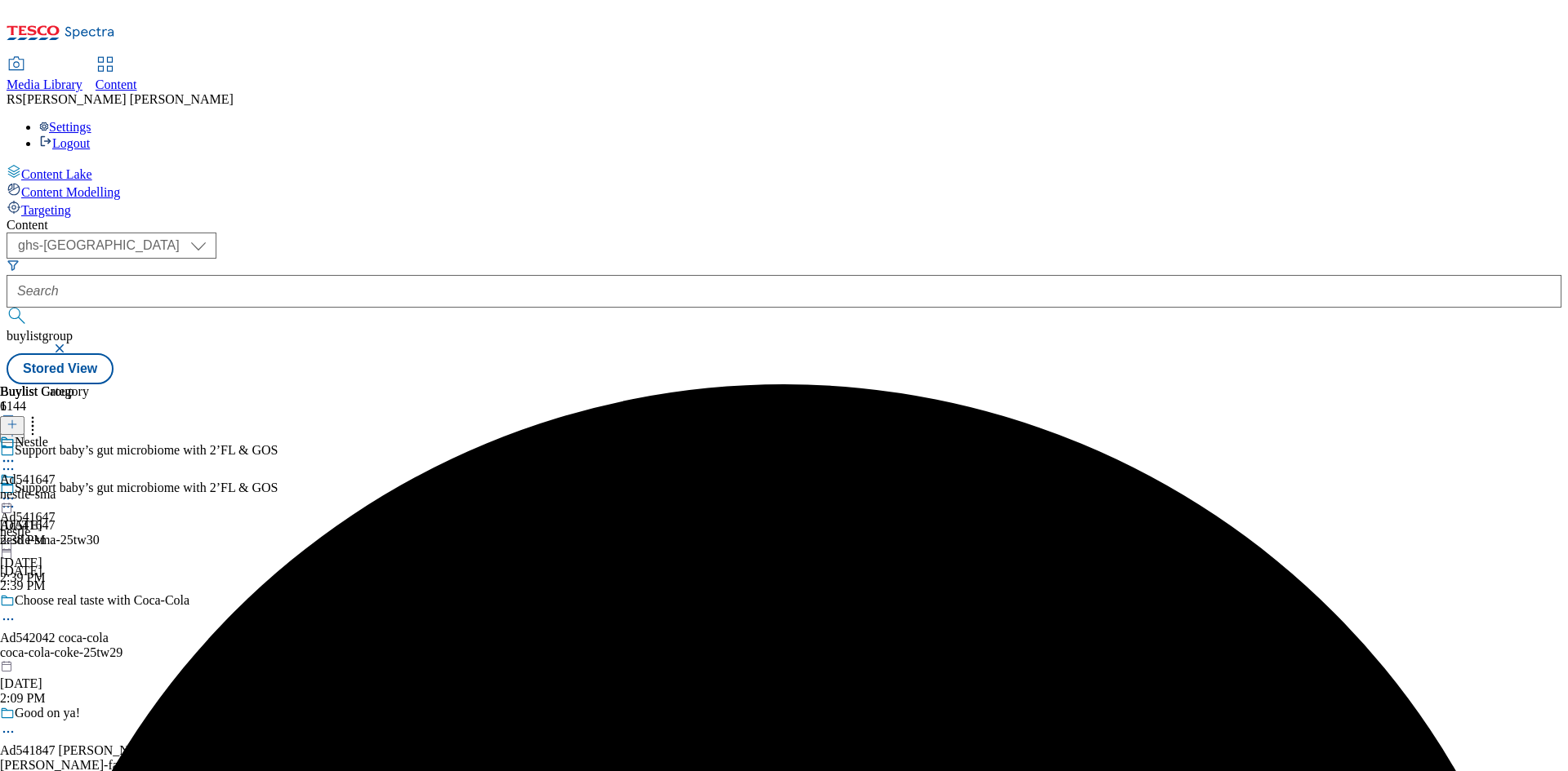
click at [16, 453] on icon at bounding box center [8, 461] width 16 height 16
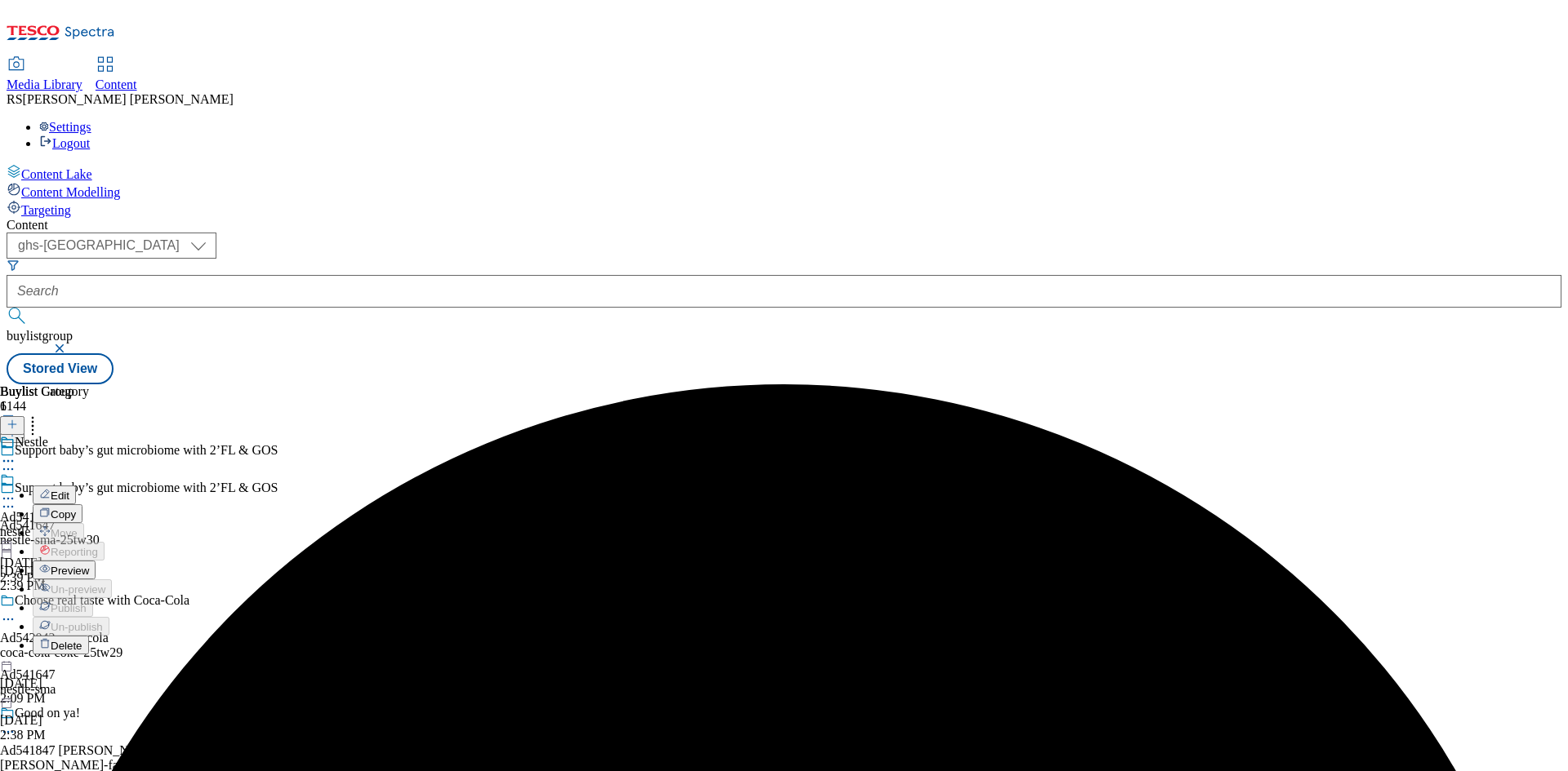
click at [76, 486] on button "Edit" at bounding box center [55, 495] width 44 height 19
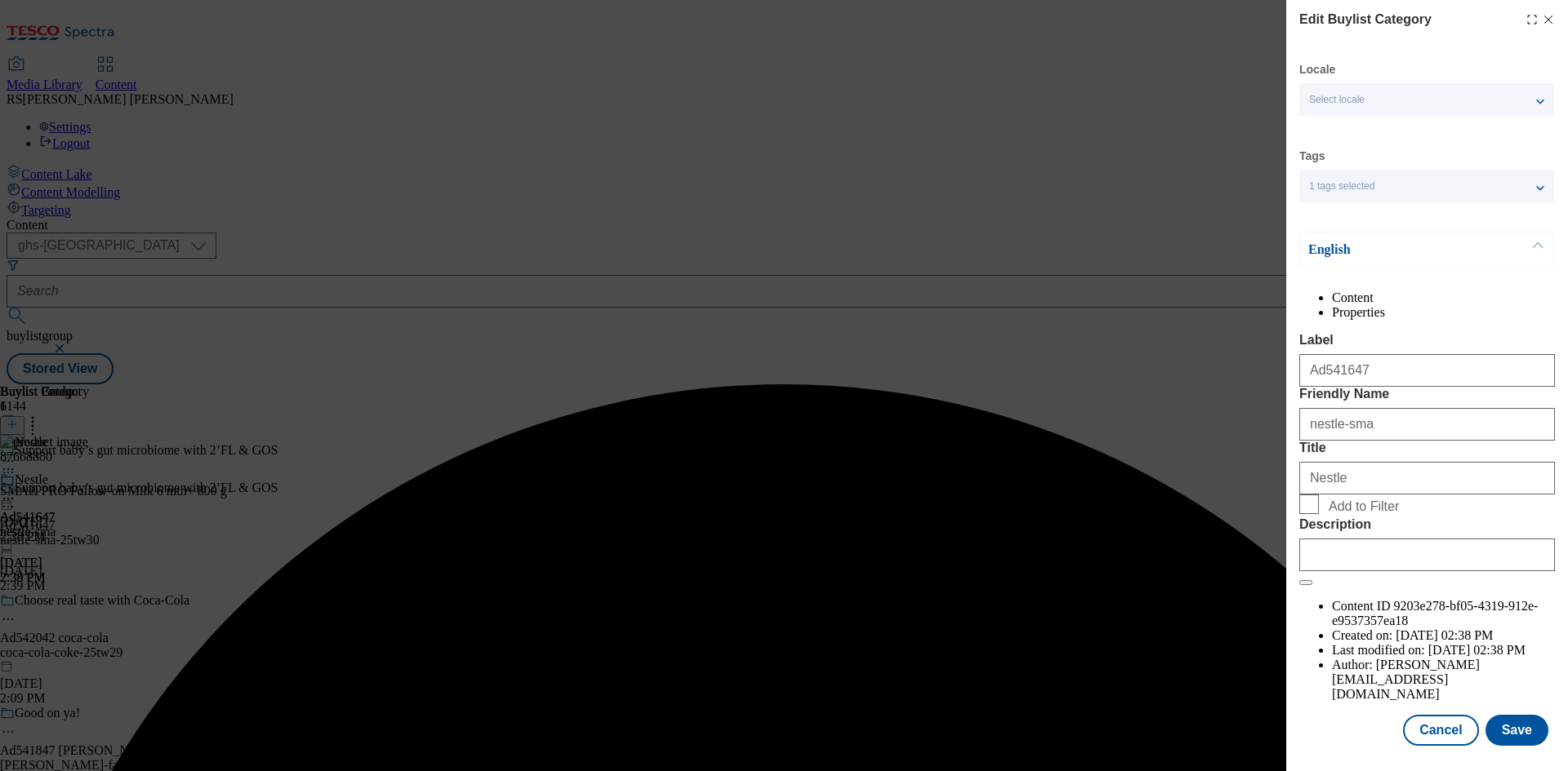
click at [1365, 586] on form "Label Ad541647 Friendly Name nestle-sma Title Nestle Add to Filter Description" at bounding box center [1426, 460] width 255 height 253
click at [1374, 571] on input "Description" at bounding box center [1426, 555] width 255 height 33
paste input "SMA® PRO Follow-on Milk 6 mth+ 800 g"
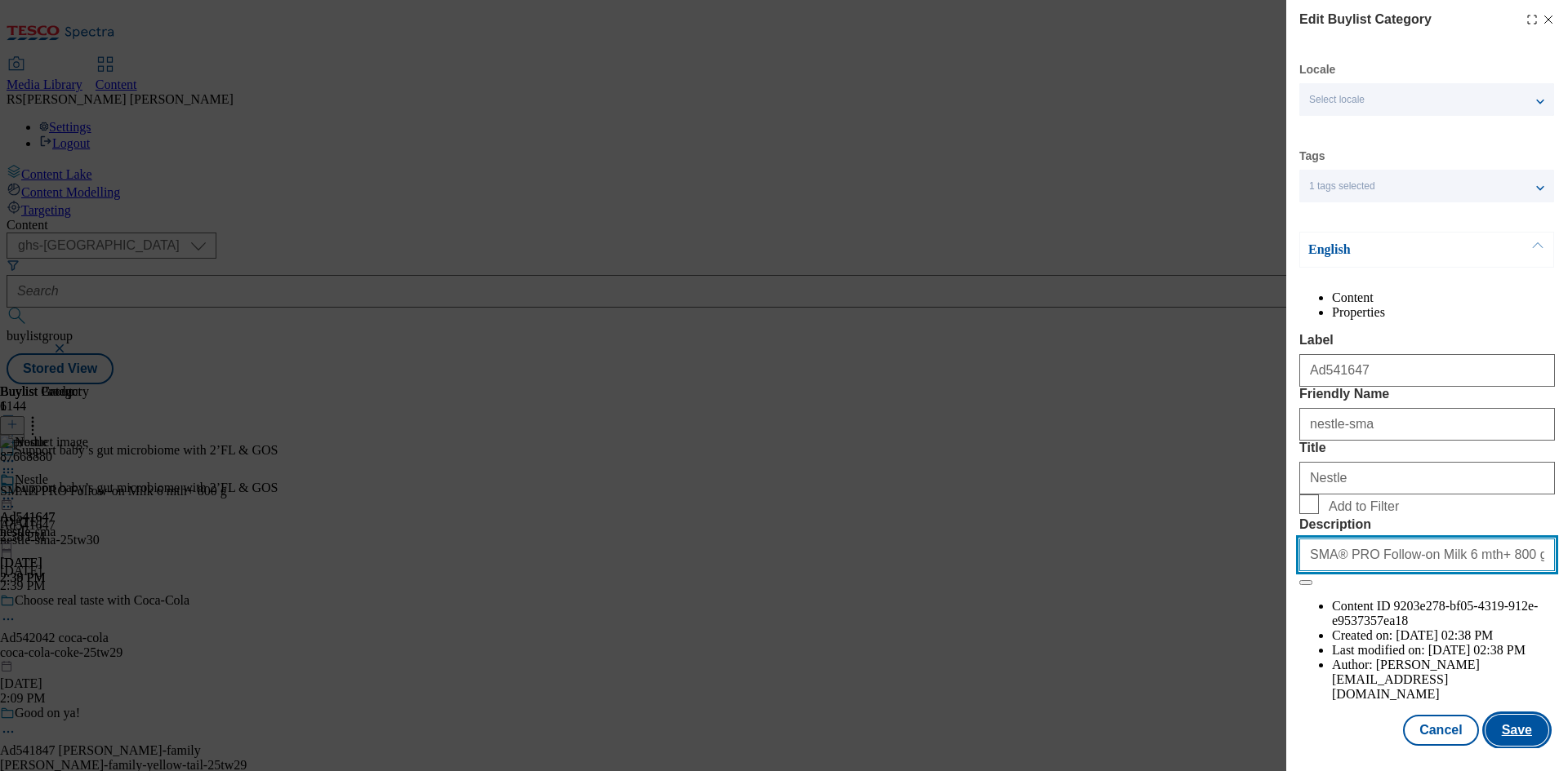
type input "SMA® PRO Follow-on Milk 6 mth+ 800 g"
click at [1501, 746] on button "Save" at bounding box center [1516, 730] width 63 height 31
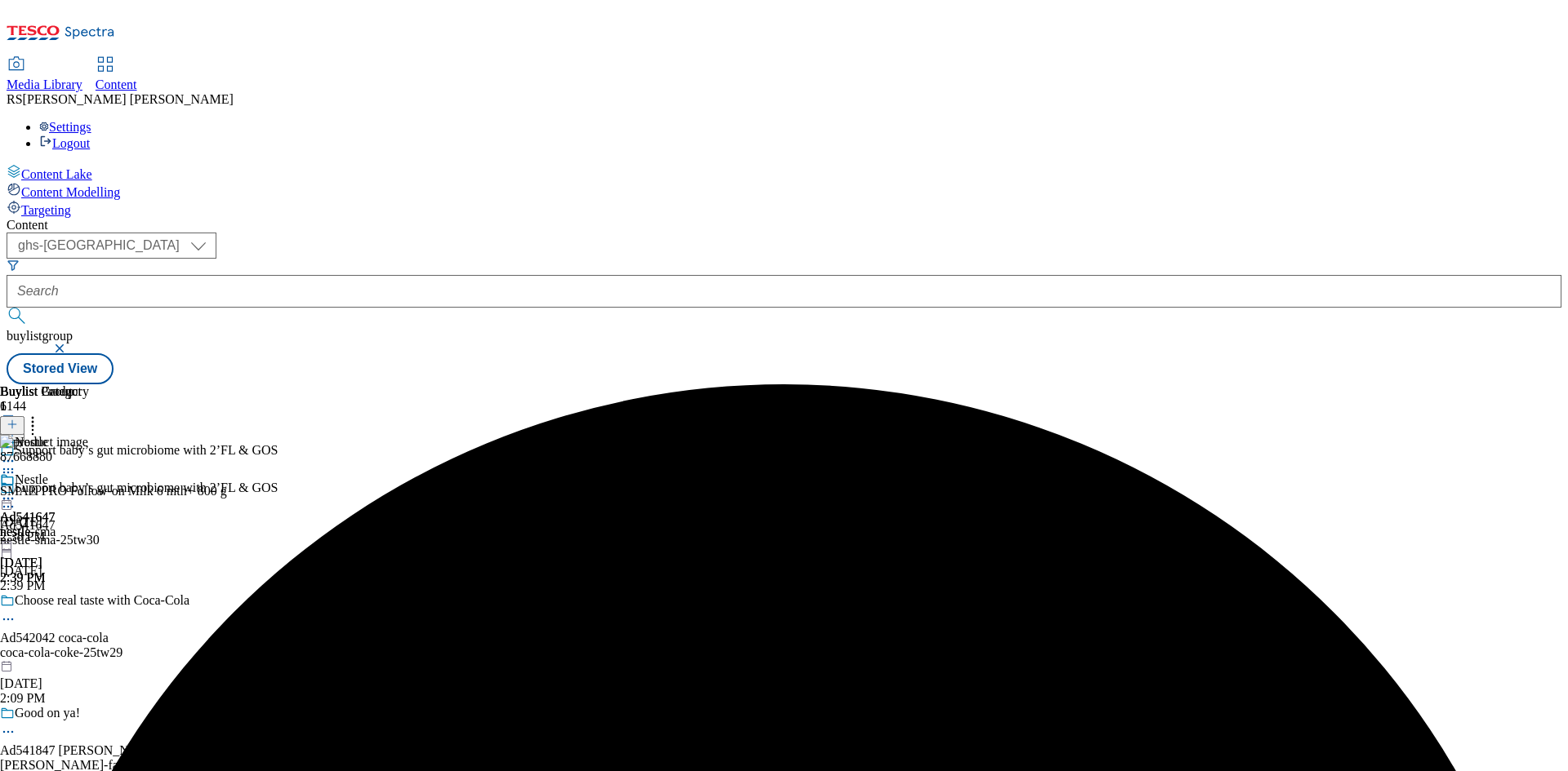
click at [16, 490] on icon at bounding box center [8, 499] width 16 height 16
click at [89, 602] on span "Preview" at bounding box center [70, 608] width 38 height 12
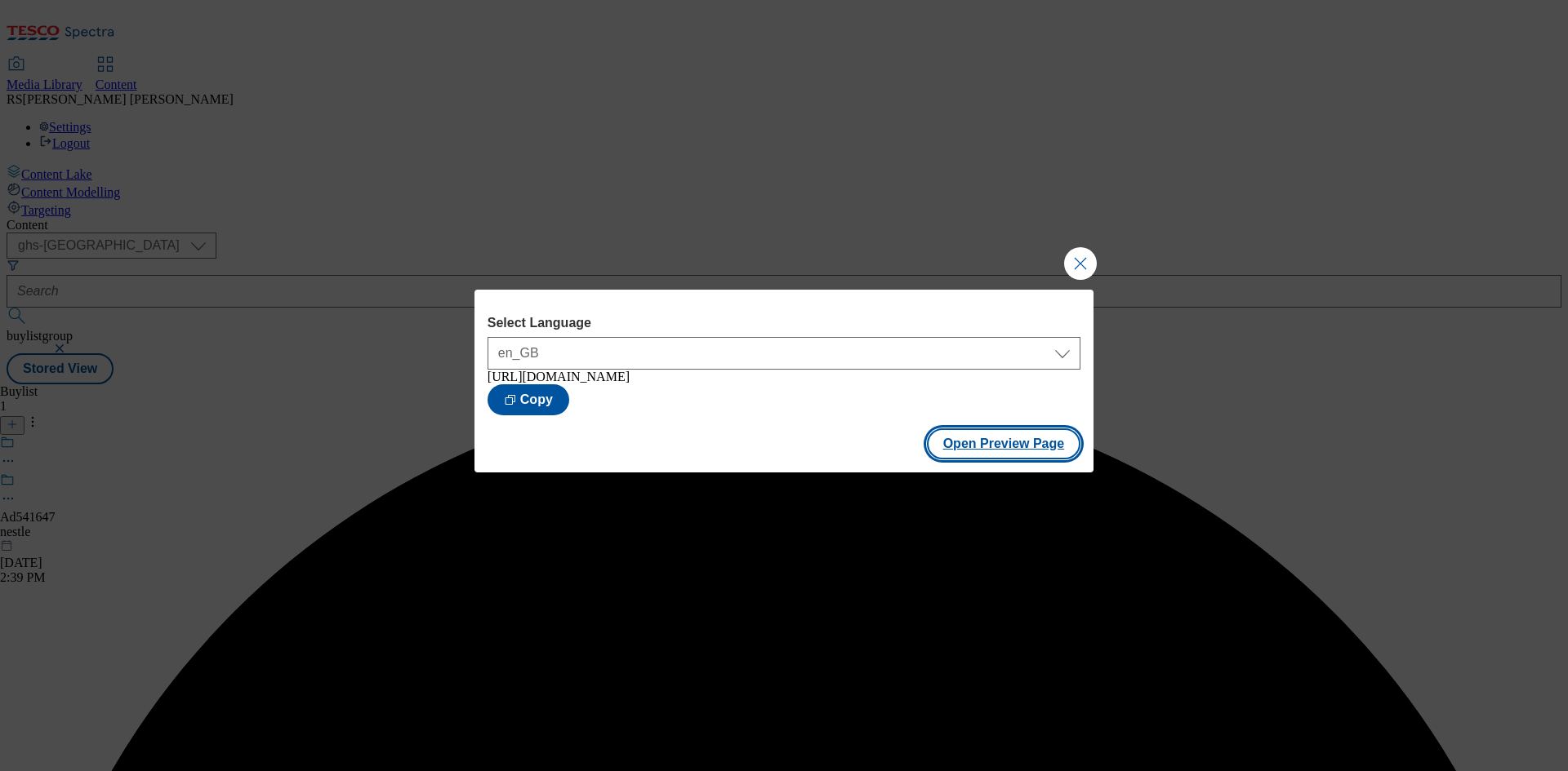
click at [987, 443] on button "Open Preview Page" at bounding box center [1004, 444] width 154 height 31
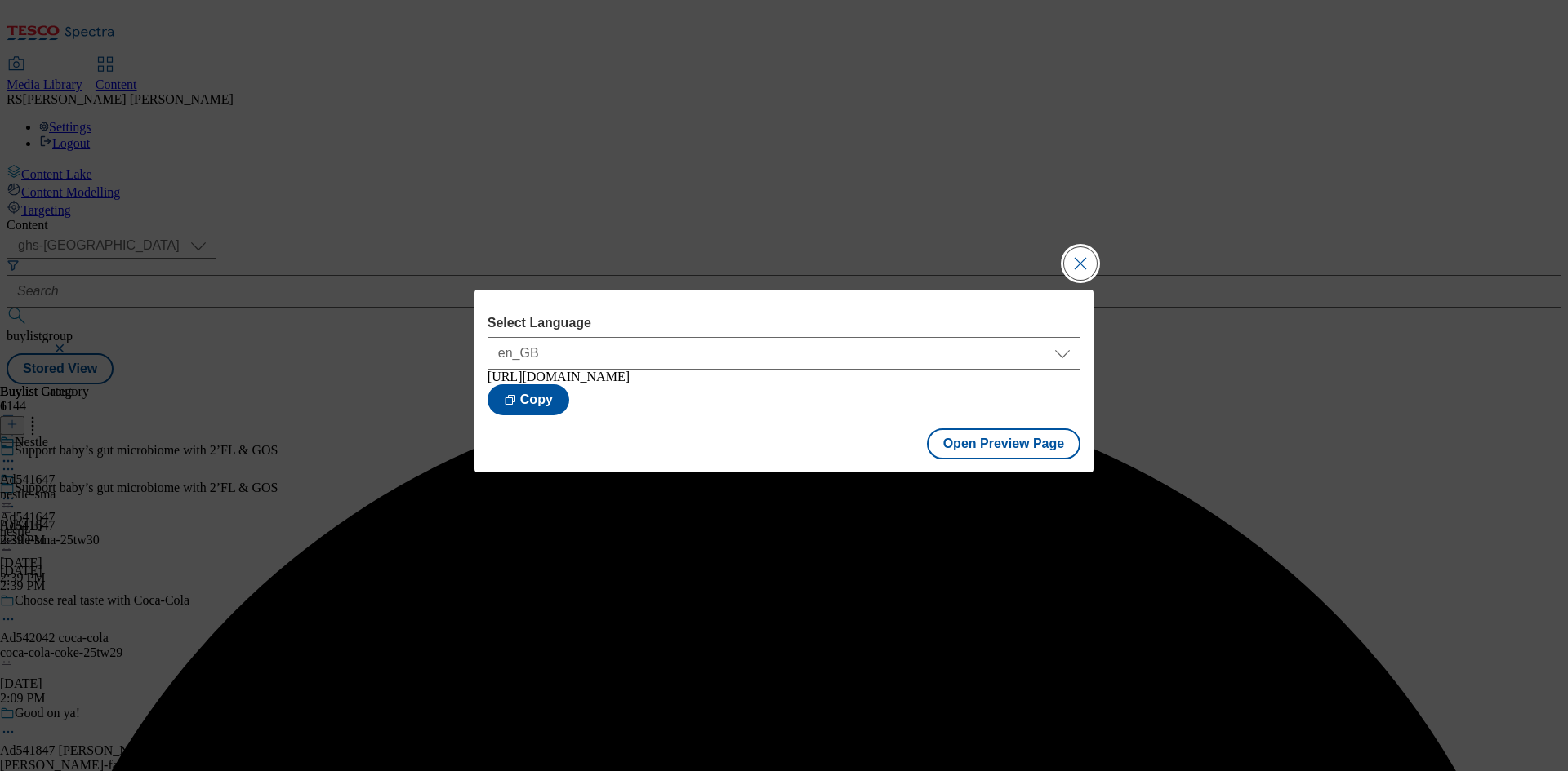
click at [1080, 257] on button "Close Modal" at bounding box center [1080, 263] width 33 height 33
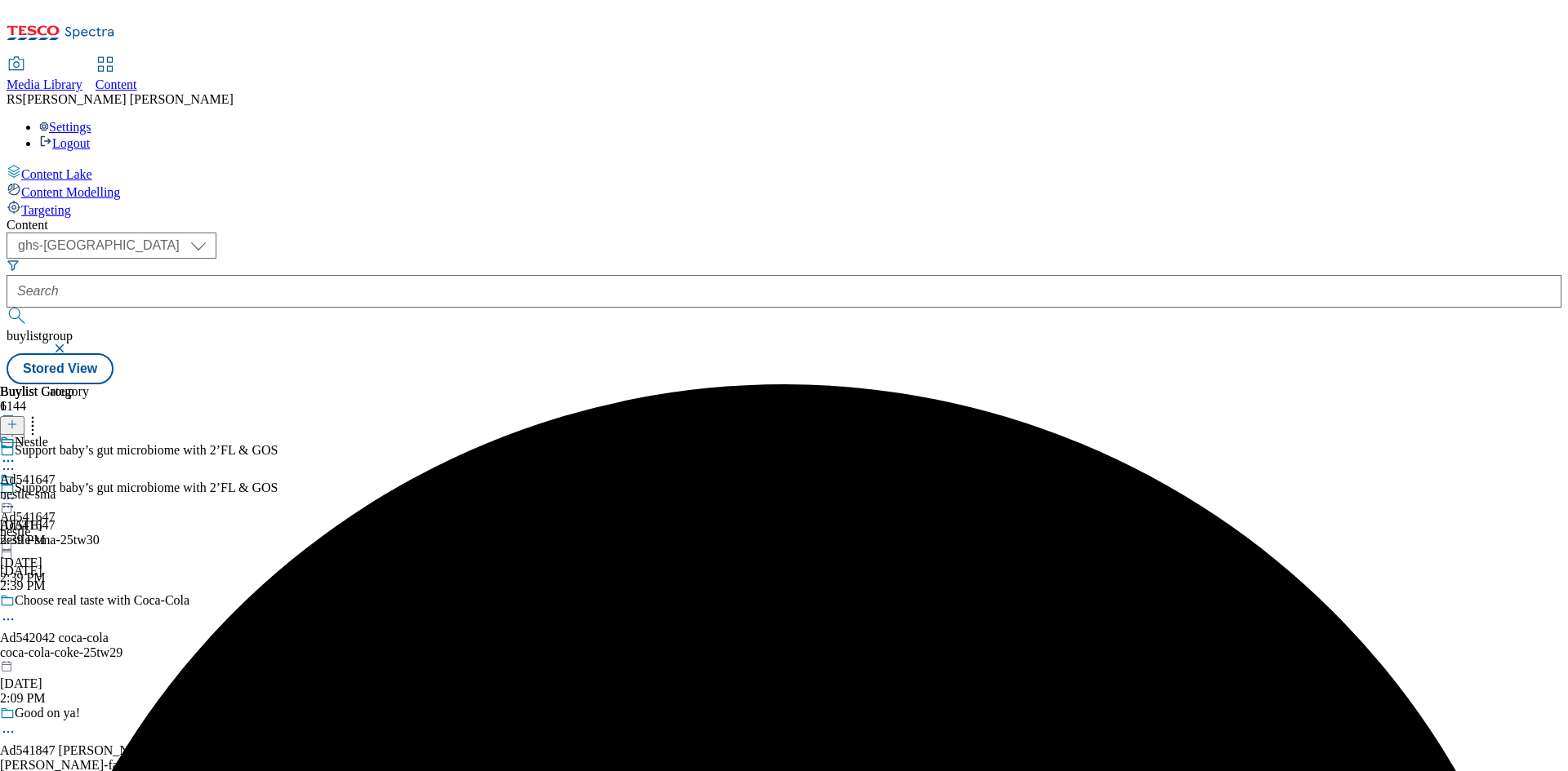
click at [16, 490] on icon at bounding box center [8, 499] width 16 height 16
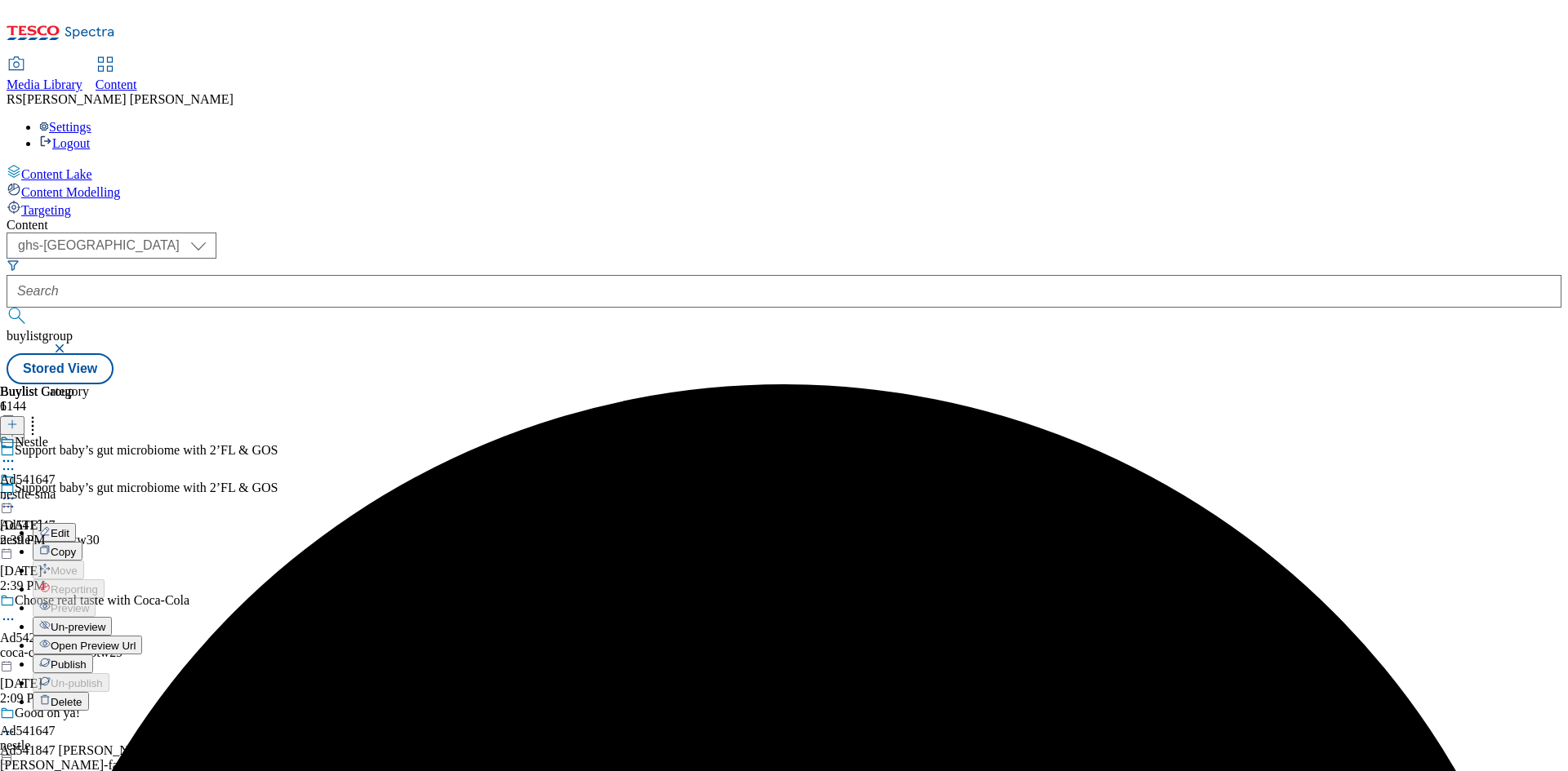
click at [86, 658] on span "Publish" at bounding box center [69, 664] width 36 height 12
